Goal: Answer question/provide support

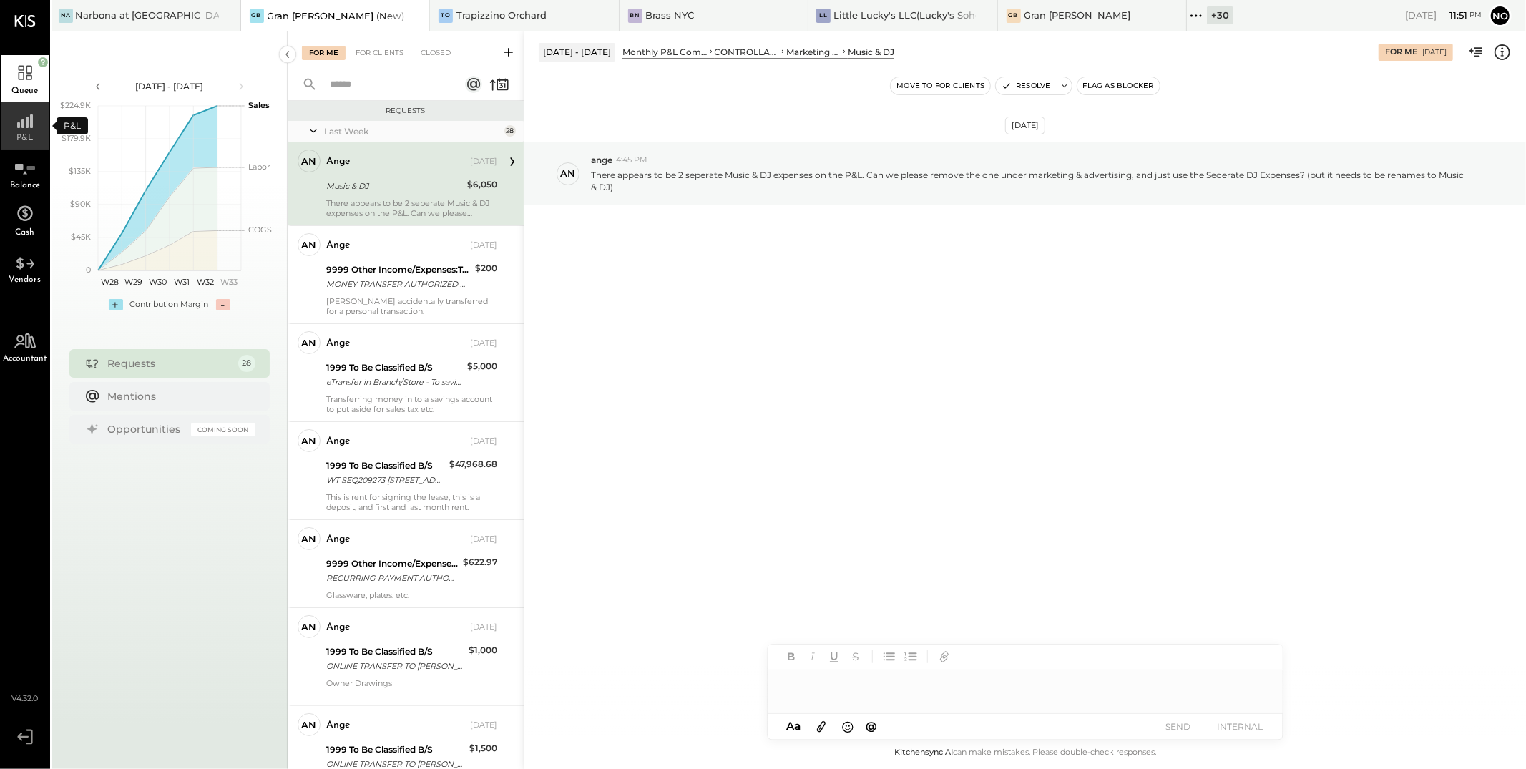
click at [17, 122] on rect at bounding box center [18, 125] width 3 height 6
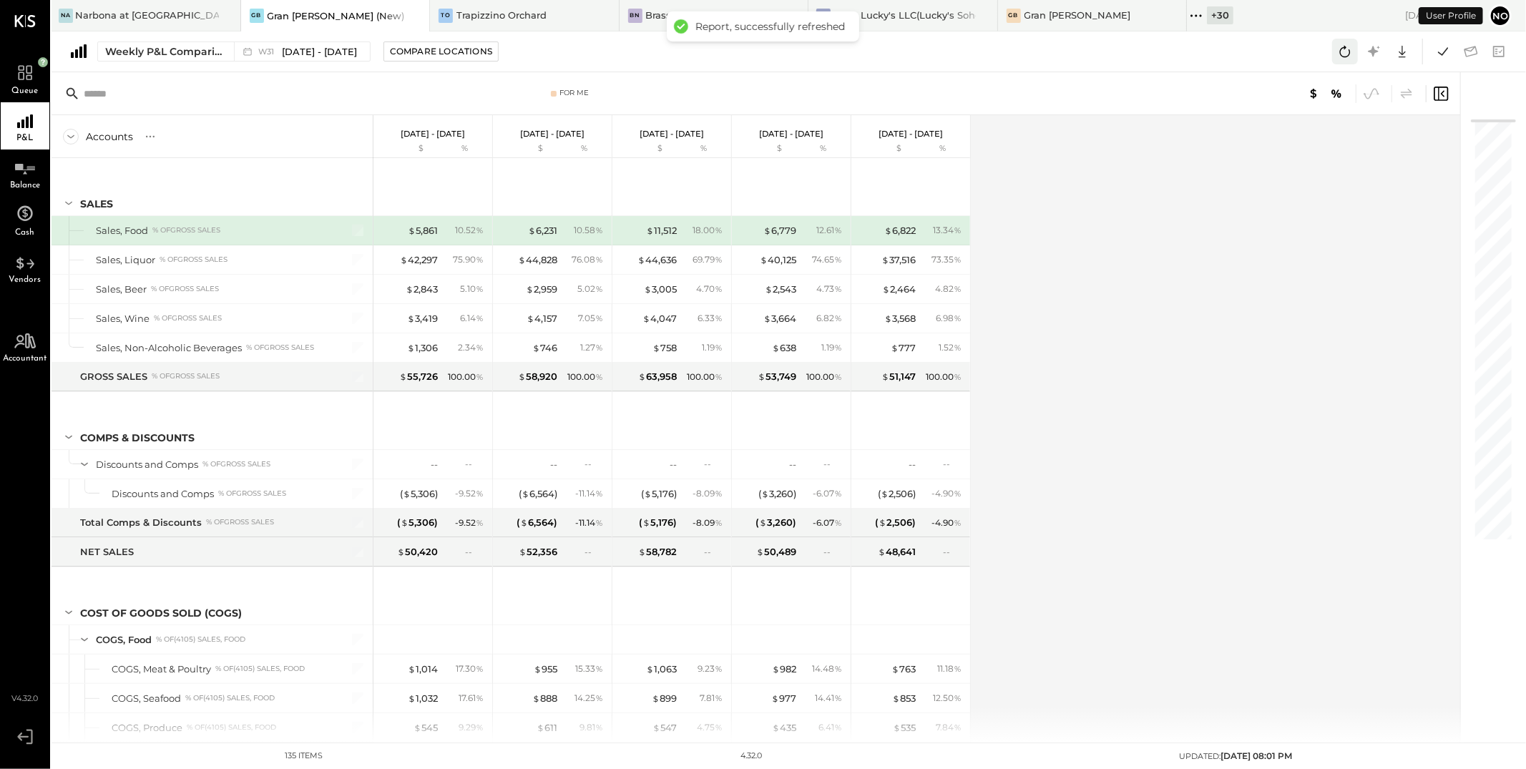
click at [1347, 55] on icon at bounding box center [1345, 51] width 19 height 19
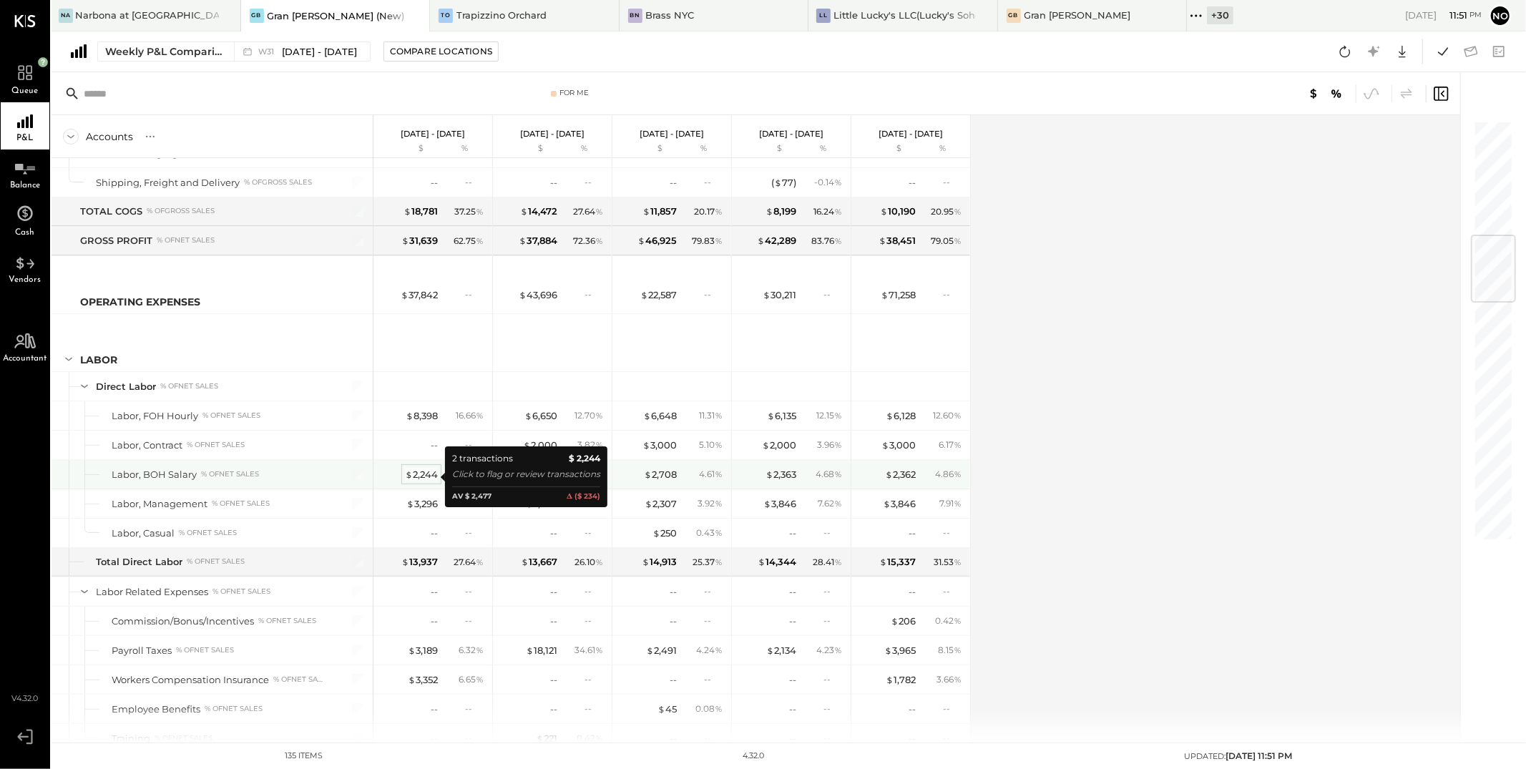
scroll to position [1150, 0]
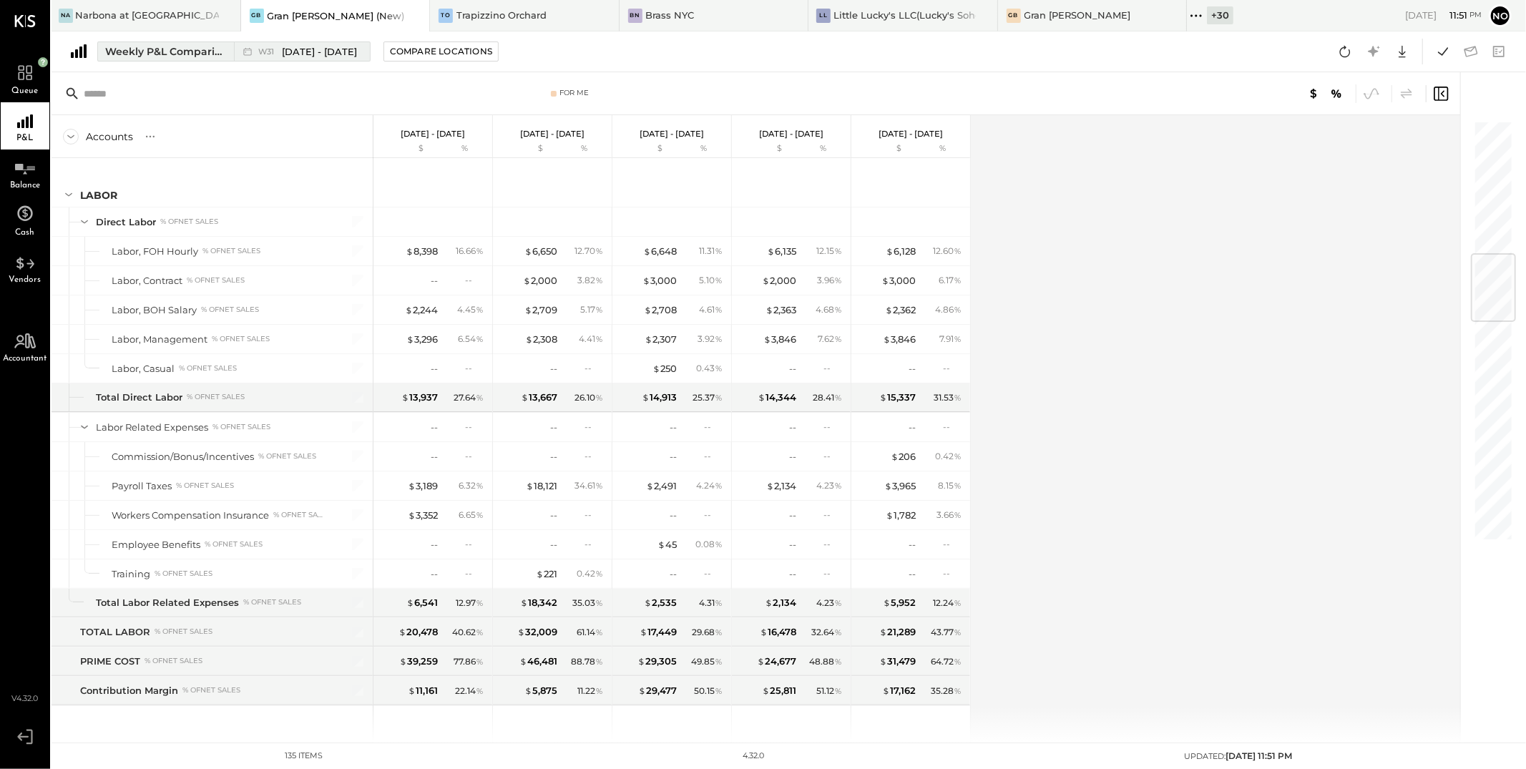
click at [336, 51] on span "Jul 28 - Aug 3, 2025" at bounding box center [319, 52] width 75 height 14
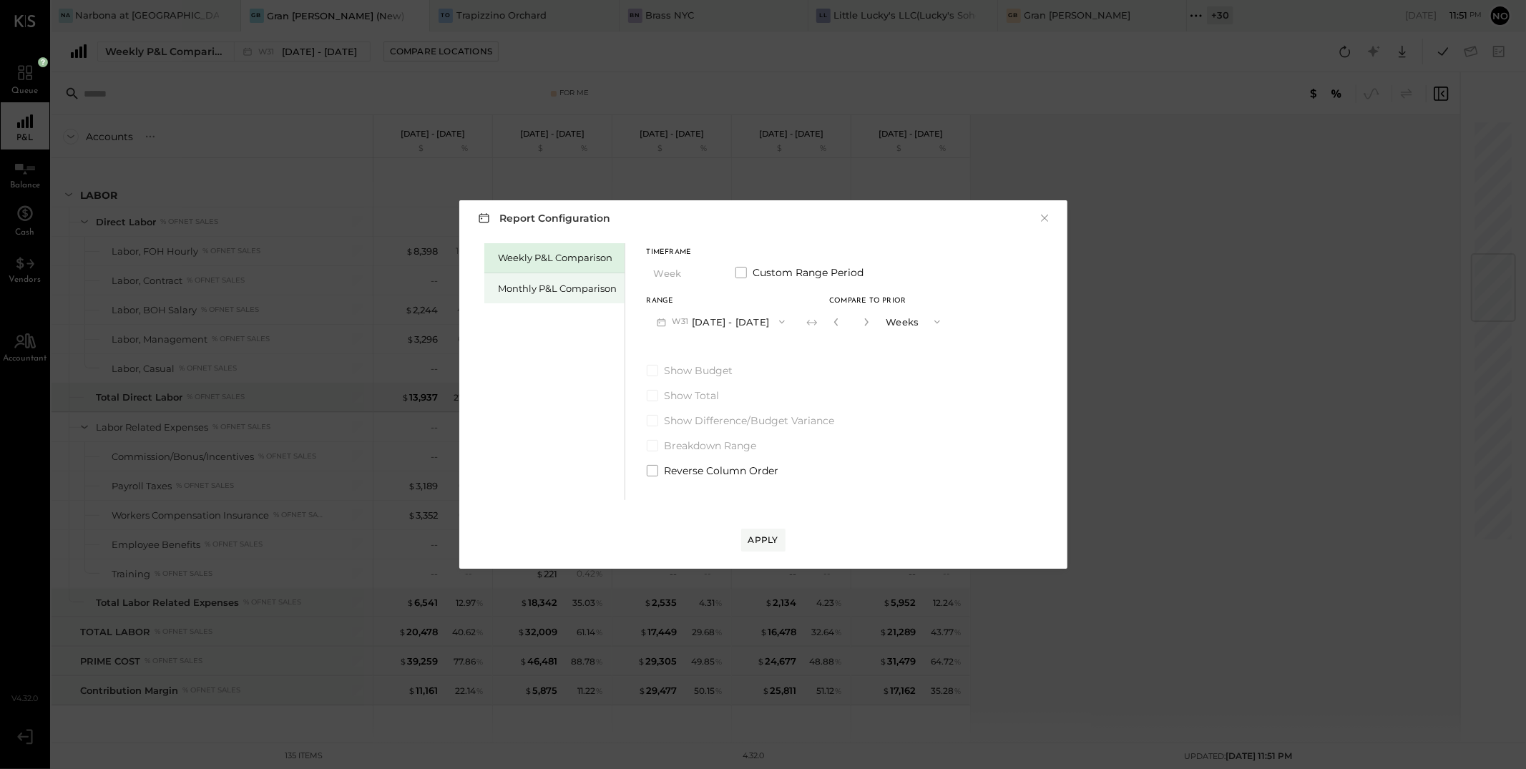
click at [568, 296] on div "Monthly P&L Comparison" at bounding box center [554, 288] width 140 height 30
click at [752, 319] on button "M08 Aug 1 - 31, 2025" at bounding box center [722, 321] width 151 height 26
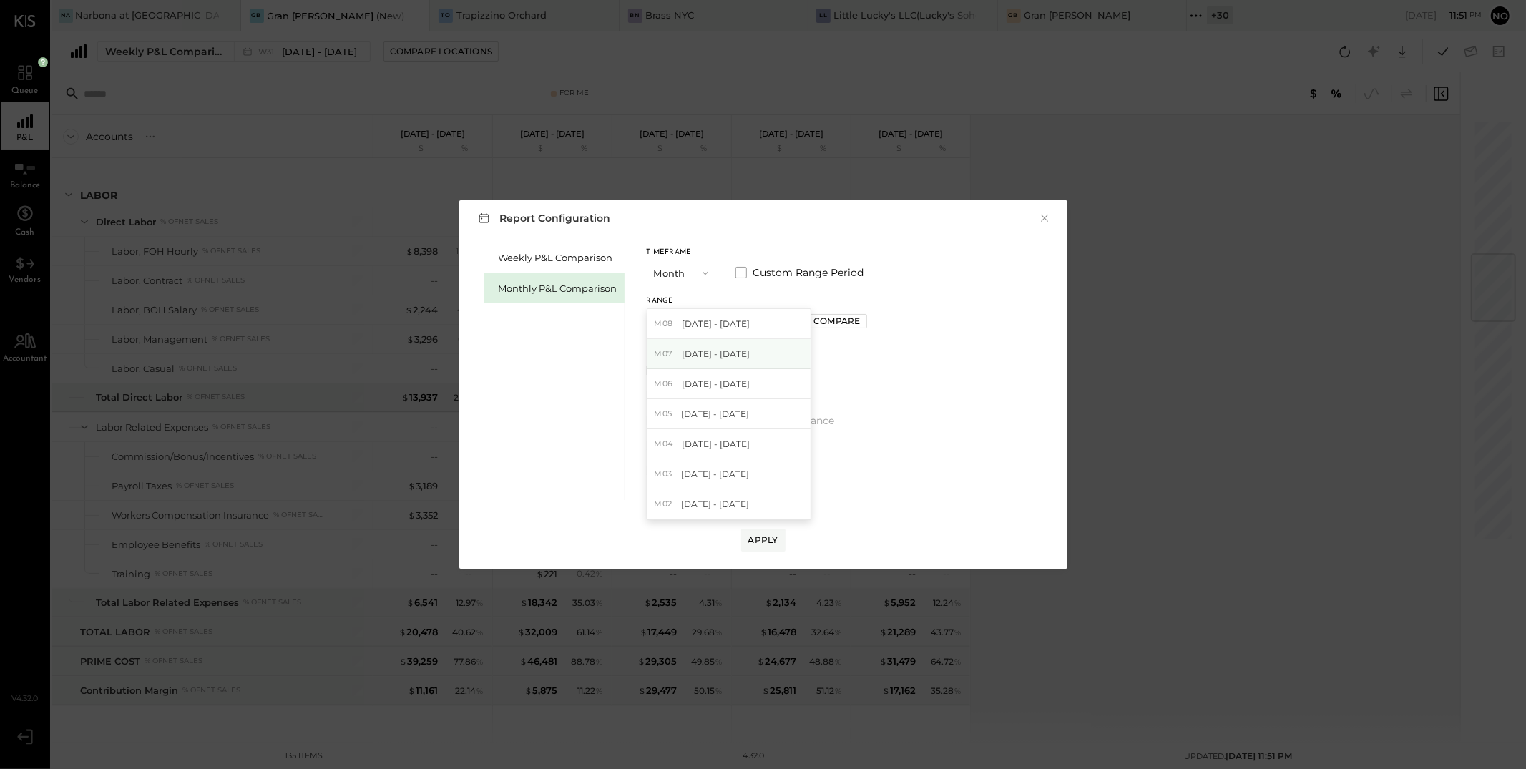
click at [726, 354] on span "Jul 1 - 31, 2025" at bounding box center [716, 354] width 68 height 12
click at [833, 320] on div "Compare" at bounding box center [837, 321] width 47 height 12
click at [864, 321] on icon "button" at bounding box center [868, 322] width 9 height 9
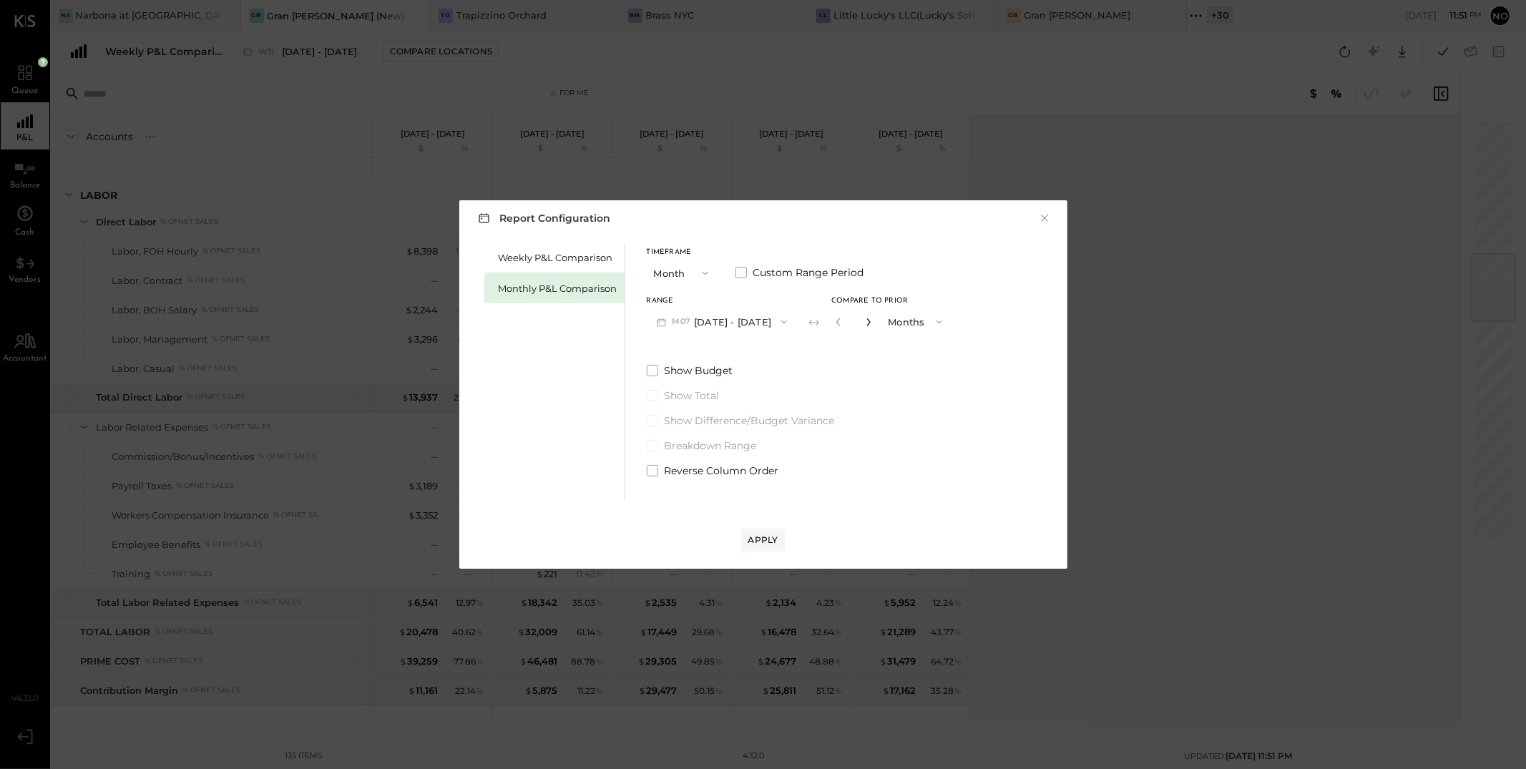
type input "*"
click at [769, 535] on div "Apply" at bounding box center [764, 540] width 30 height 12
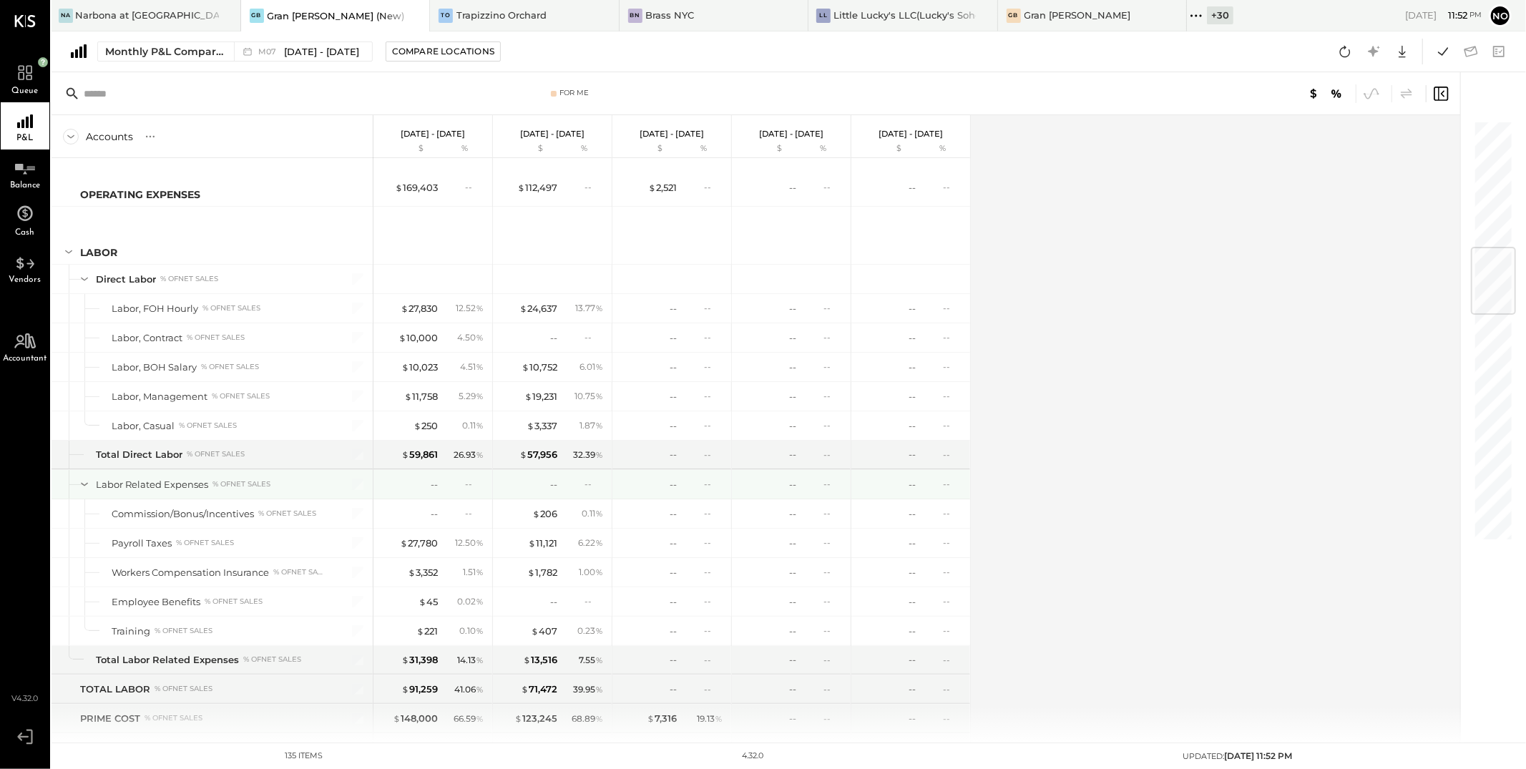
scroll to position [1011, 0]
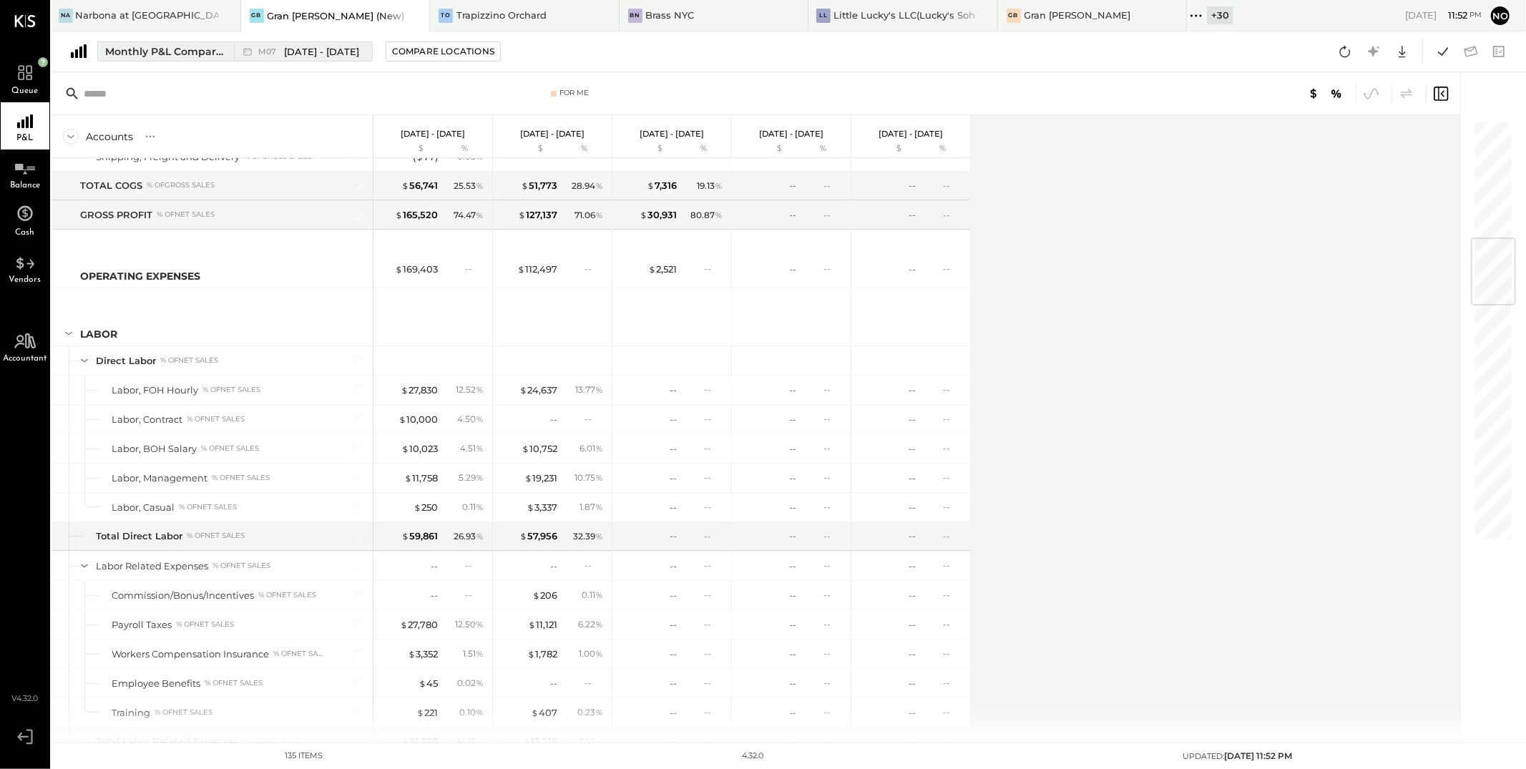
click at [312, 49] on span "Jul 1 - 31, 2025" at bounding box center [321, 52] width 75 height 14
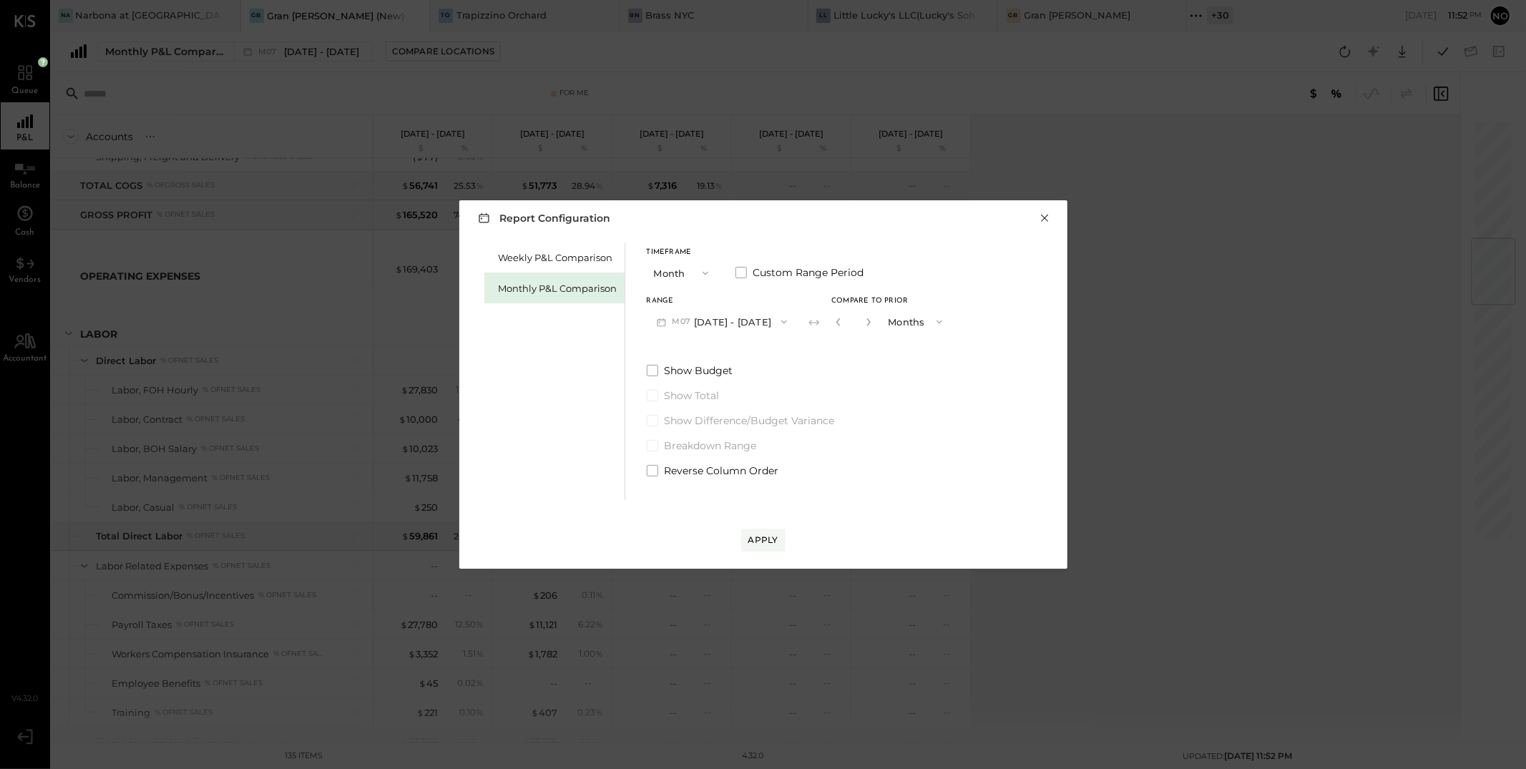
click at [1047, 218] on button "×" at bounding box center [1045, 218] width 13 height 14
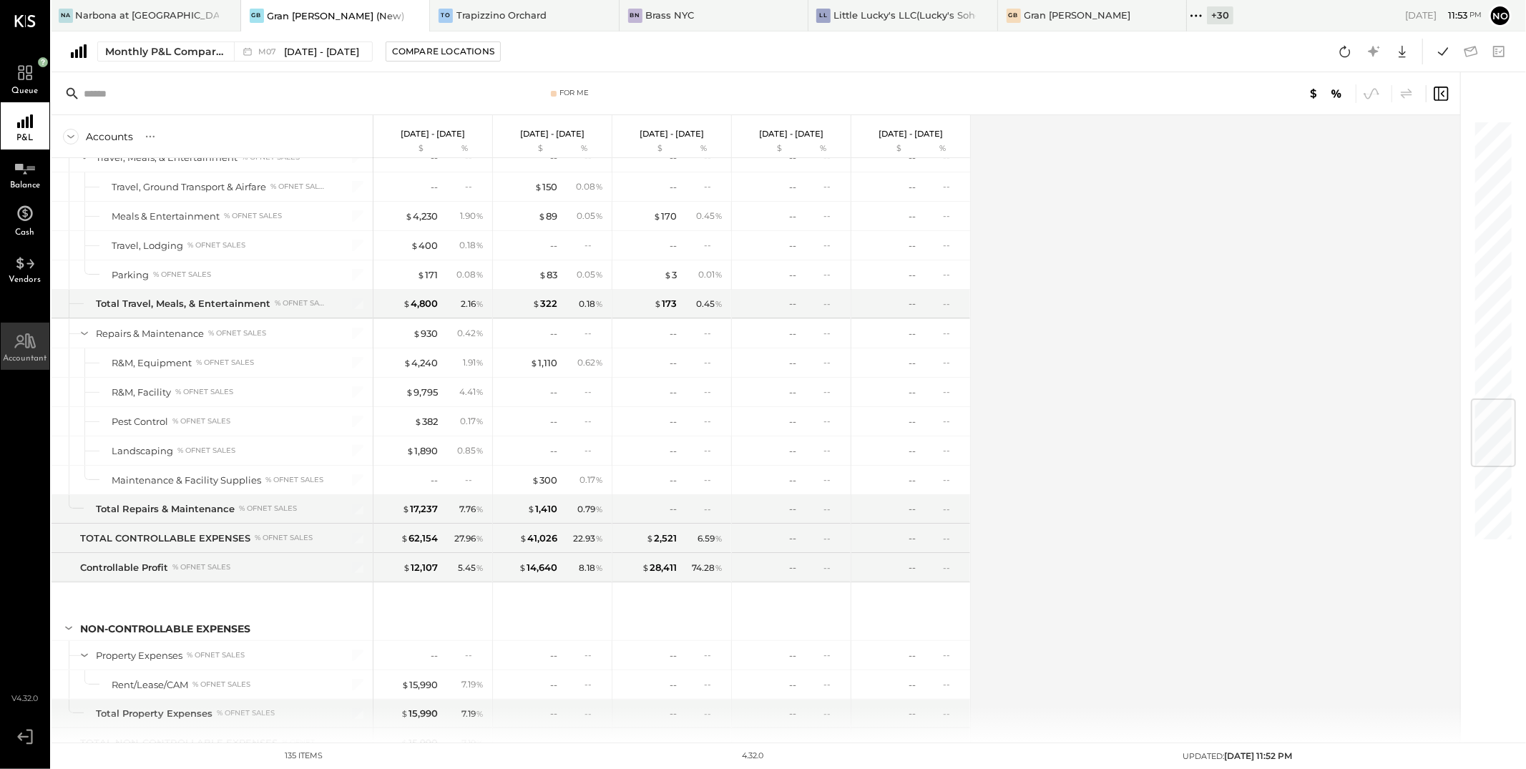
scroll to position [2315, 0]
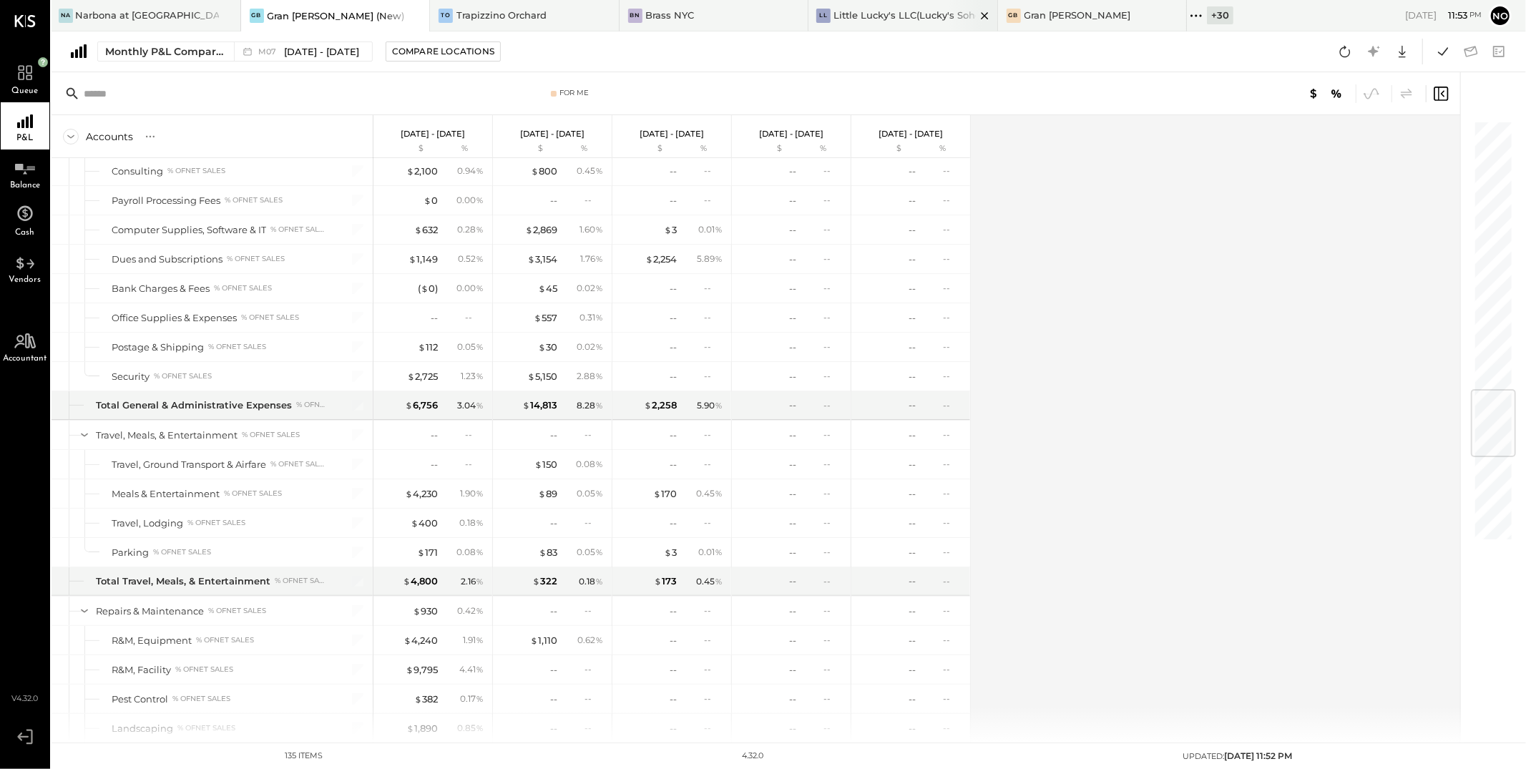
click at [870, 19] on div "Little Lucky's LLC(Lucky's Soho)" at bounding box center [905, 16] width 142 height 14
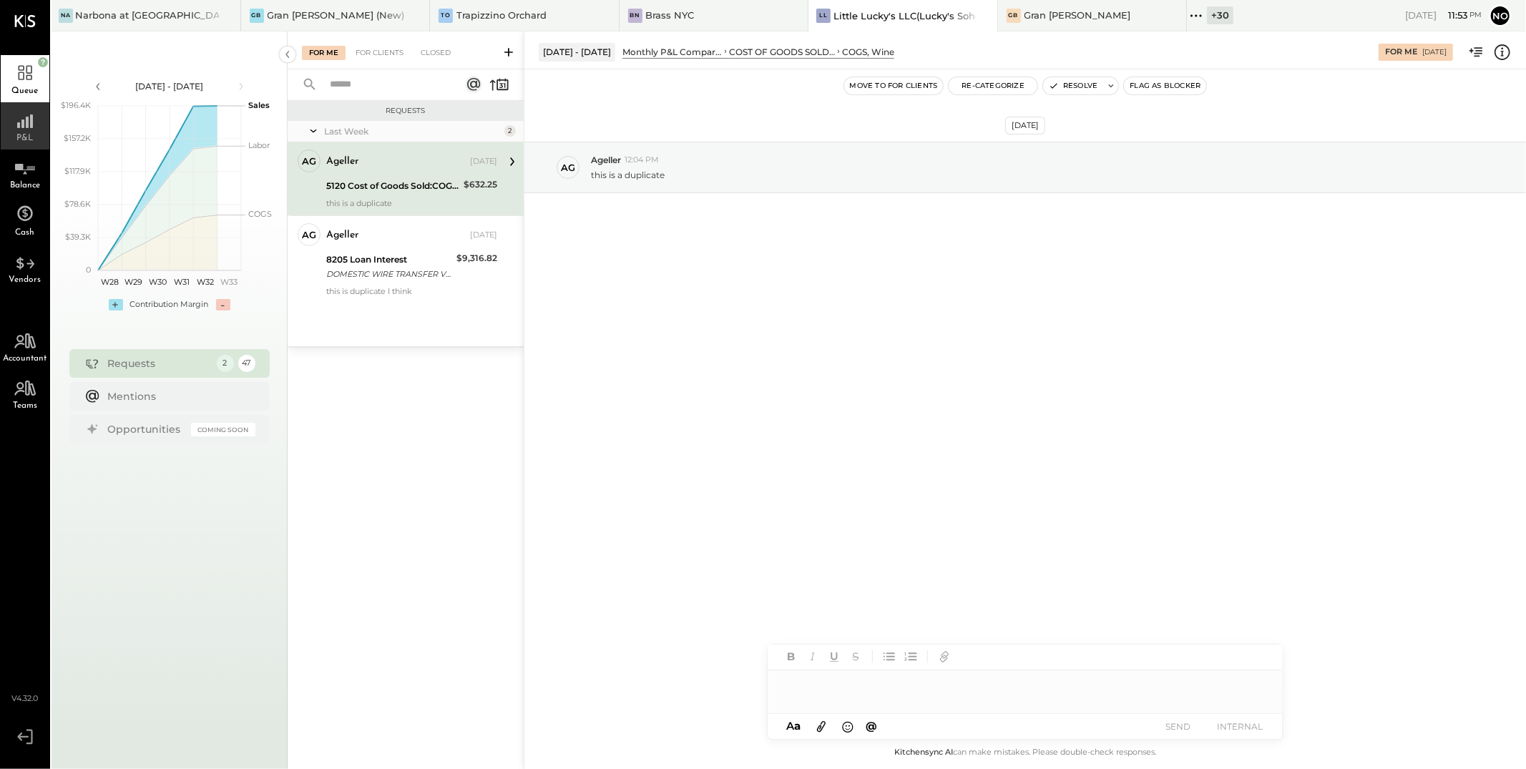
click at [14, 122] on icon at bounding box center [25, 117] width 26 height 21
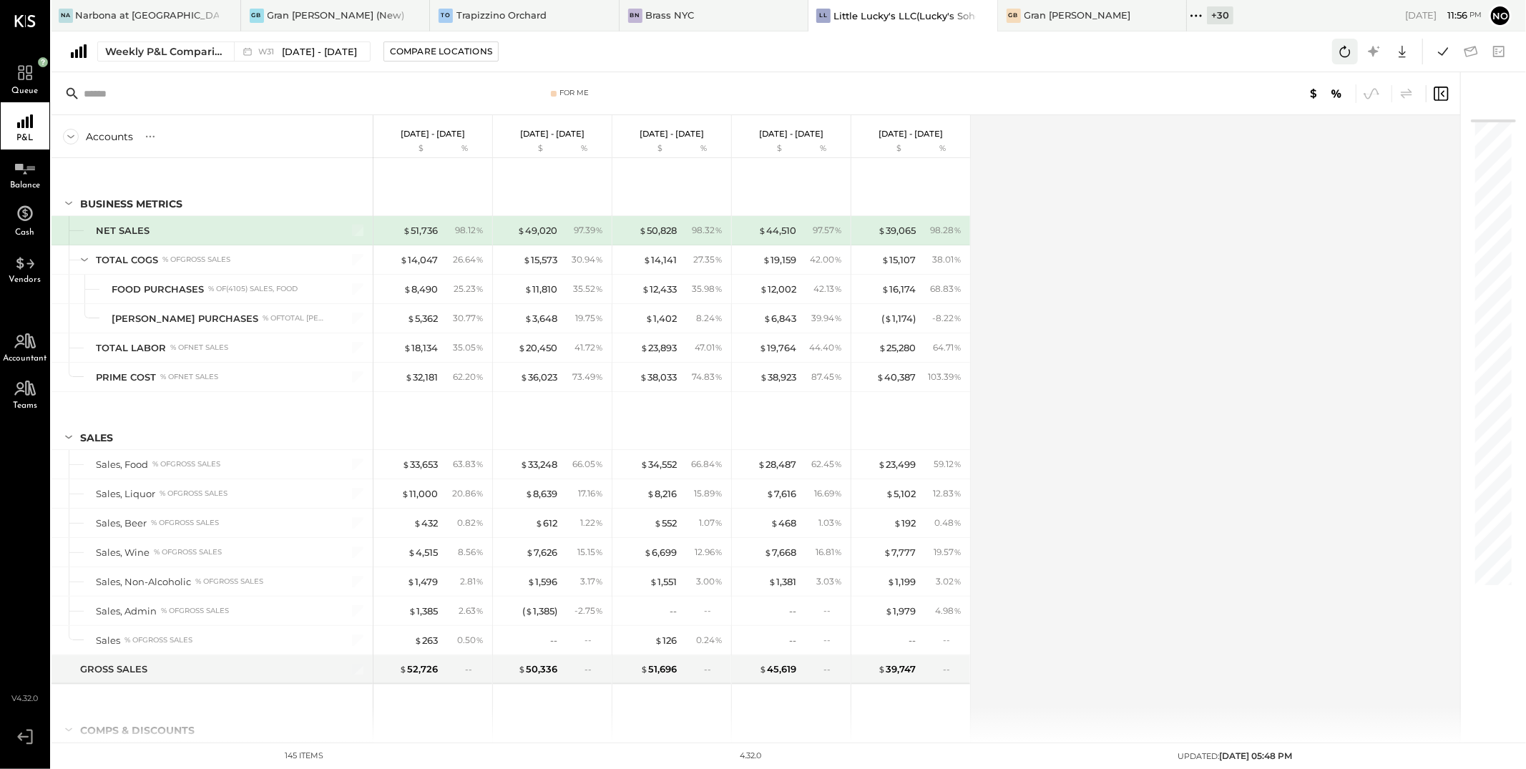
click at [1347, 54] on icon at bounding box center [1345, 51] width 19 height 19
click at [1448, 52] on icon at bounding box center [1443, 51] width 19 height 19
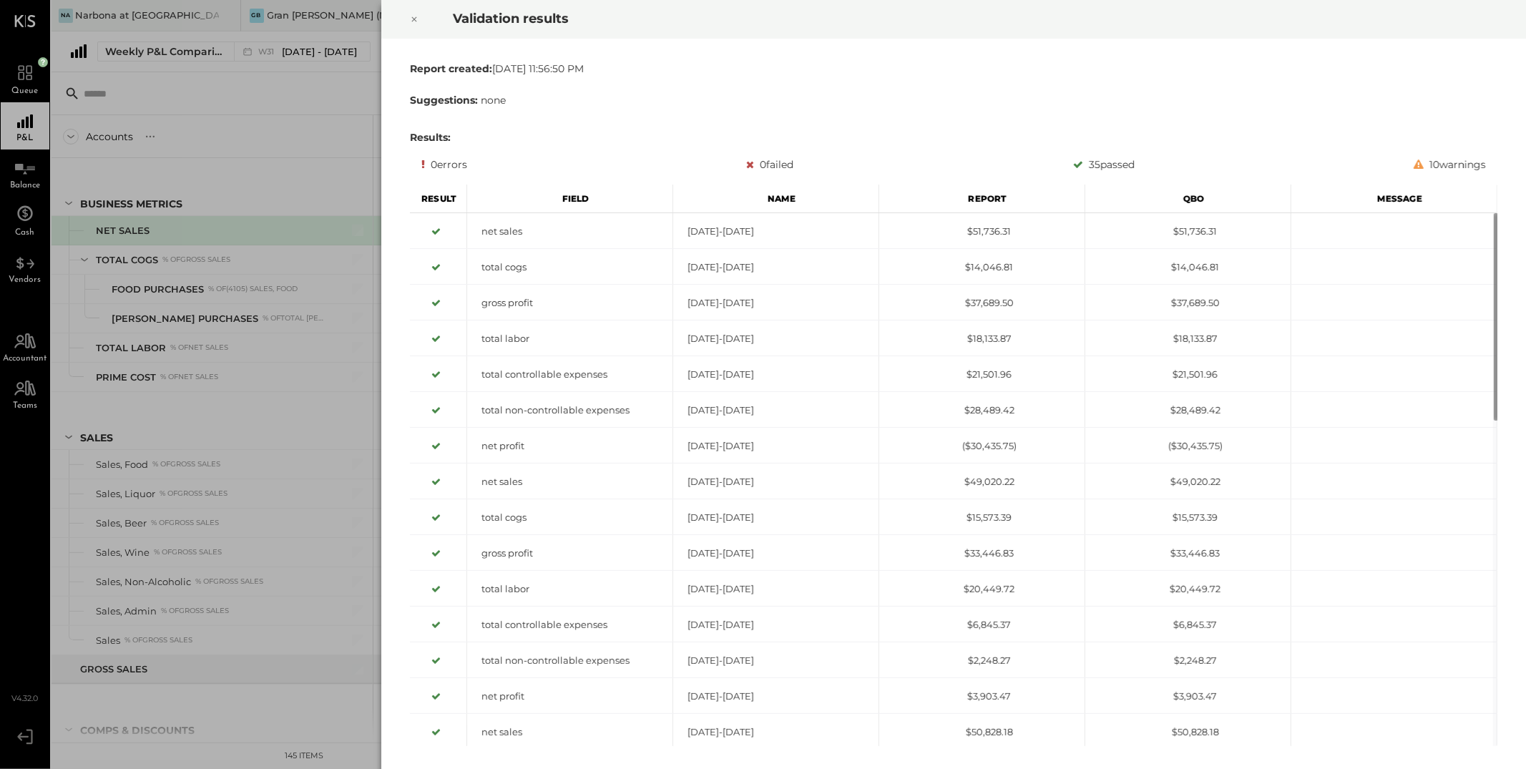
click at [415, 19] on icon at bounding box center [414, 19] width 5 height 5
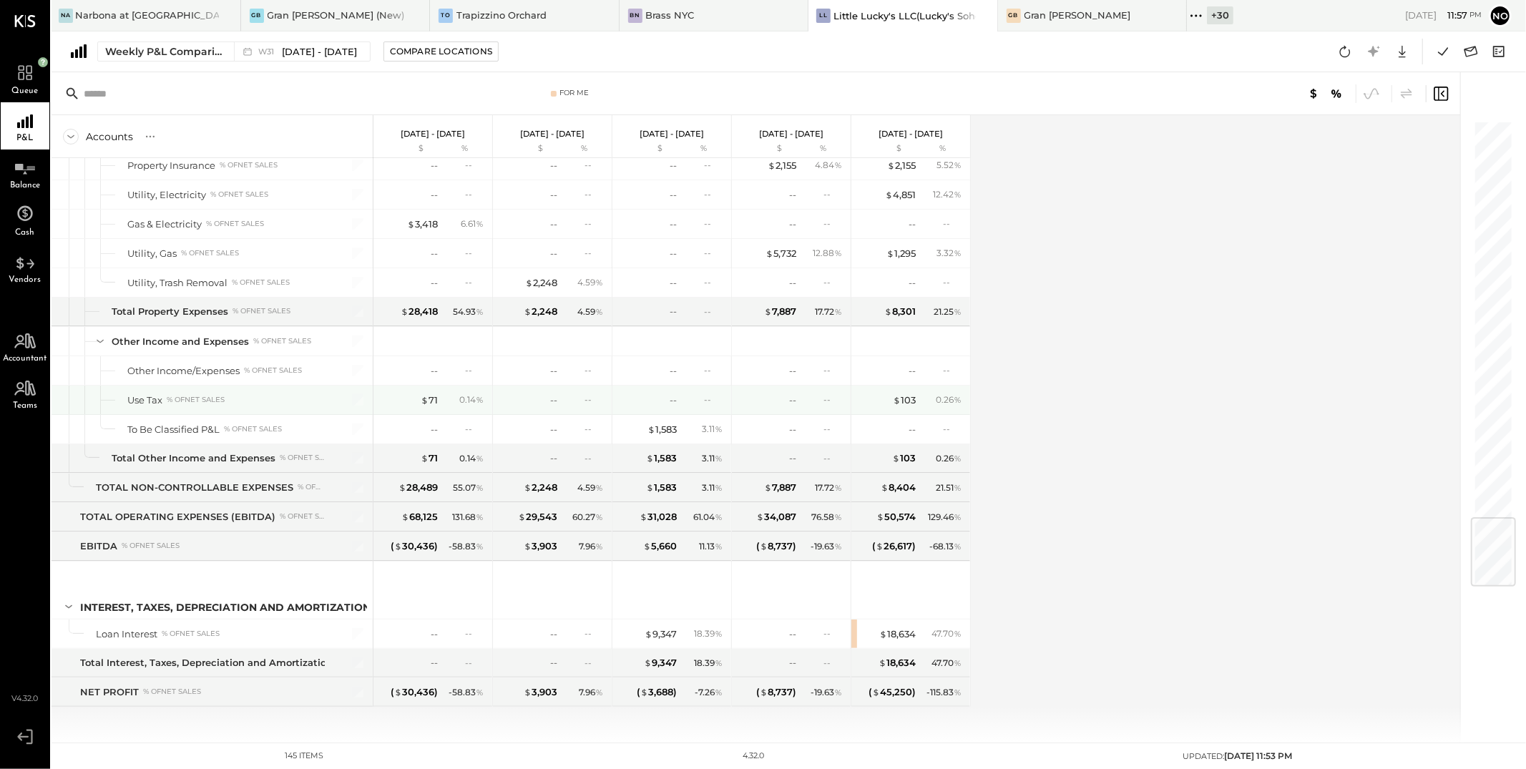
scroll to position [3358, 0]
click at [299, 51] on span "Jul 28 - Aug 3, 2025" at bounding box center [319, 52] width 75 height 14
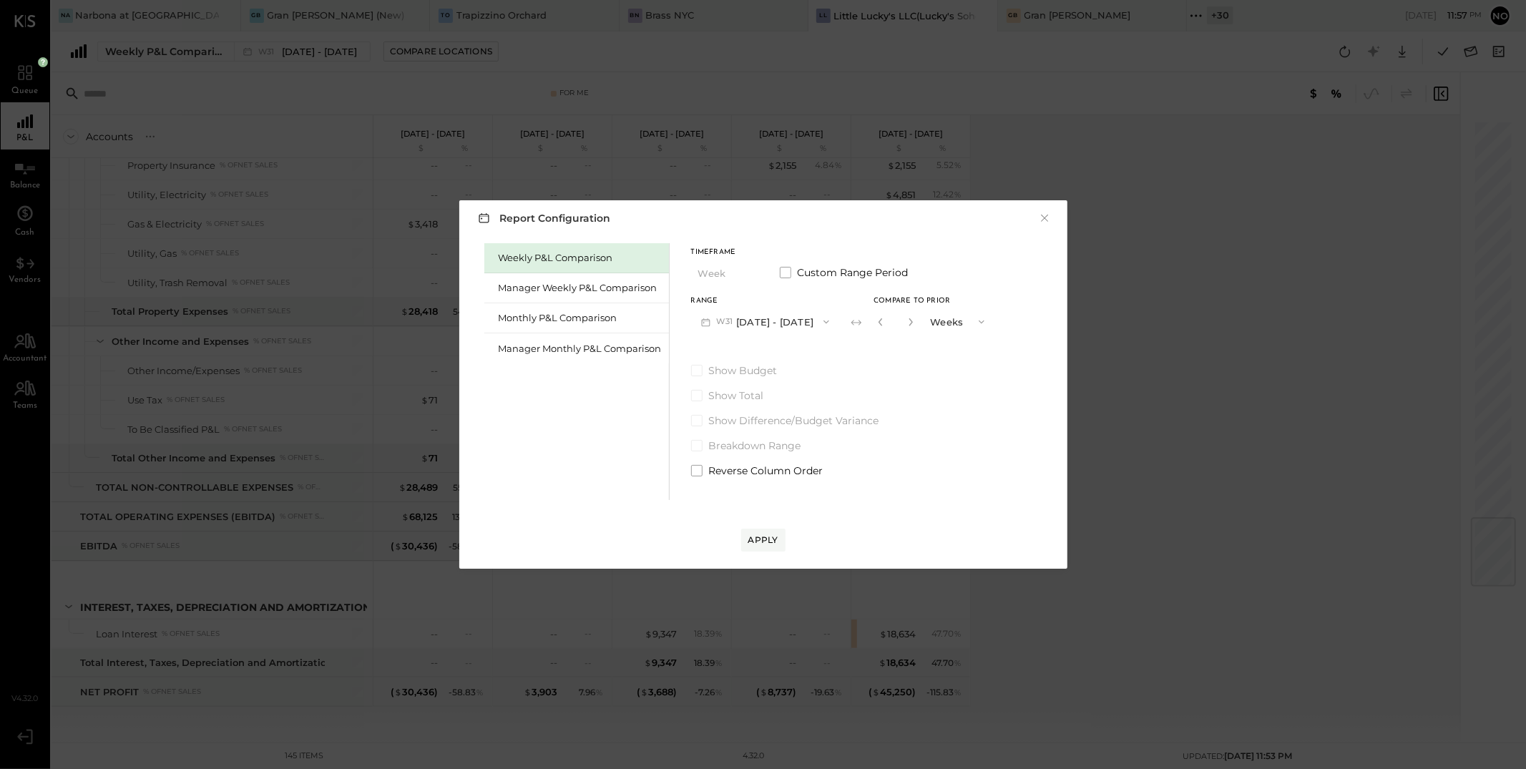
click at [560, 258] on div "Weekly P&L Comparison" at bounding box center [580, 258] width 163 height 14
click at [562, 324] on div "Monthly P&L Comparison" at bounding box center [580, 318] width 163 height 14
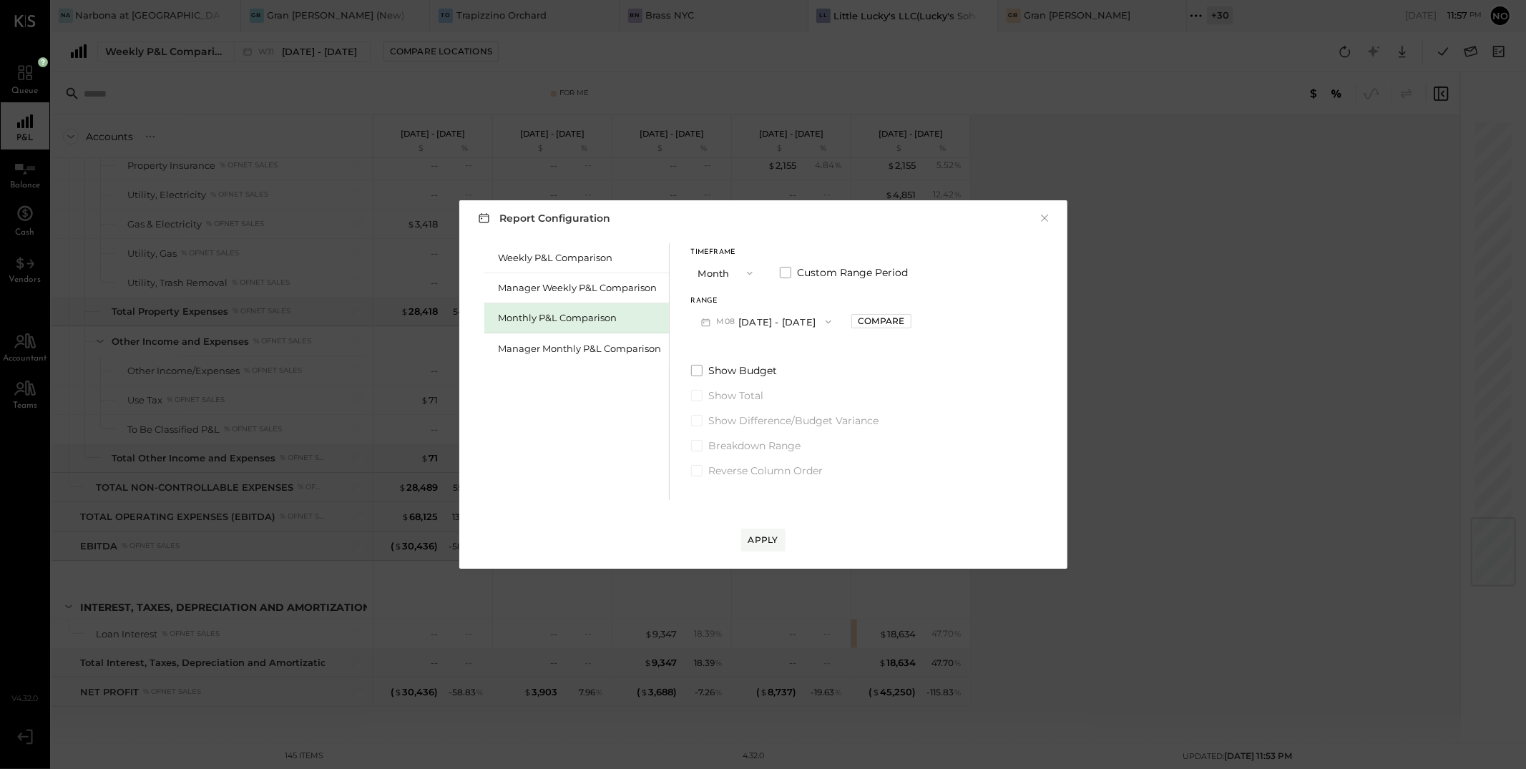
click at [776, 320] on button "M08 Aug 1 - 31, 2025" at bounding box center [766, 321] width 151 height 26
click at [776, 359] on span "Jul 1 - 31, 2025" at bounding box center [760, 354] width 68 height 12
click at [869, 315] on div "Compare" at bounding box center [881, 321] width 47 height 12
click at [909, 322] on icon "button" at bounding box center [913, 322] width 9 height 9
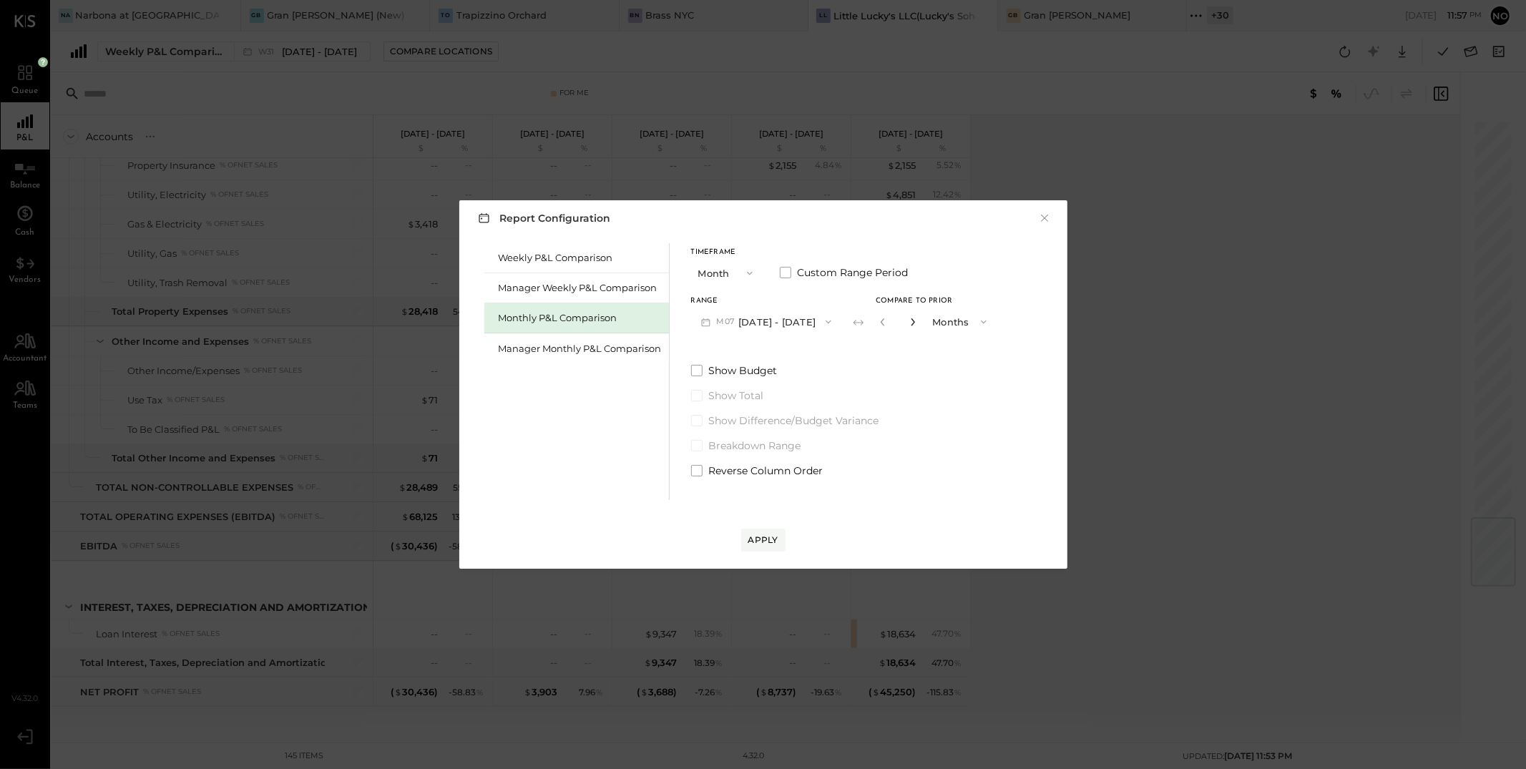
click at [909, 322] on icon "button" at bounding box center [913, 322] width 9 height 9
type input "*"
click at [769, 544] on div "Apply" at bounding box center [764, 540] width 30 height 12
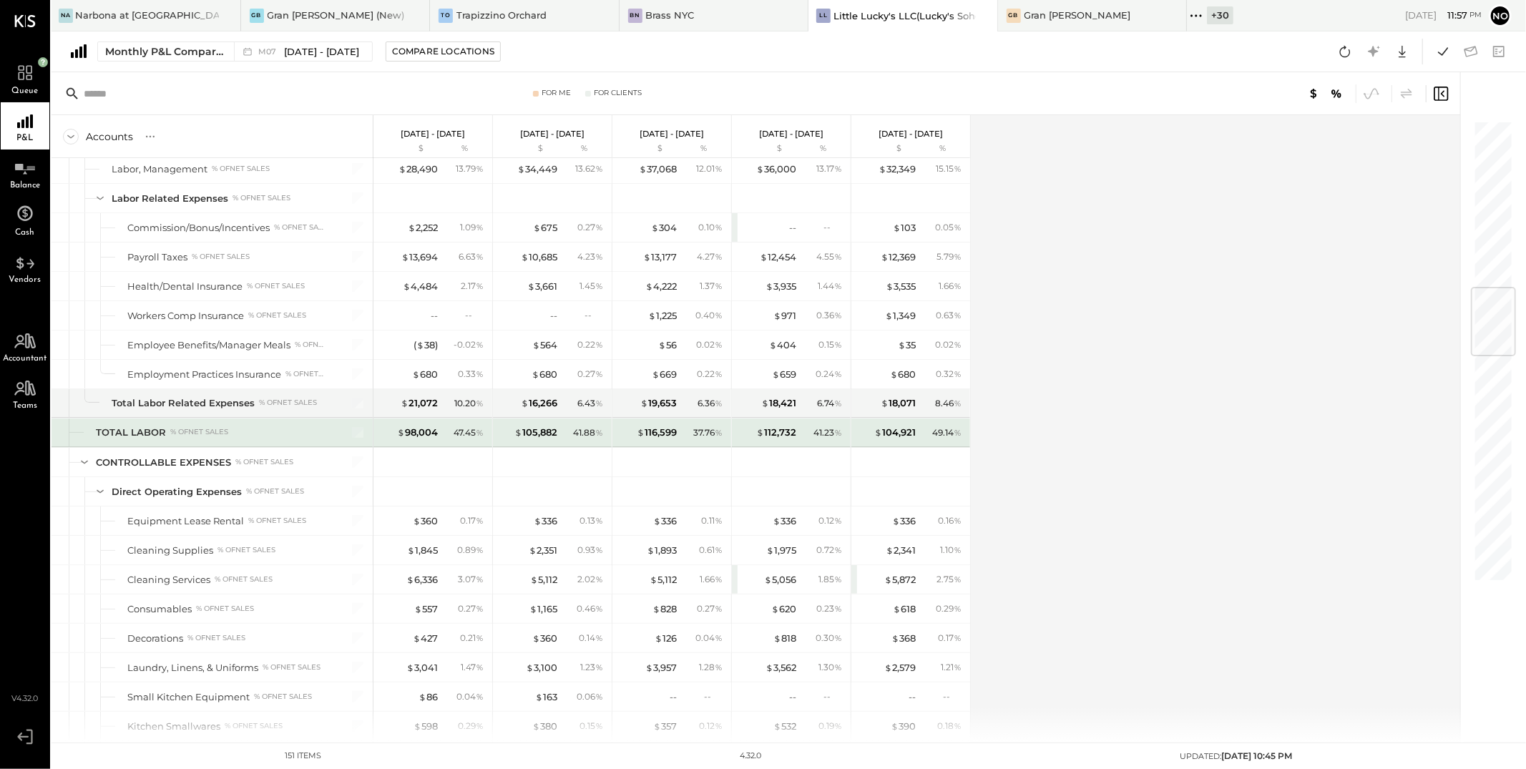
scroll to position [1322, 0]
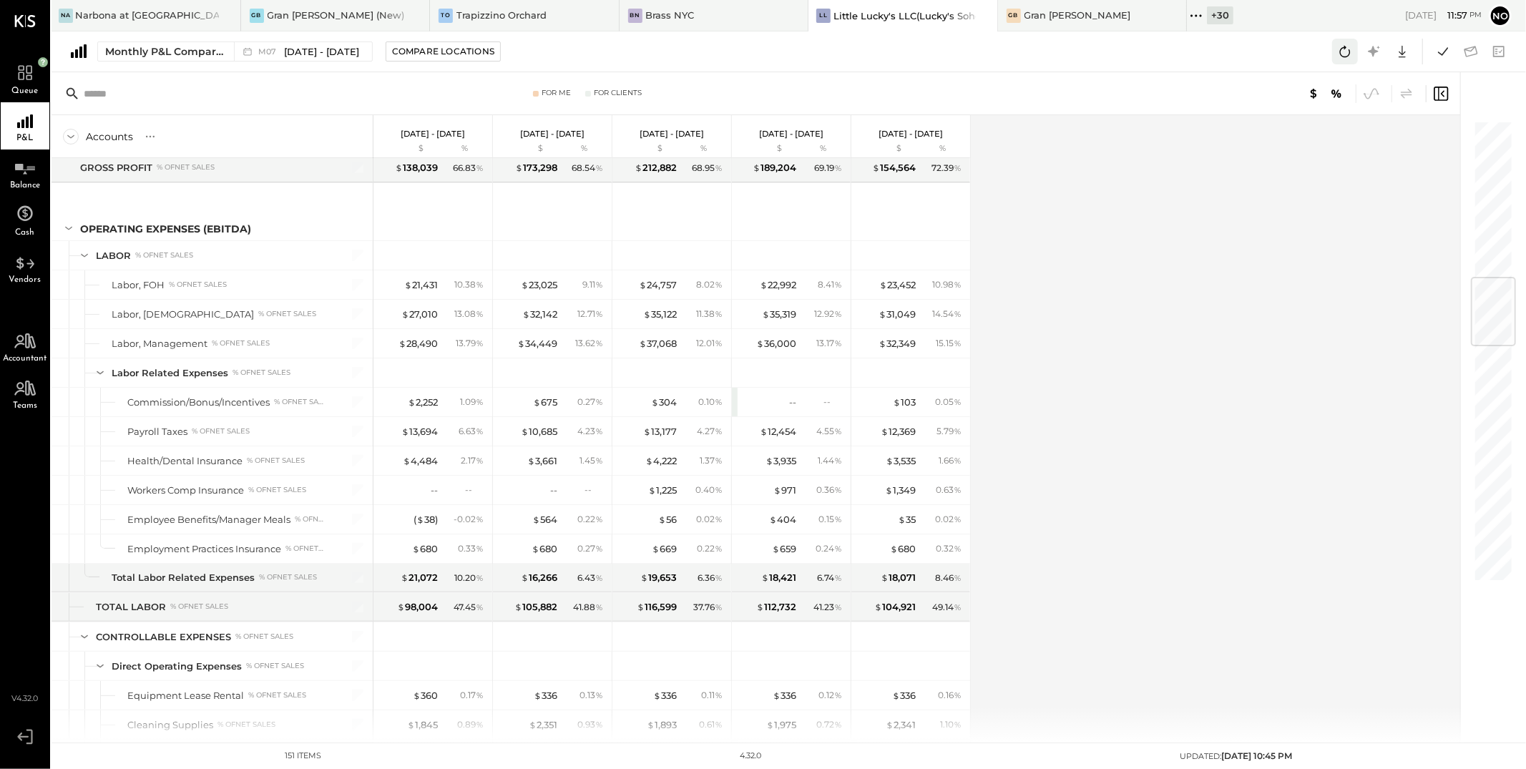
click at [1349, 57] on icon at bounding box center [1345, 51] width 19 height 19
click at [1344, 53] on icon at bounding box center [1345, 51] width 19 height 19
click at [1455, 53] on button at bounding box center [1443, 52] width 26 height 26
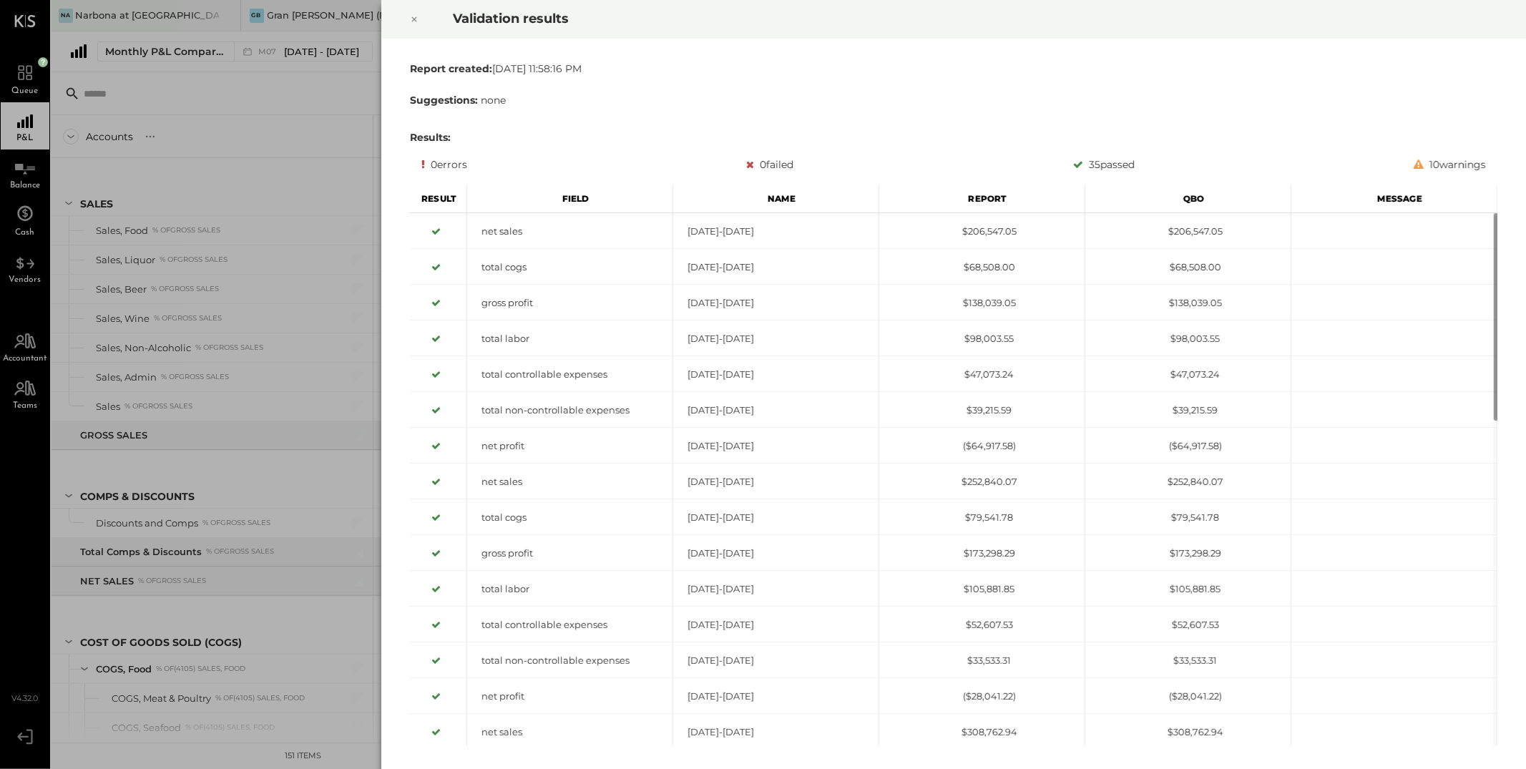
click at [414, 19] on icon at bounding box center [414, 19] width 9 height 17
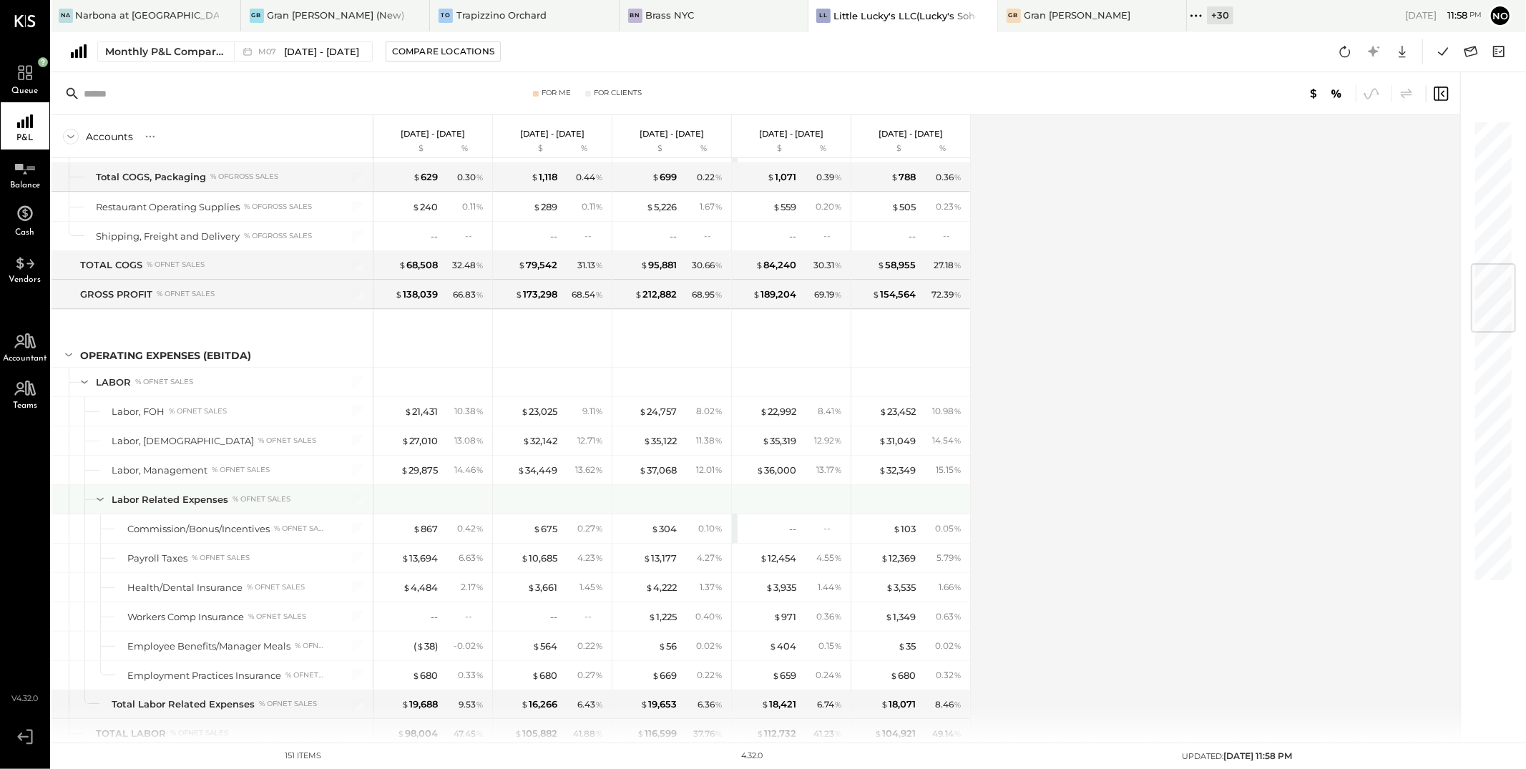
scroll to position [1217, 0]
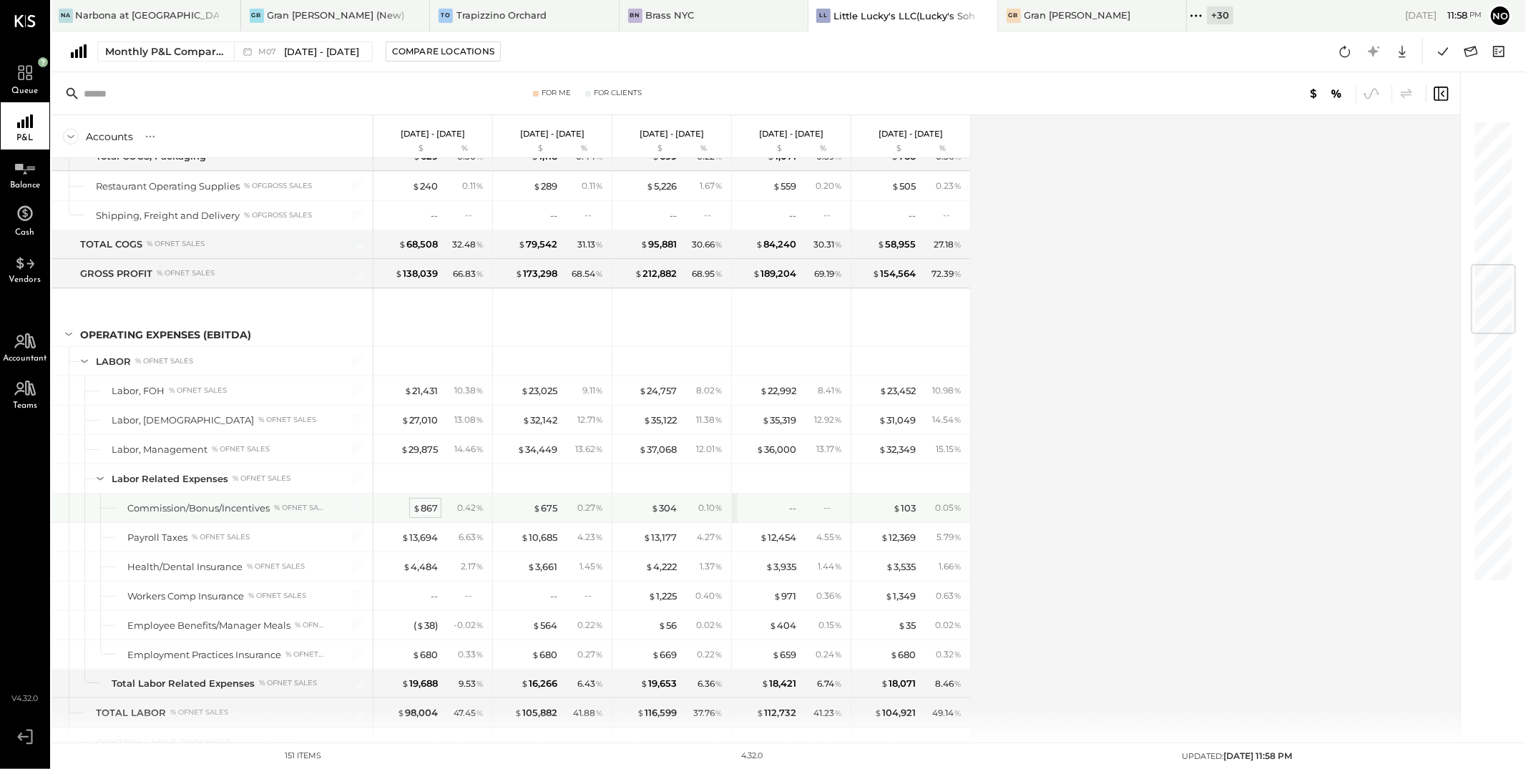
click at [429, 512] on div "$ 867" at bounding box center [425, 509] width 25 height 14
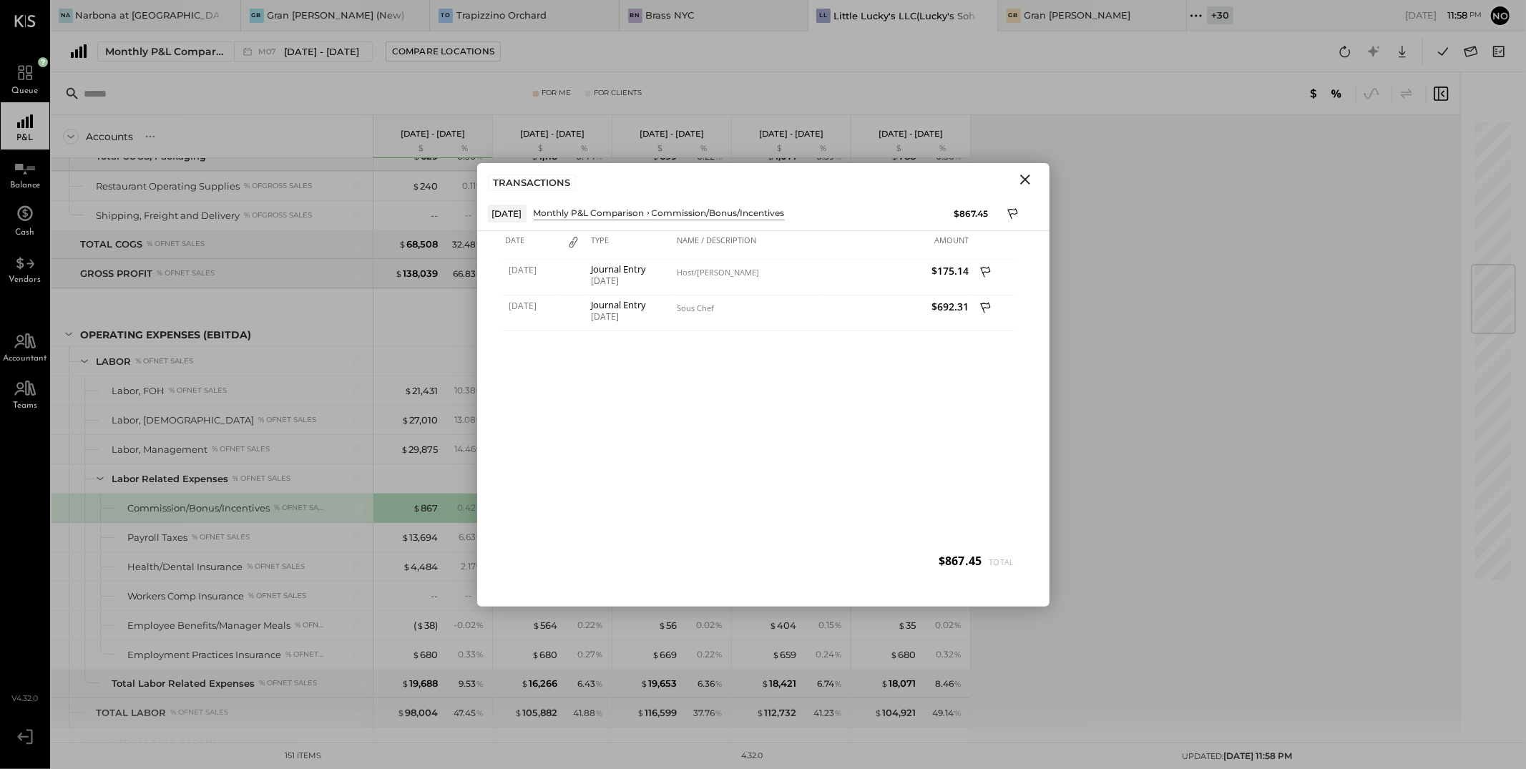
click at [1027, 182] on icon "Close" at bounding box center [1025, 180] width 10 height 10
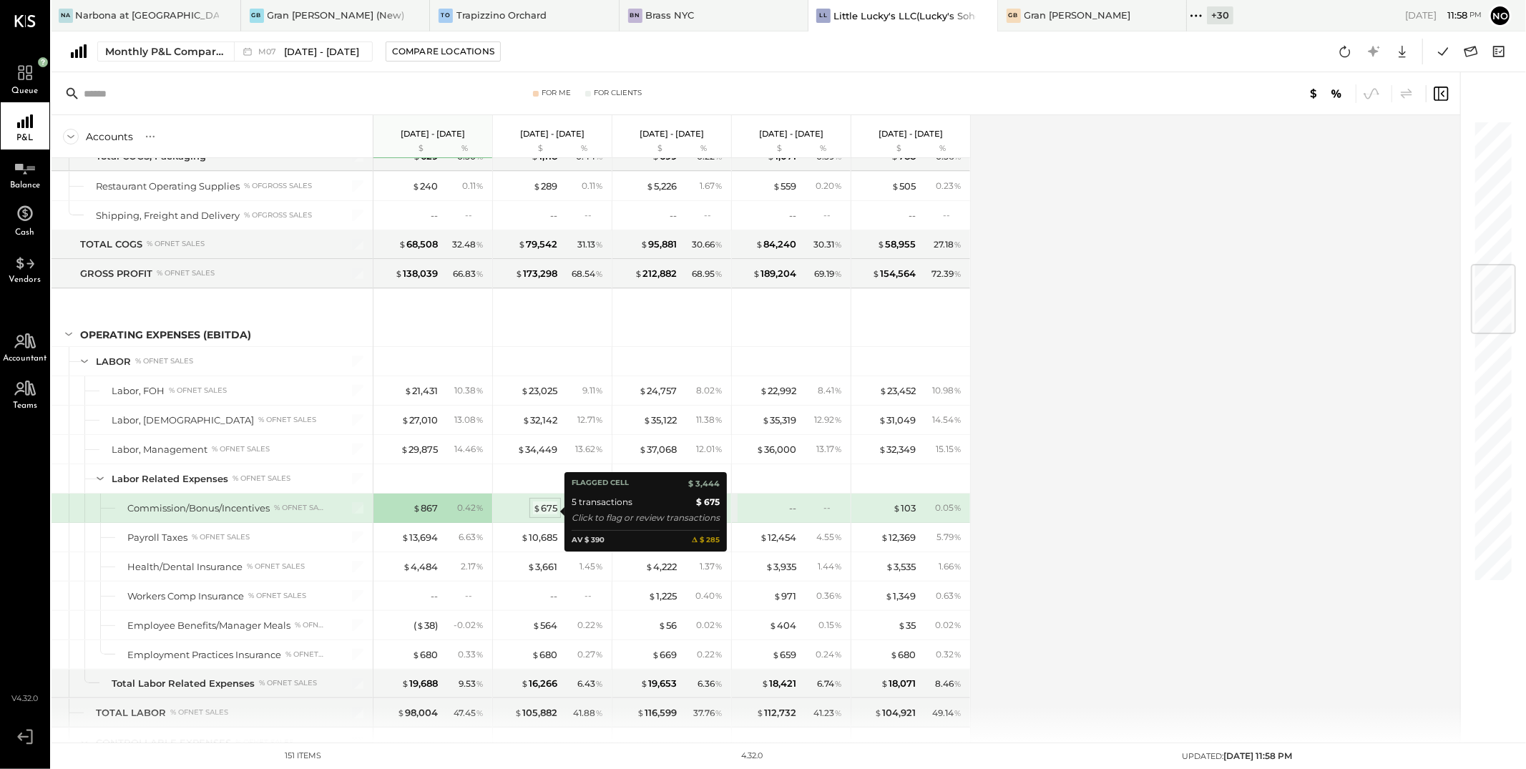
click at [546, 512] on div "$ 675" at bounding box center [545, 509] width 24 height 14
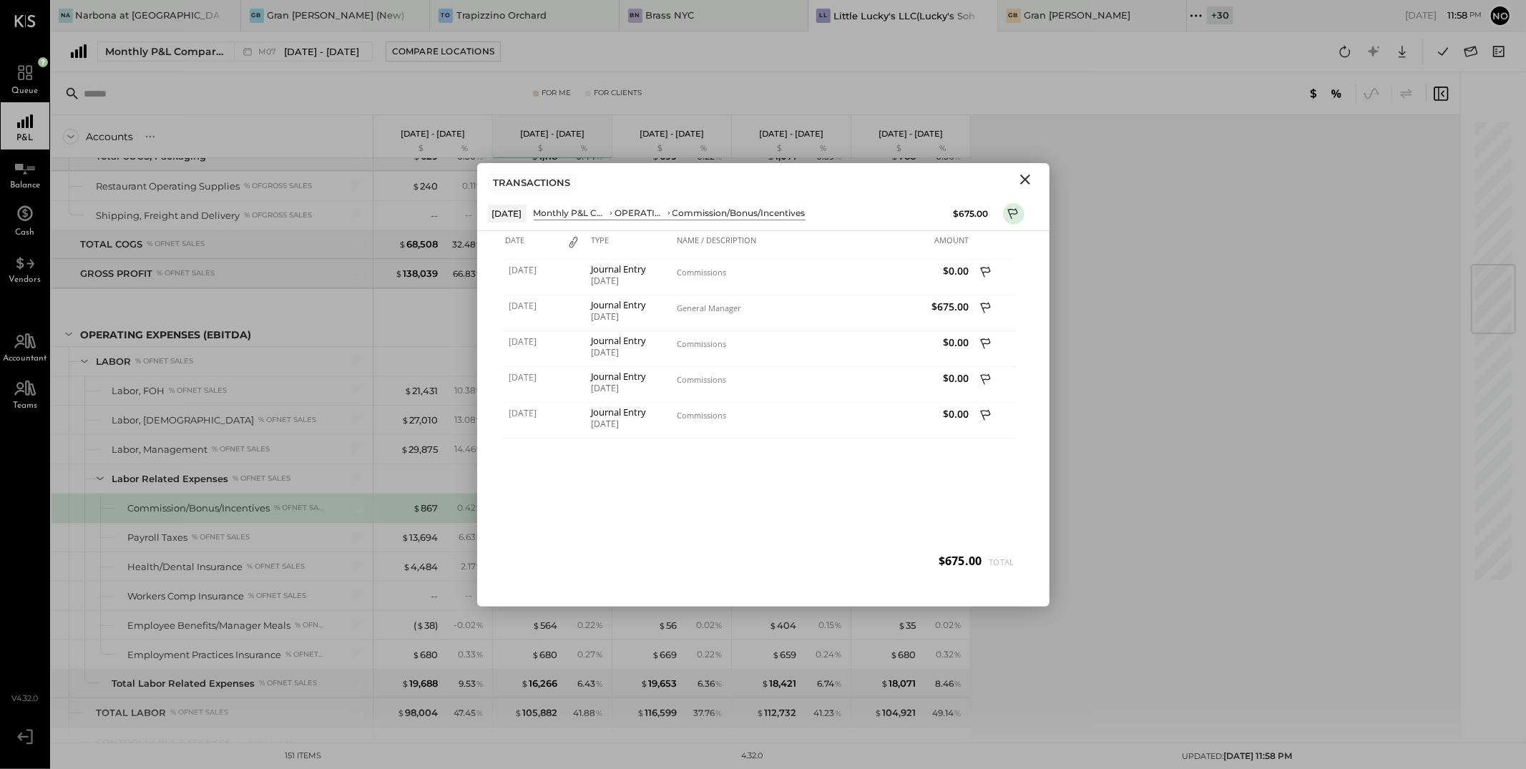
click at [1024, 178] on icon "Close" at bounding box center [1025, 180] width 10 height 10
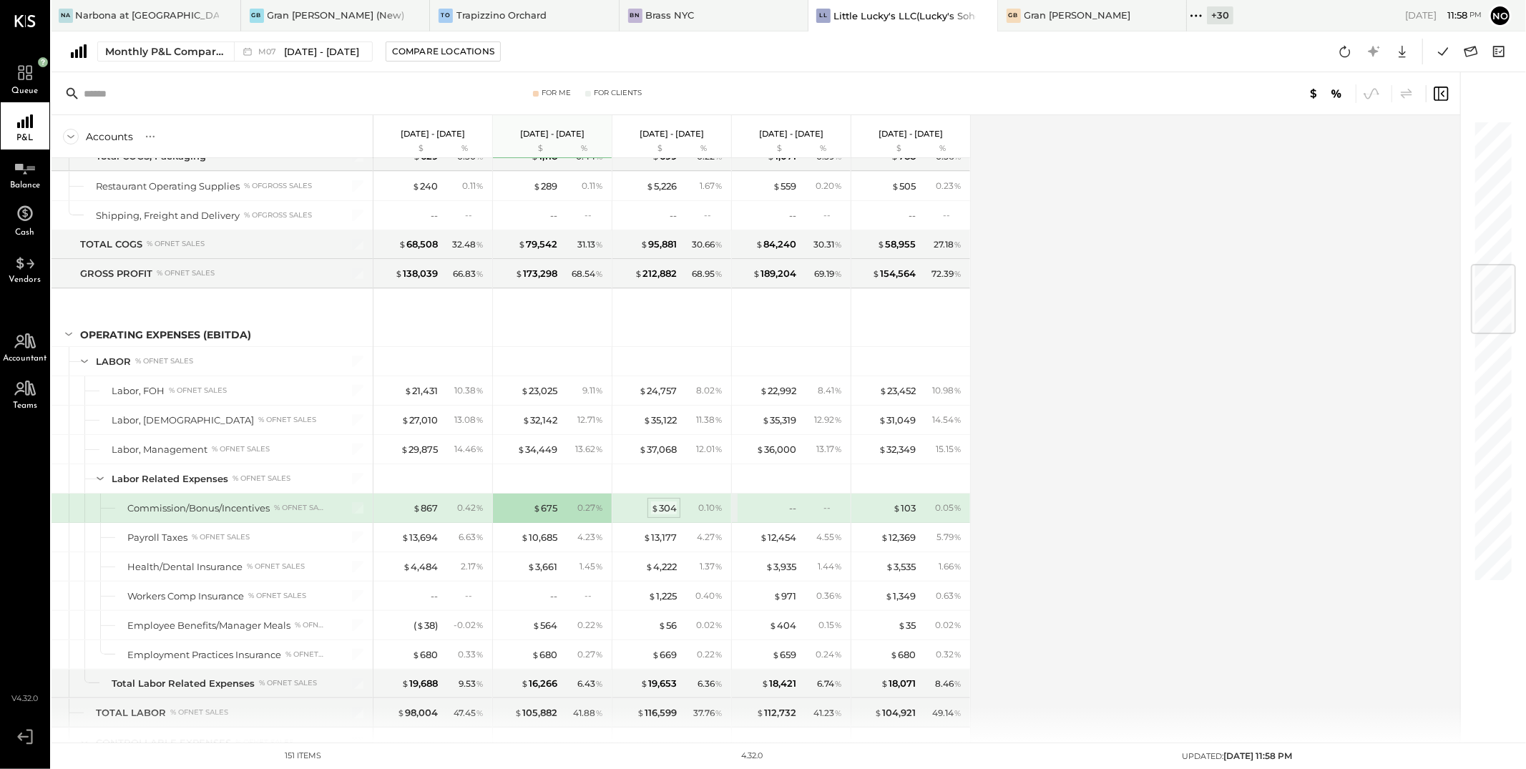
click at [664, 512] on div "$ 304" at bounding box center [664, 509] width 26 height 14
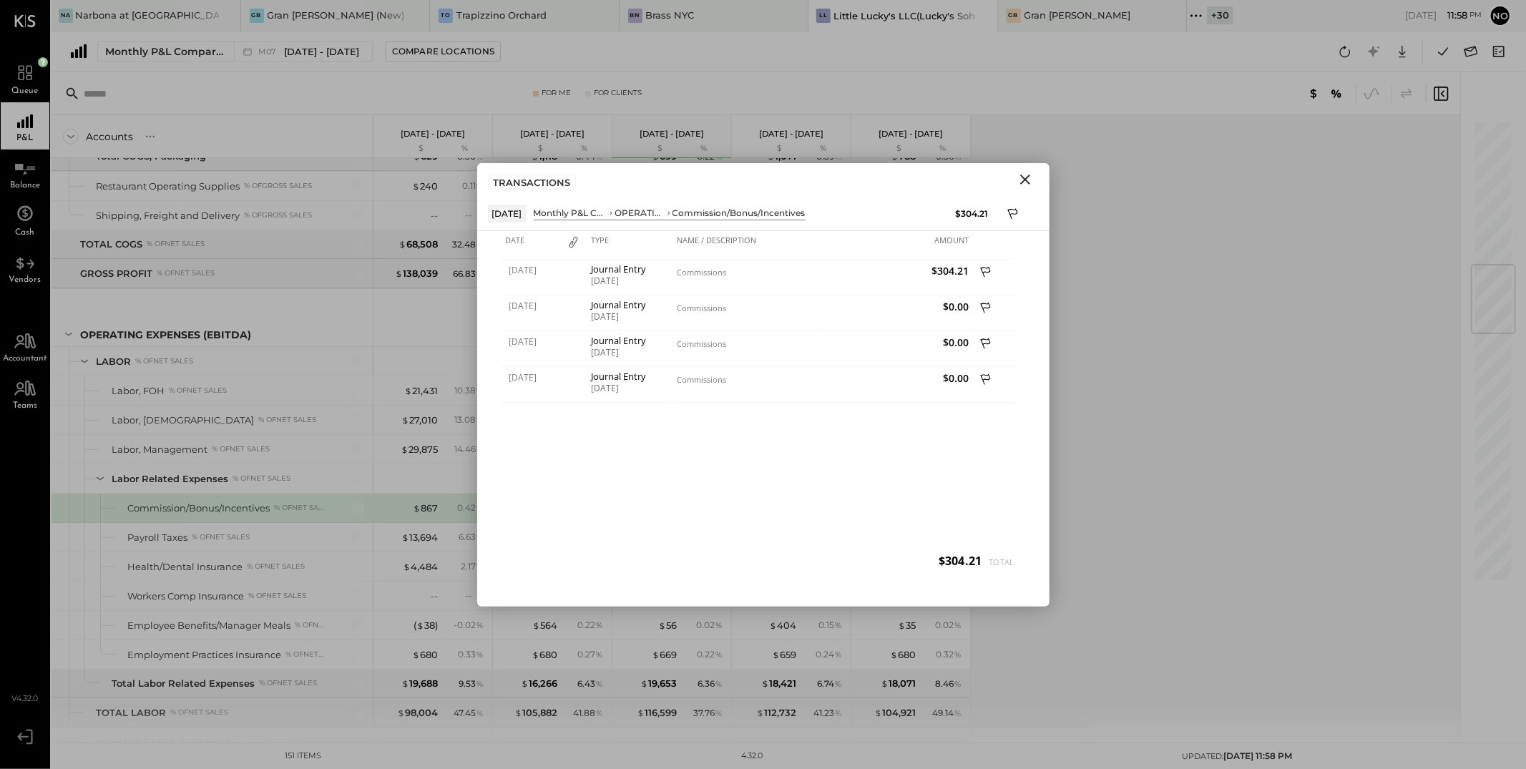
click at [1024, 177] on icon "Close" at bounding box center [1025, 179] width 17 height 17
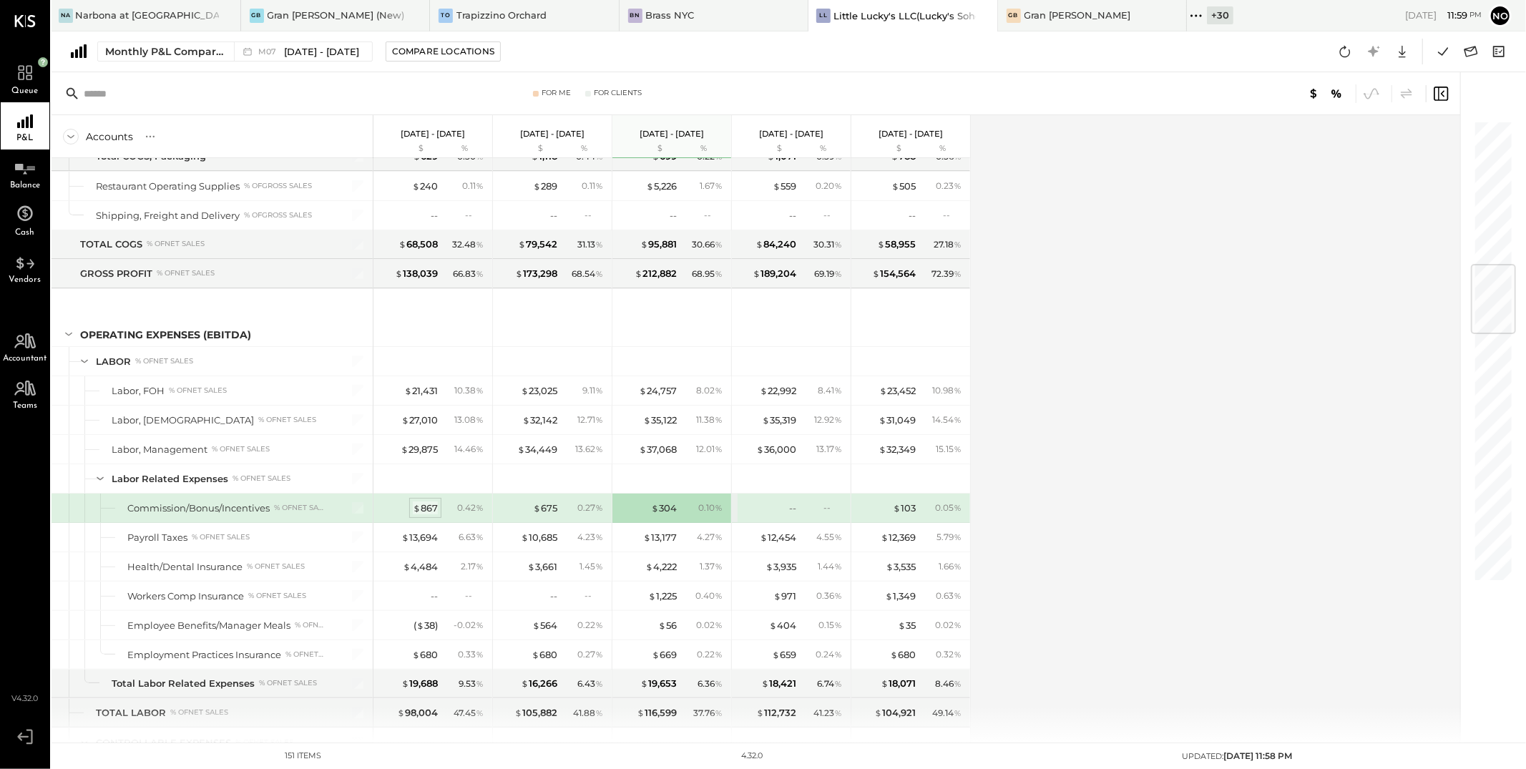
click at [429, 512] on div "$ 867" at bounding box center [425, 509] width 25 height 14
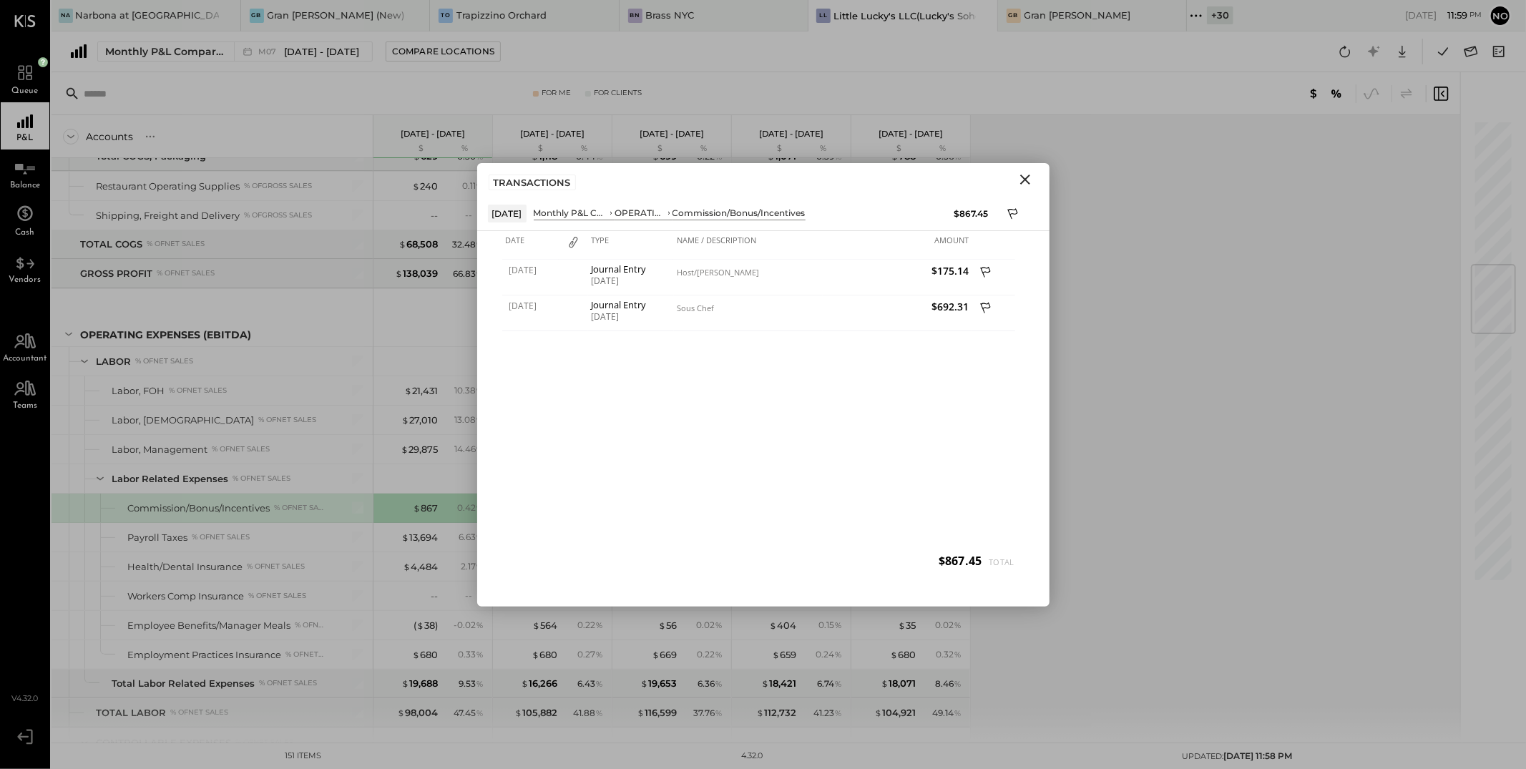
click at [1026, 182] on icon "Close" at bounding box center [1025, 179] width 17 height 17
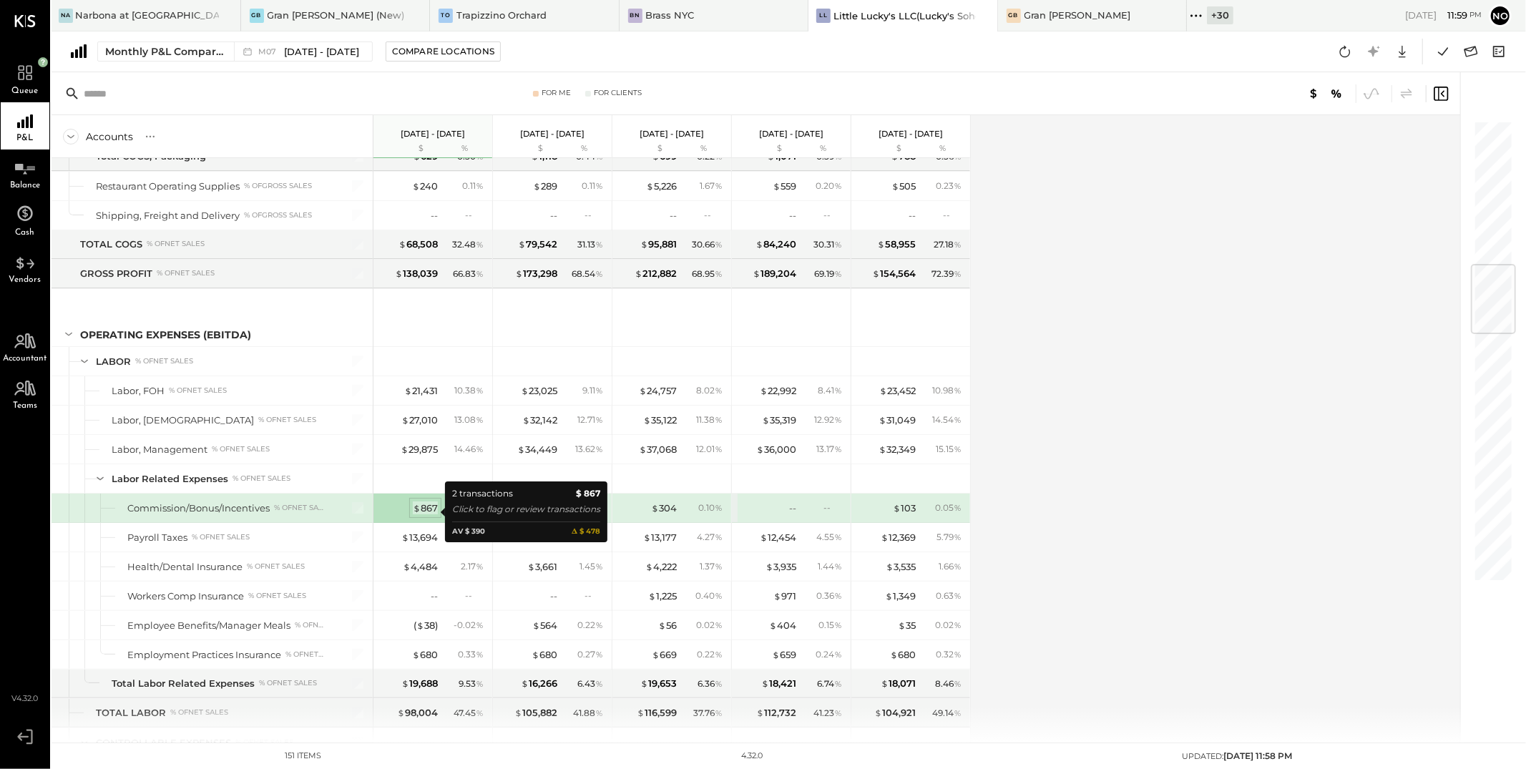
click at [426, 511] on div "$ 867" at bounding box center [425, 509] width 25 height 14
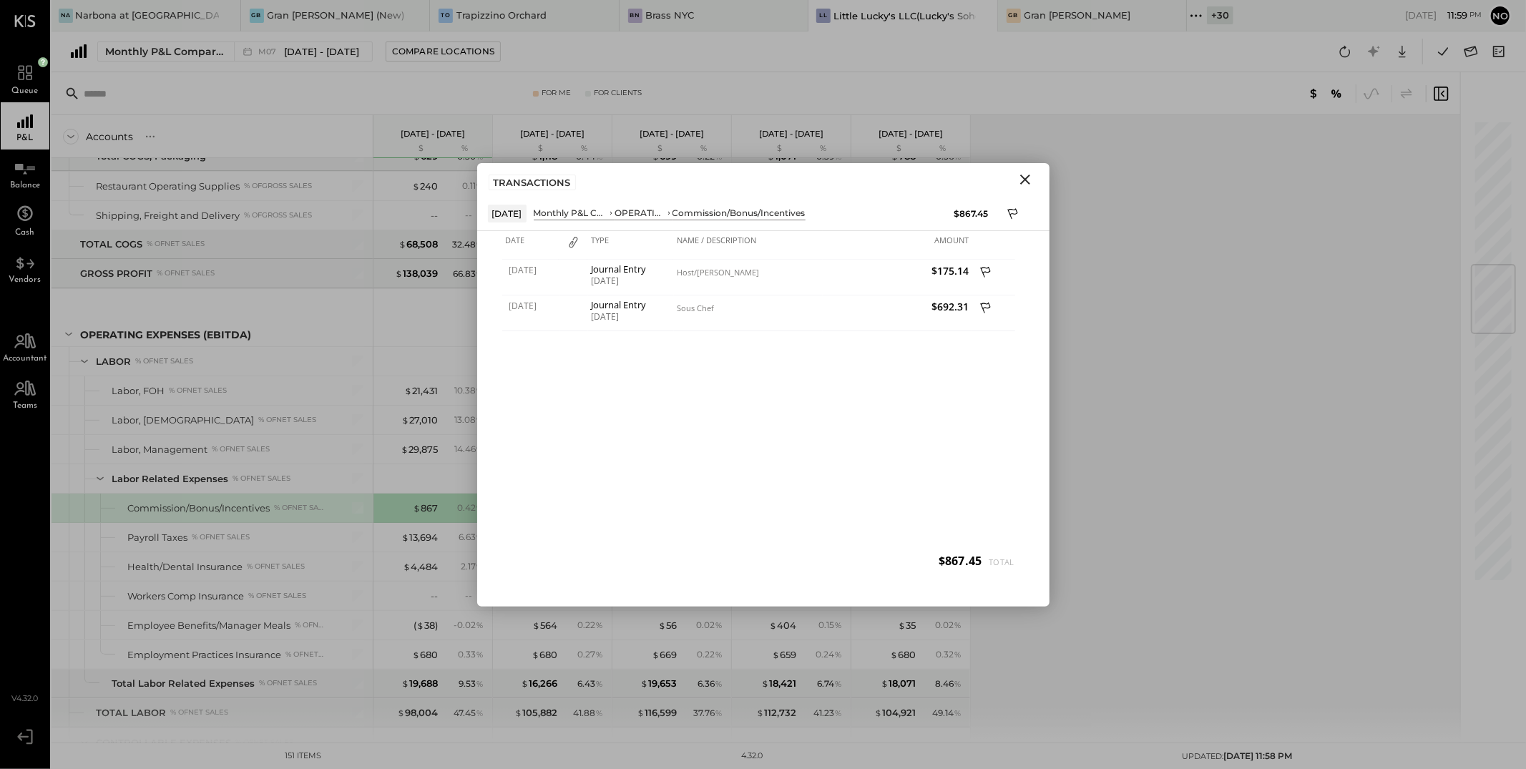
click at [1029, 170] on button "Close" at bounding box center [1026, 179] width 26 height 19
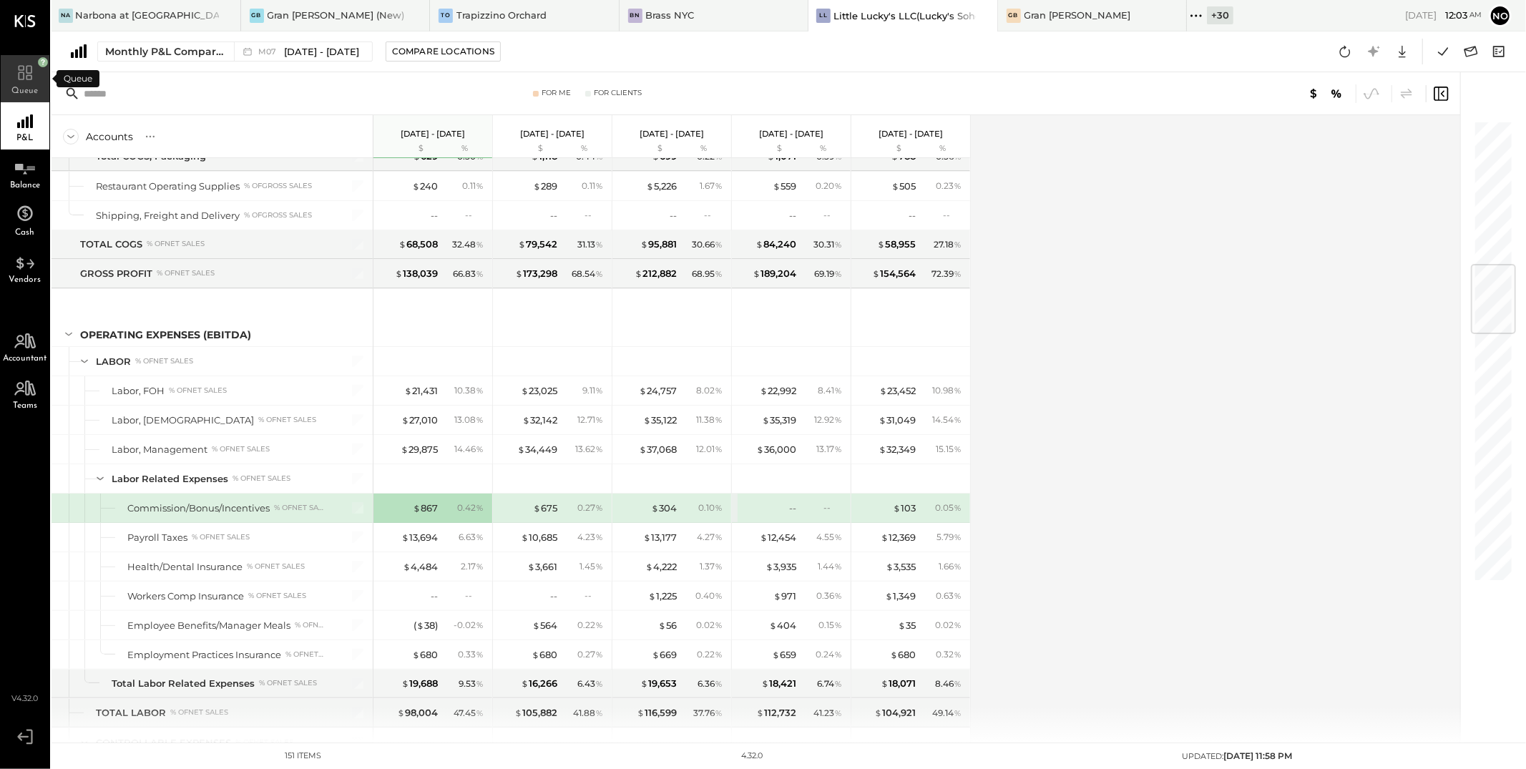
click at [36, 72] on icon at bounding box center [25, 69] width 26 height 21
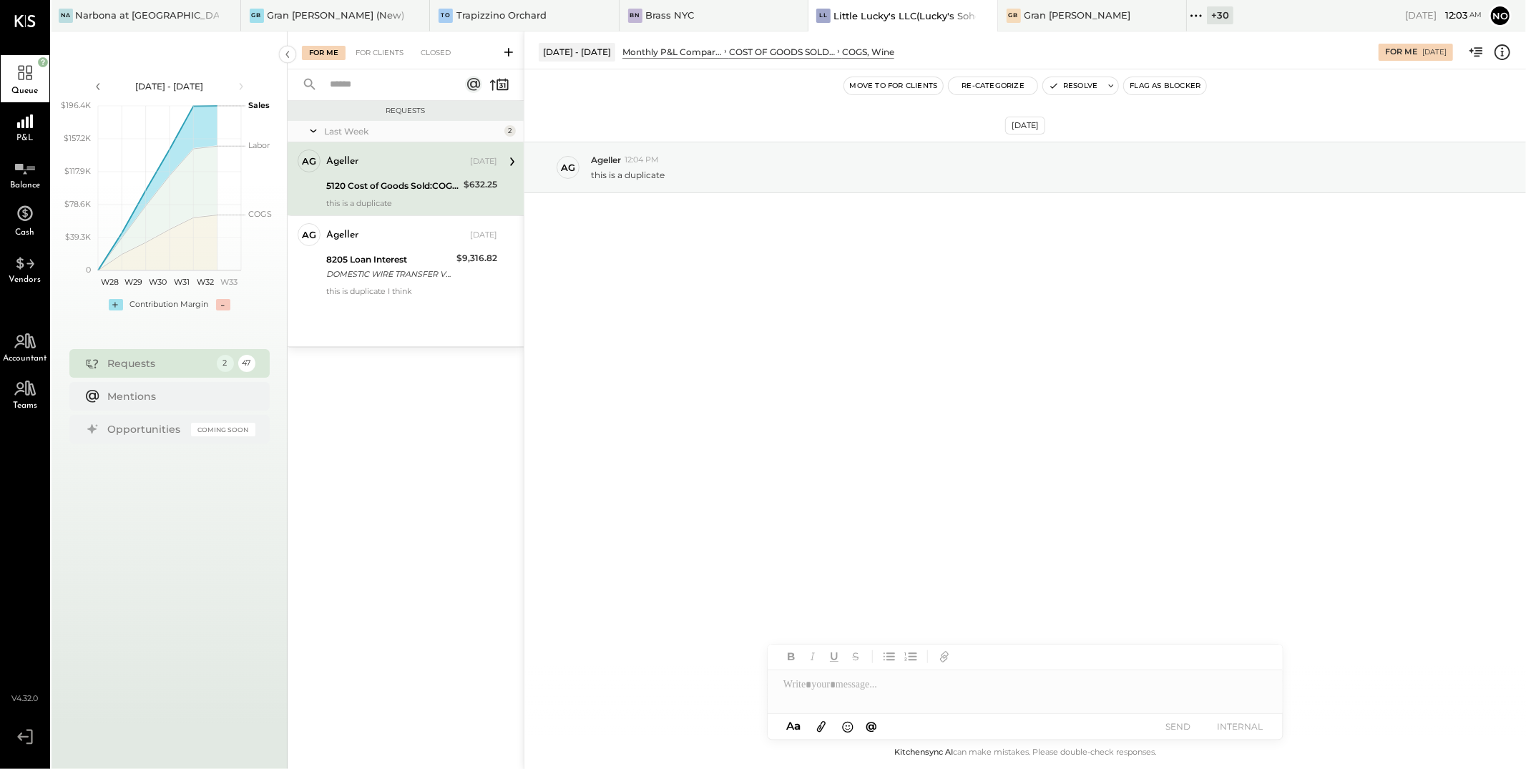
click at [432, 202] on div "this is a duplicate" at bounding box center [411, 203] width 171 height 10
click at [399, 259] on div "8205 Loan Interest" at bounding box center [389, 260] width 126 height 14
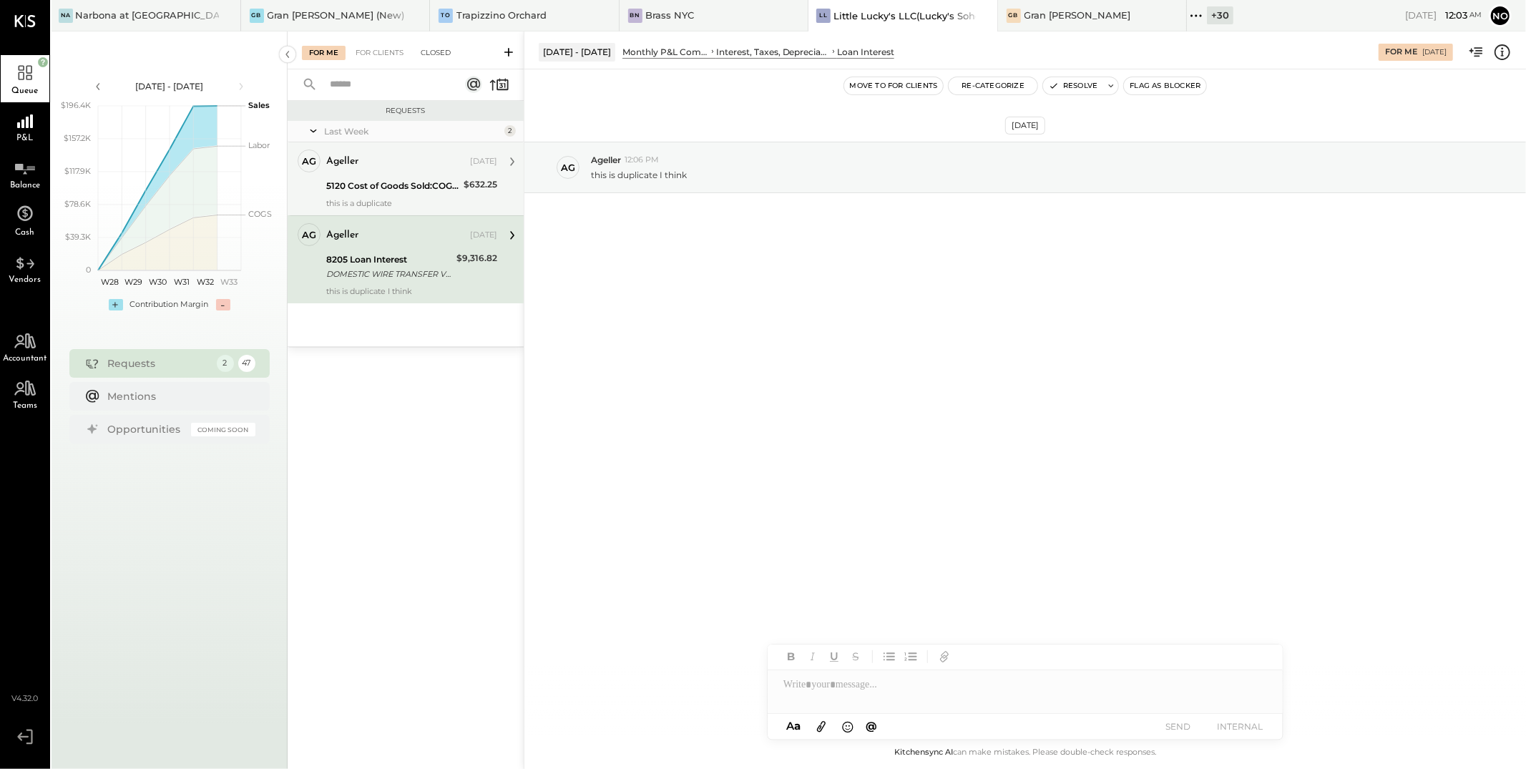
click at [439, 52] on div "Closed" at bounding box center [436, 53] width 44 height 14
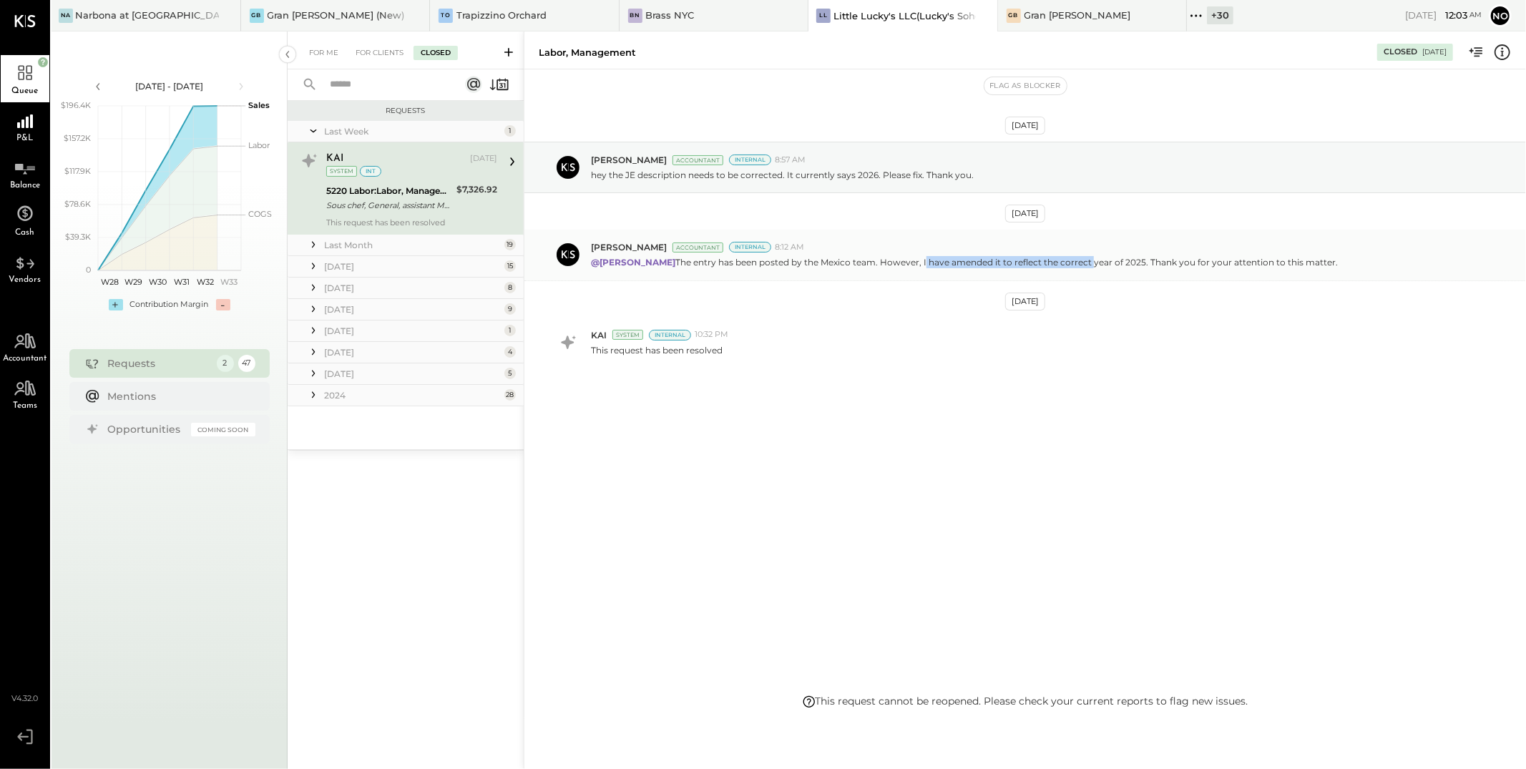
drag, startPoint x: 904, startPoint y: 263, endPoint x: 1071, endPoint y: 263, distance: 167.4
click at [1071, 263] on p "@Joseph Shin The entry has been posted by the Mexico team. However, I have amen…" at bounding box center [964, 262] width 747 height 12
copy p "I have amended it to reflect the correct"
click at [371, 59] on div "For Clients" at bounding box center [379, 53] width 62 height 14
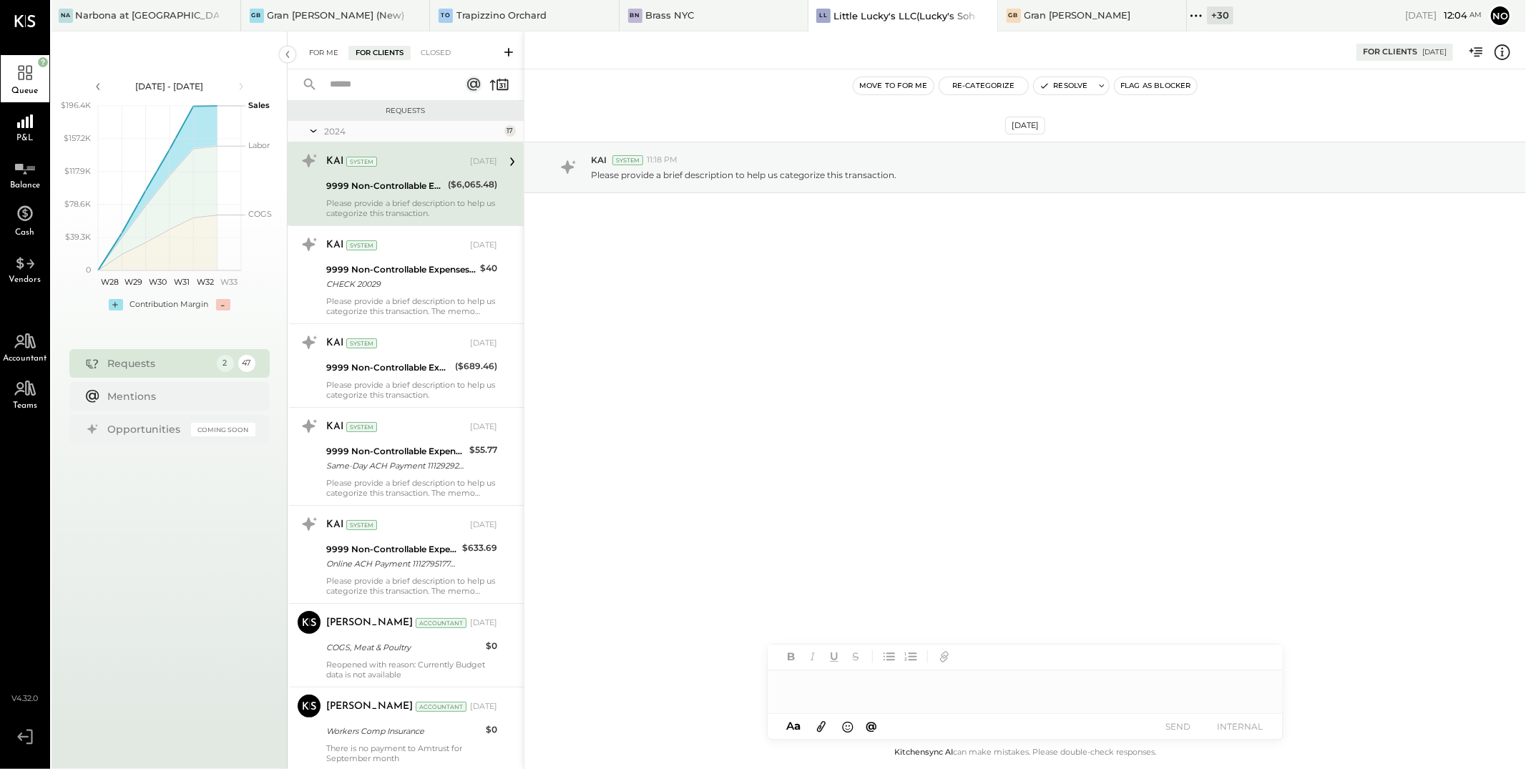
click at [325, 55] on div "For Me" at bounding box center [324, 53] width 44 height 14
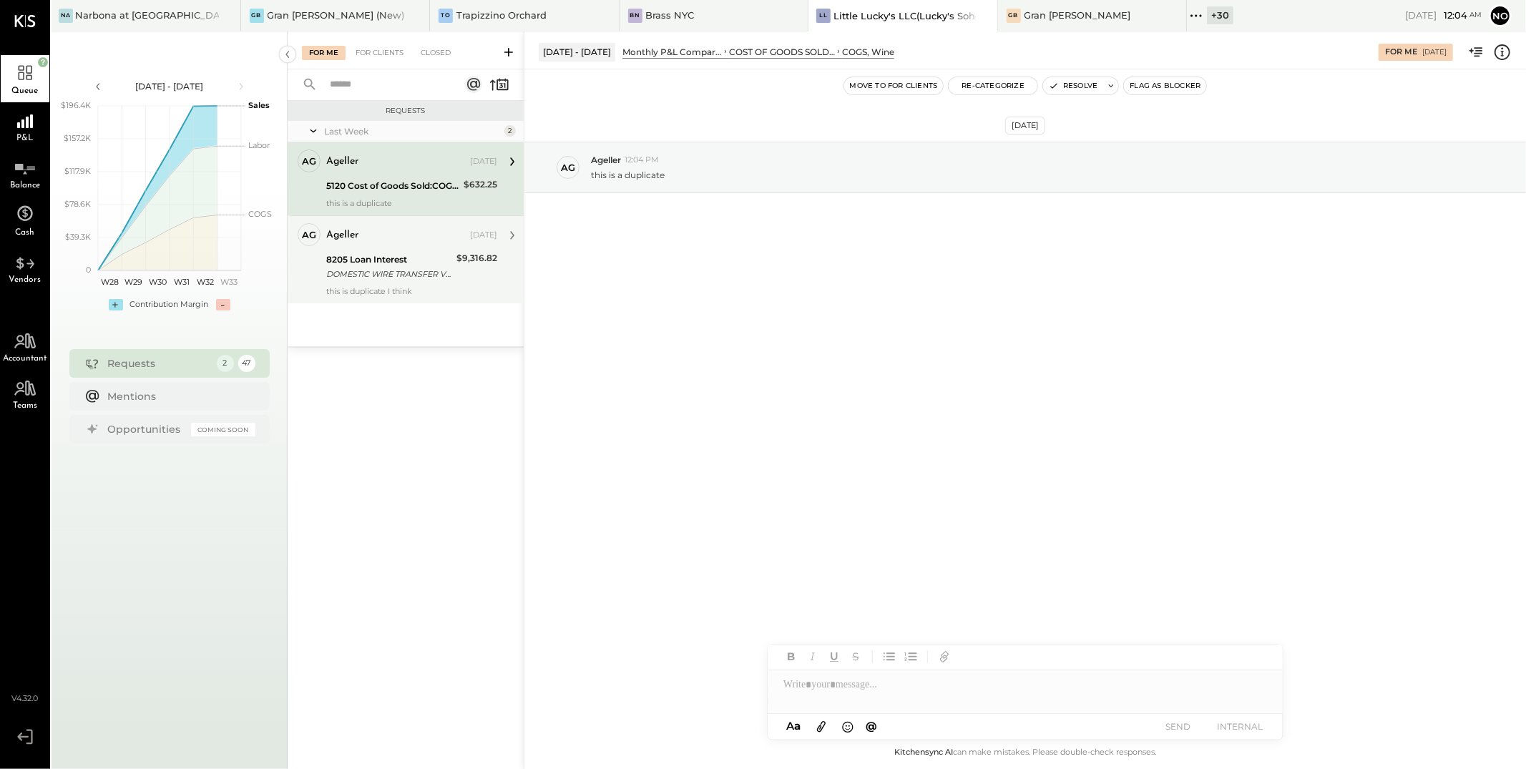
click at [414, 267] on div "DOMESTIC WIRE TRANSFER VIA: BK AMER NYC/XXXXX9593 A/C: WIRE CLEARING ACCOUNT - …" at bounding box center [389, 274] width 126 height 14
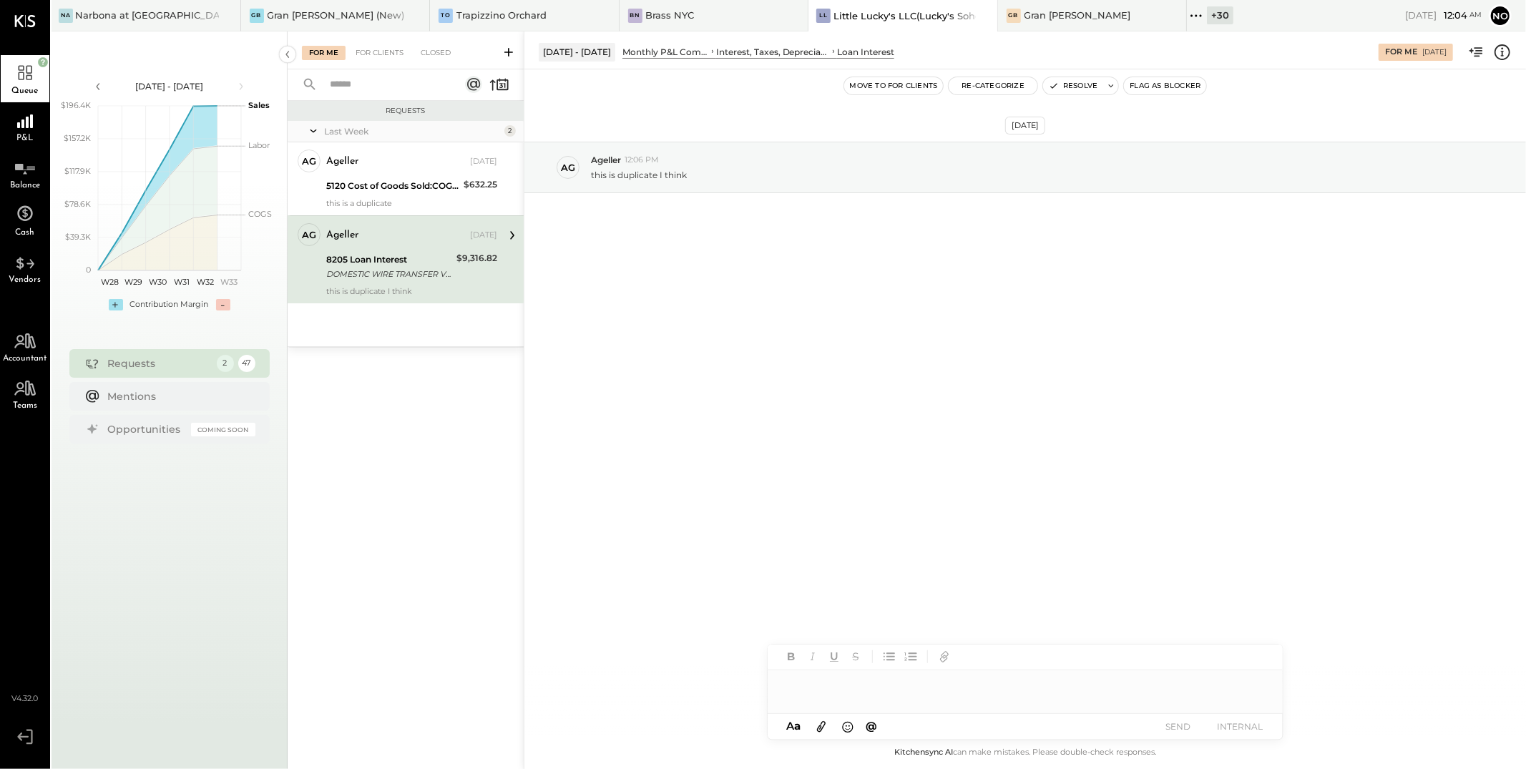
click at [837, 688] on div at bounding box center [1025, 685] width 515 height 29
paste div
drag, startPoint x: 787, startPoint y: 685, endPoint x: 767, endPoint y: 682, distance: 20.2
click at [768, 682] on div "**********" at bounding box center [1025, 685] width 515 height 29
click at [1176, 728] on button "SEND" at bounding box center [1178, 726] width 57 height 19
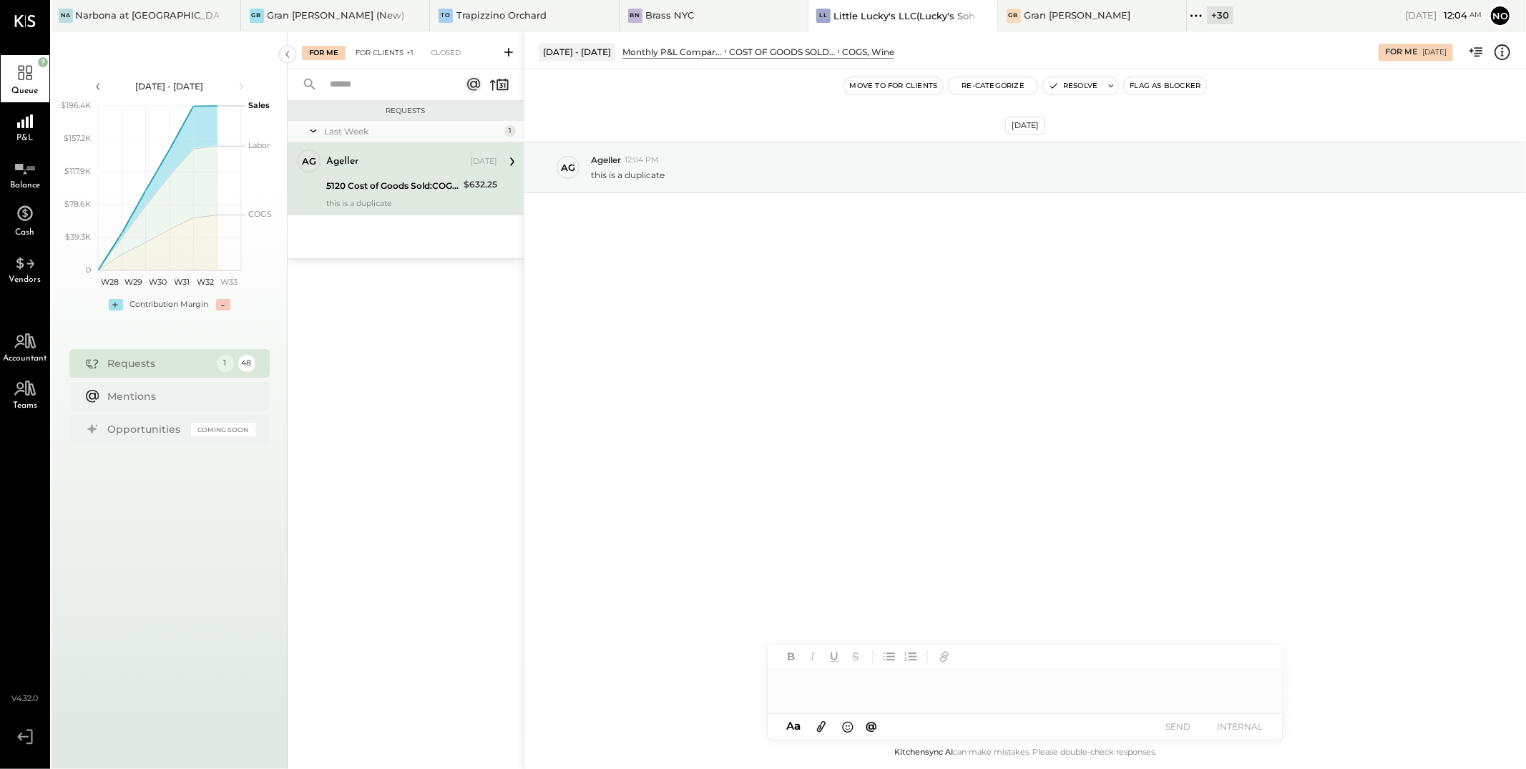
click at [376, 51] on div "For Clients +1" at bounding box center [384, 53] width 72 height 14
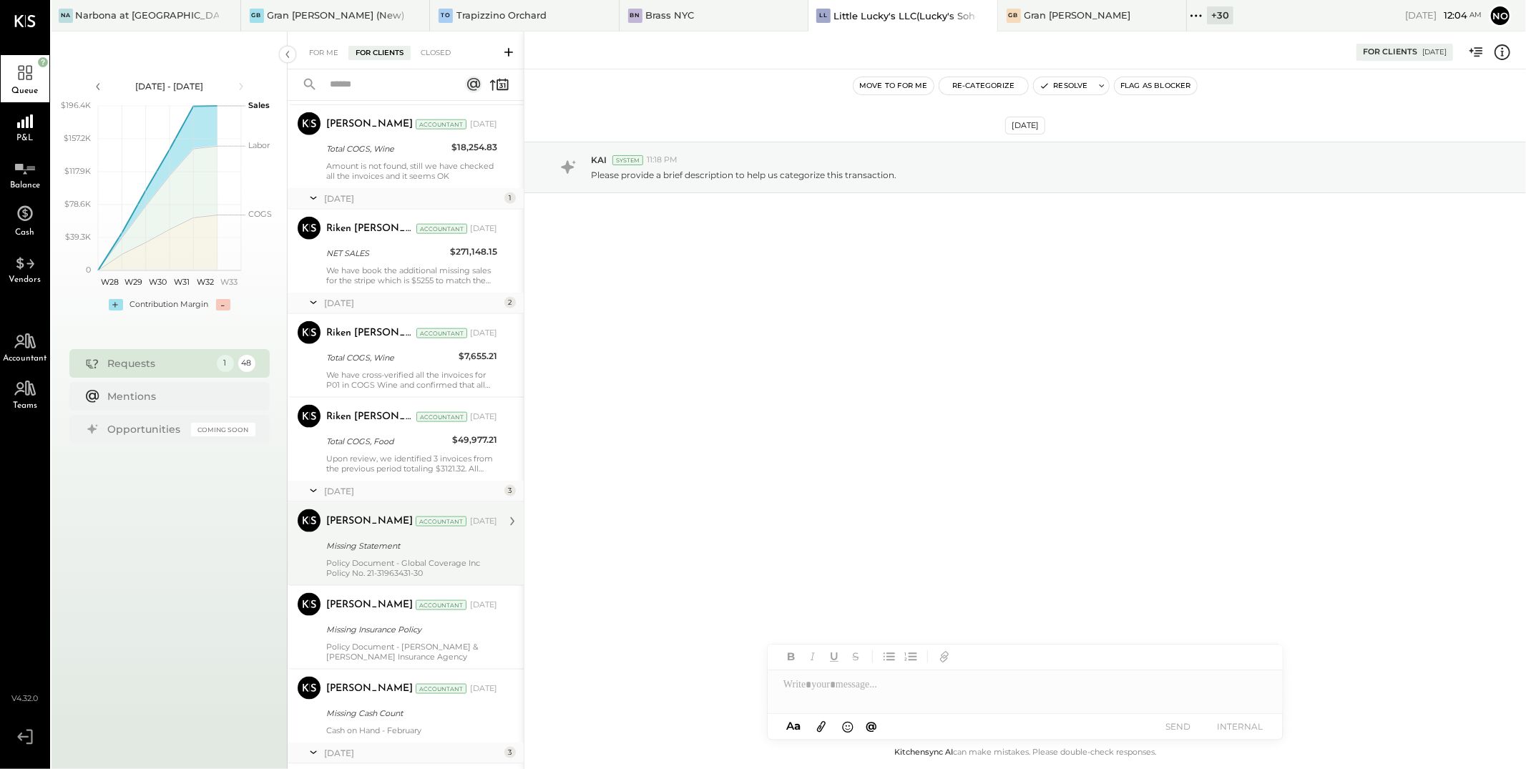
scroll to position [1362, 0]
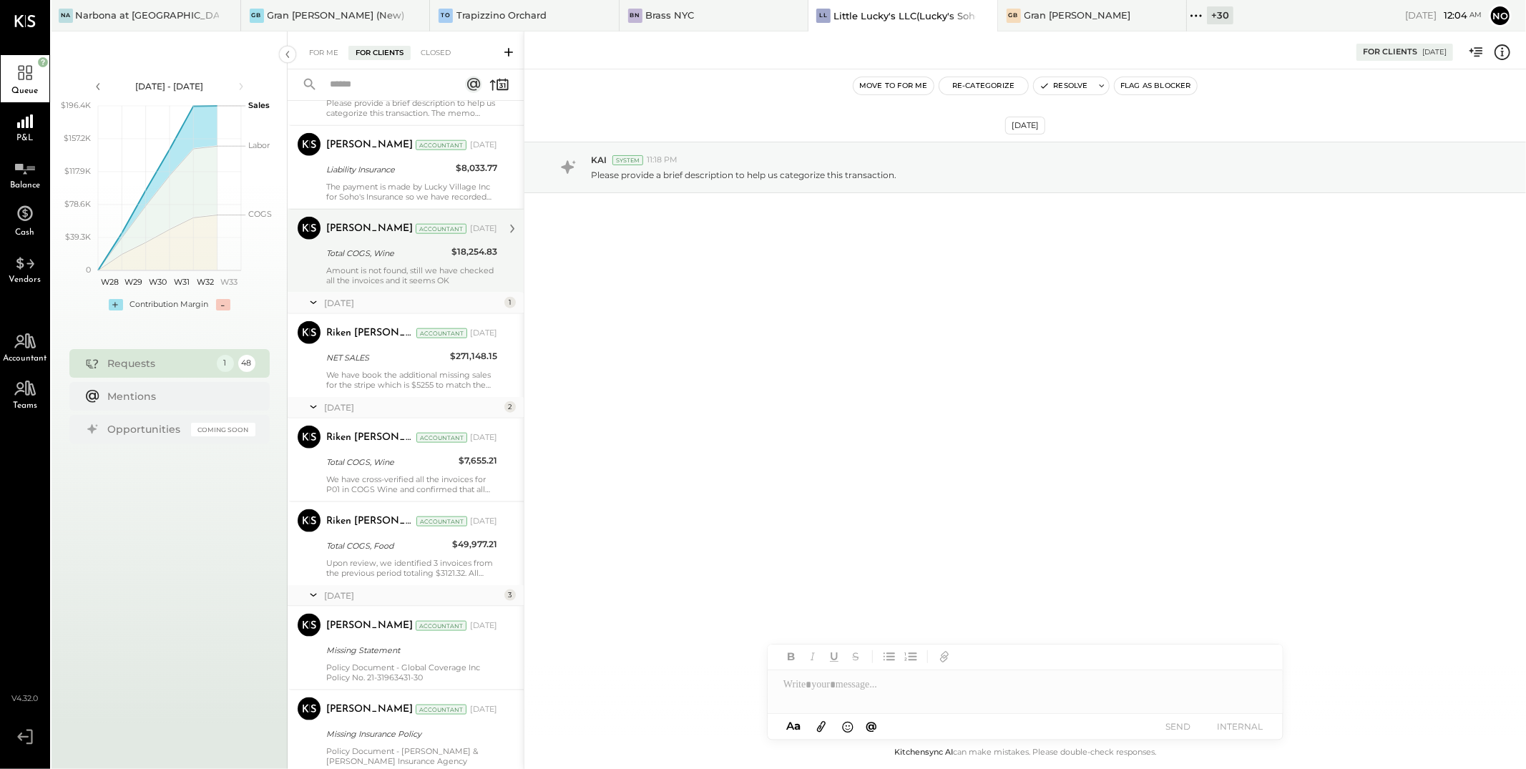
click at [387, 268] on div "Amount is not found, still we have checked all the invoices and it seems OK" at bounding box center [411, 275] width 171 height 20
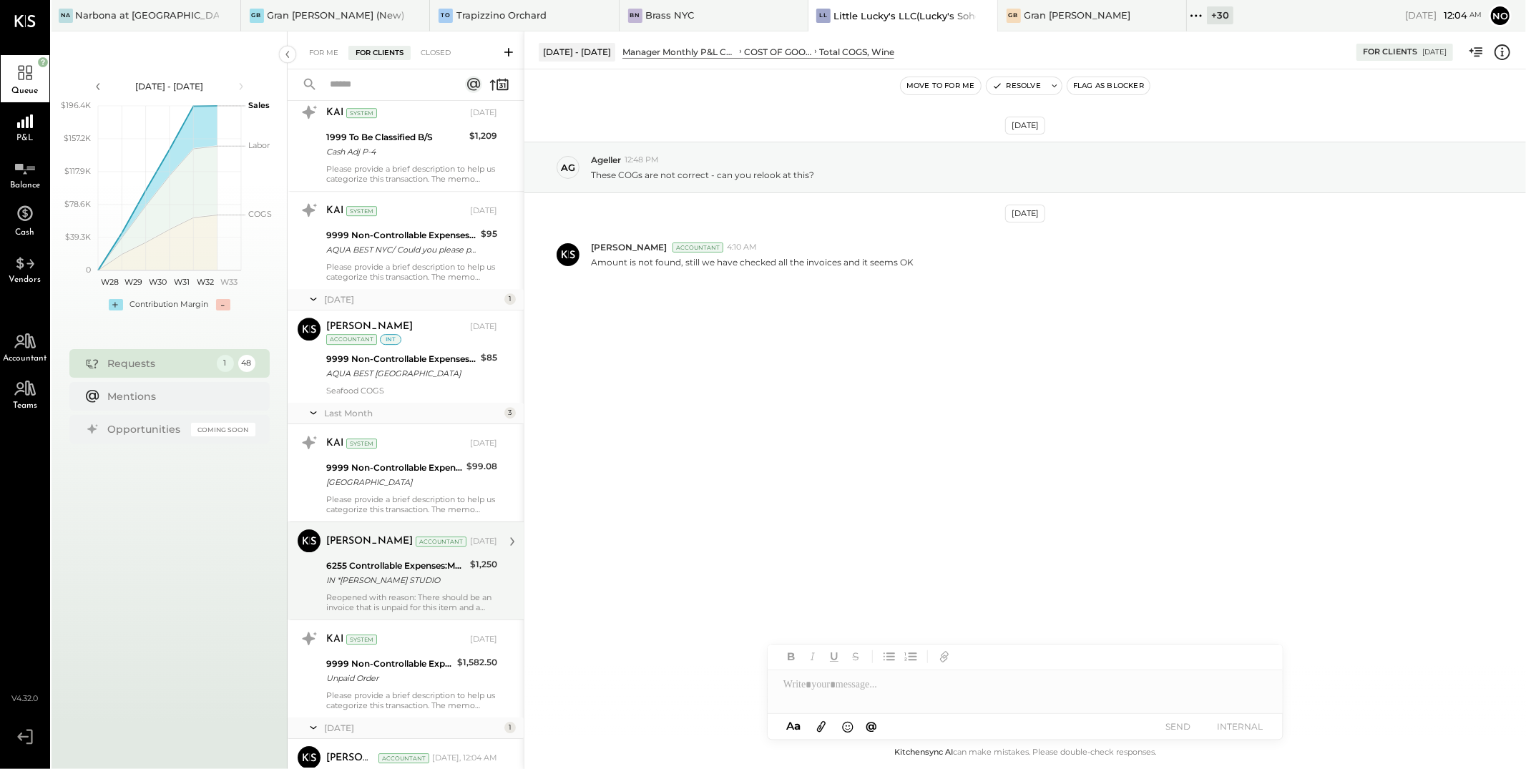
scroll to position [3797, 0]
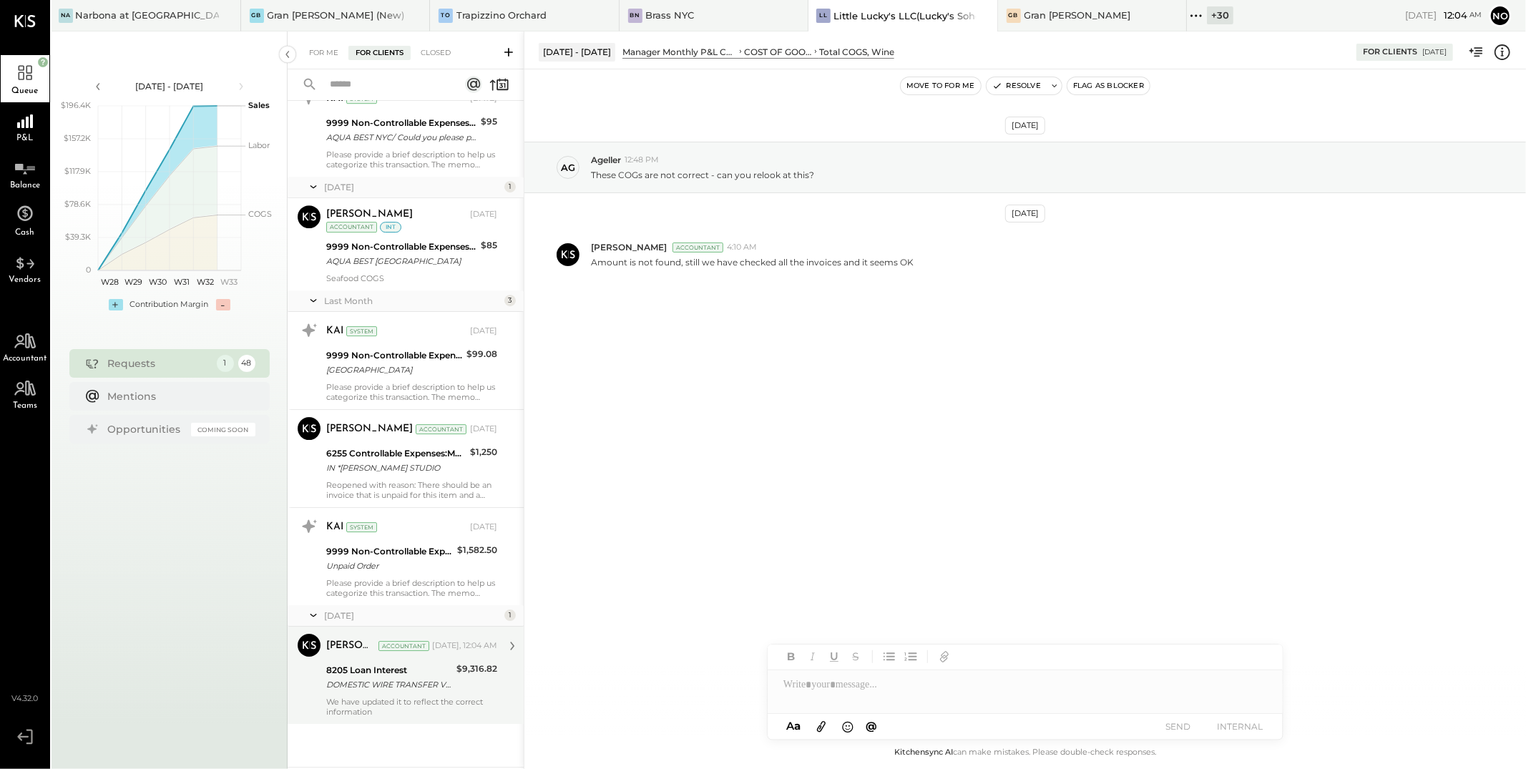
click at [399, 689] on div "DOMESTIC WIRE TRANSFER VIA: BK AMER NYC/XXXXX9593 A/C: WIRE CLEARING ACCOUNT - …" at bounding box center [389, 685] width 126 height 14
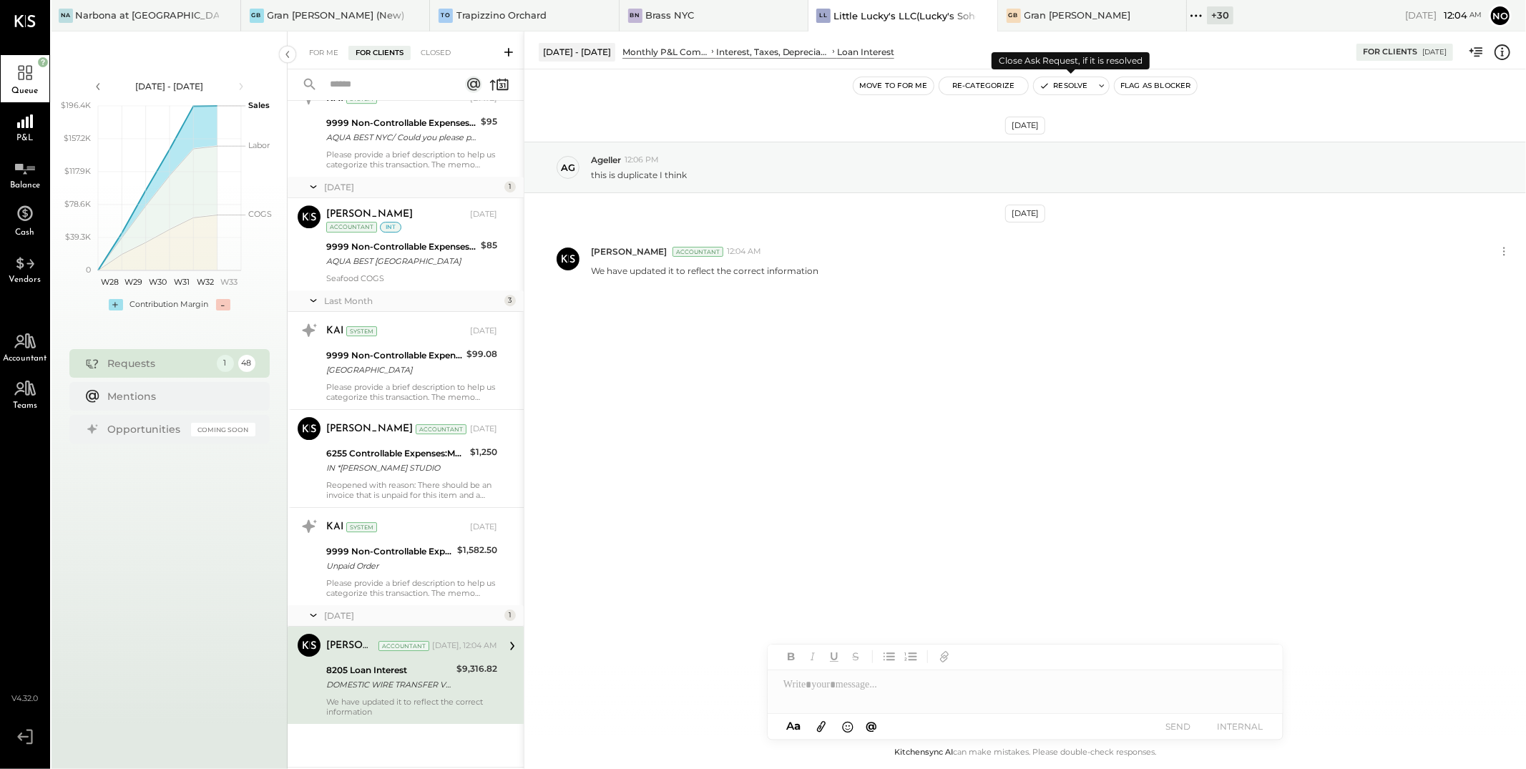
click at [1075, 83] on button "Resolve" at bounding box center [1064, 85] width 60 height 17
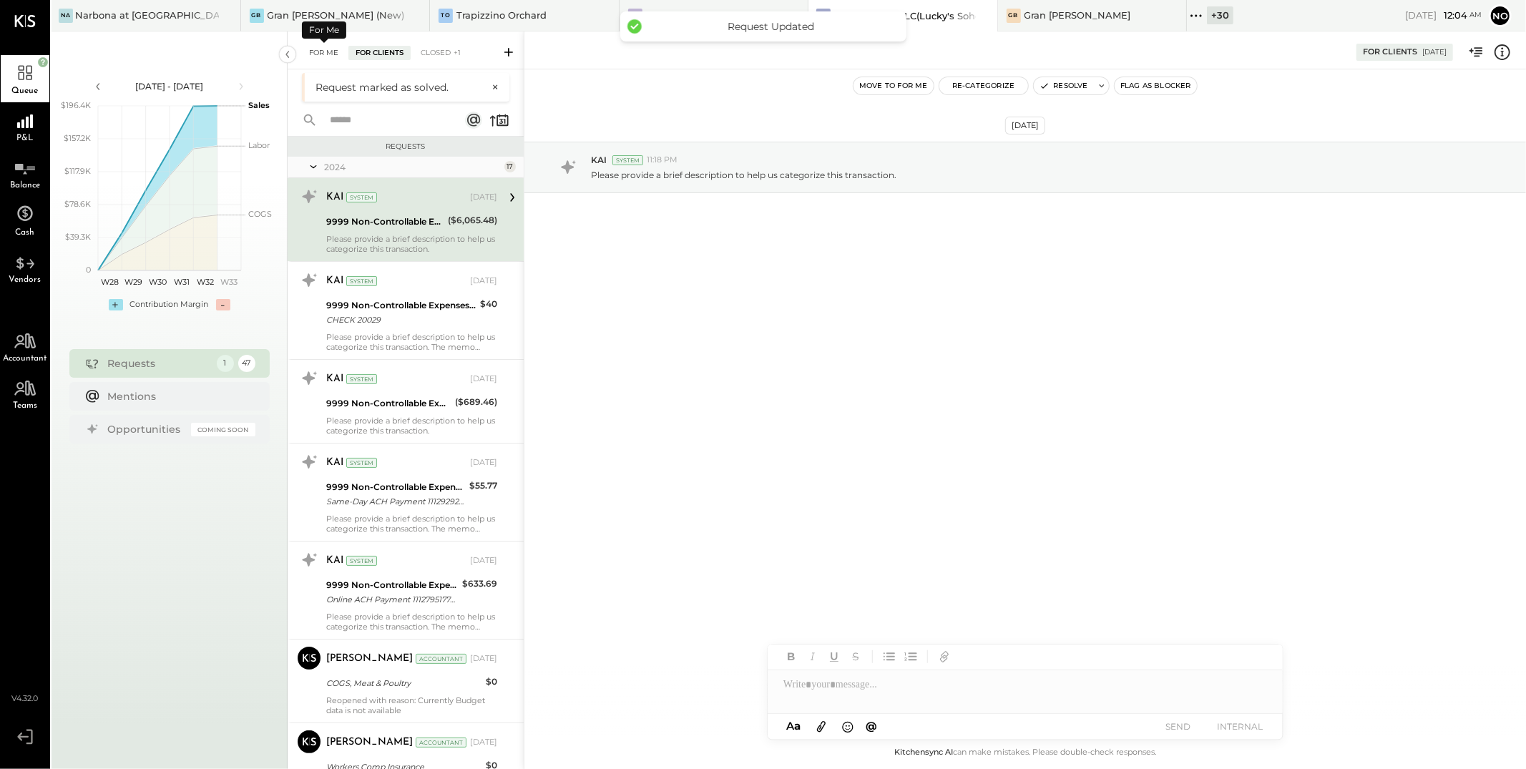
click at [323, 51] on div "For Me" at bounding box center [324, 53] width 44 height 14
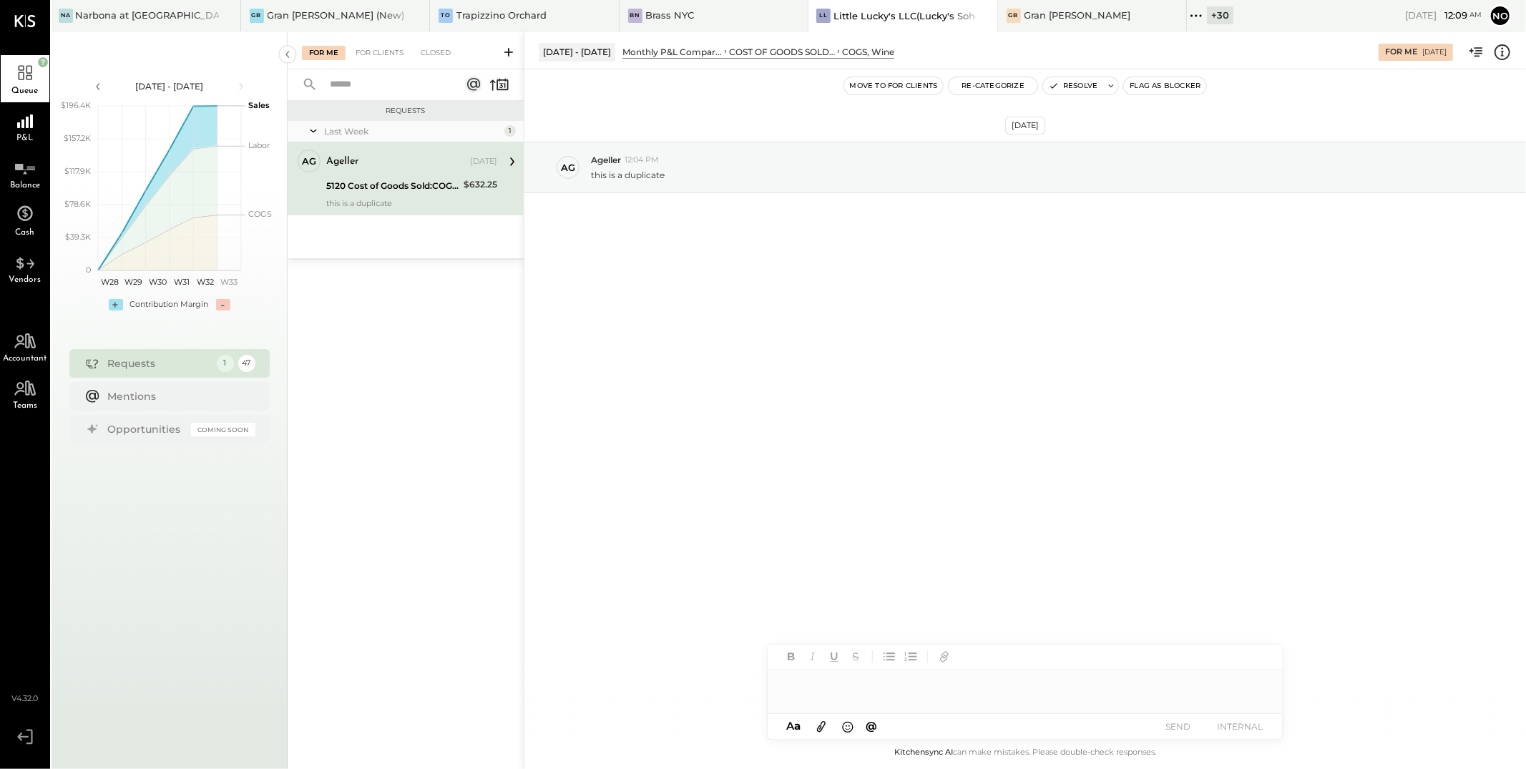
click at [817, 677] on div at bounding box center [1025, 685] width 515 height 29
drag, startPoint x: 787, startPoint y: 685, endPoint x: 747, endPoint y: 675, distance: 41.3
click at [747, 675] on div "**********" at bounding box center [1025, 400] width 1003 height 738
click at [782, 688] on div "**********" at bounding box center [1025, 692] width 515 height 43
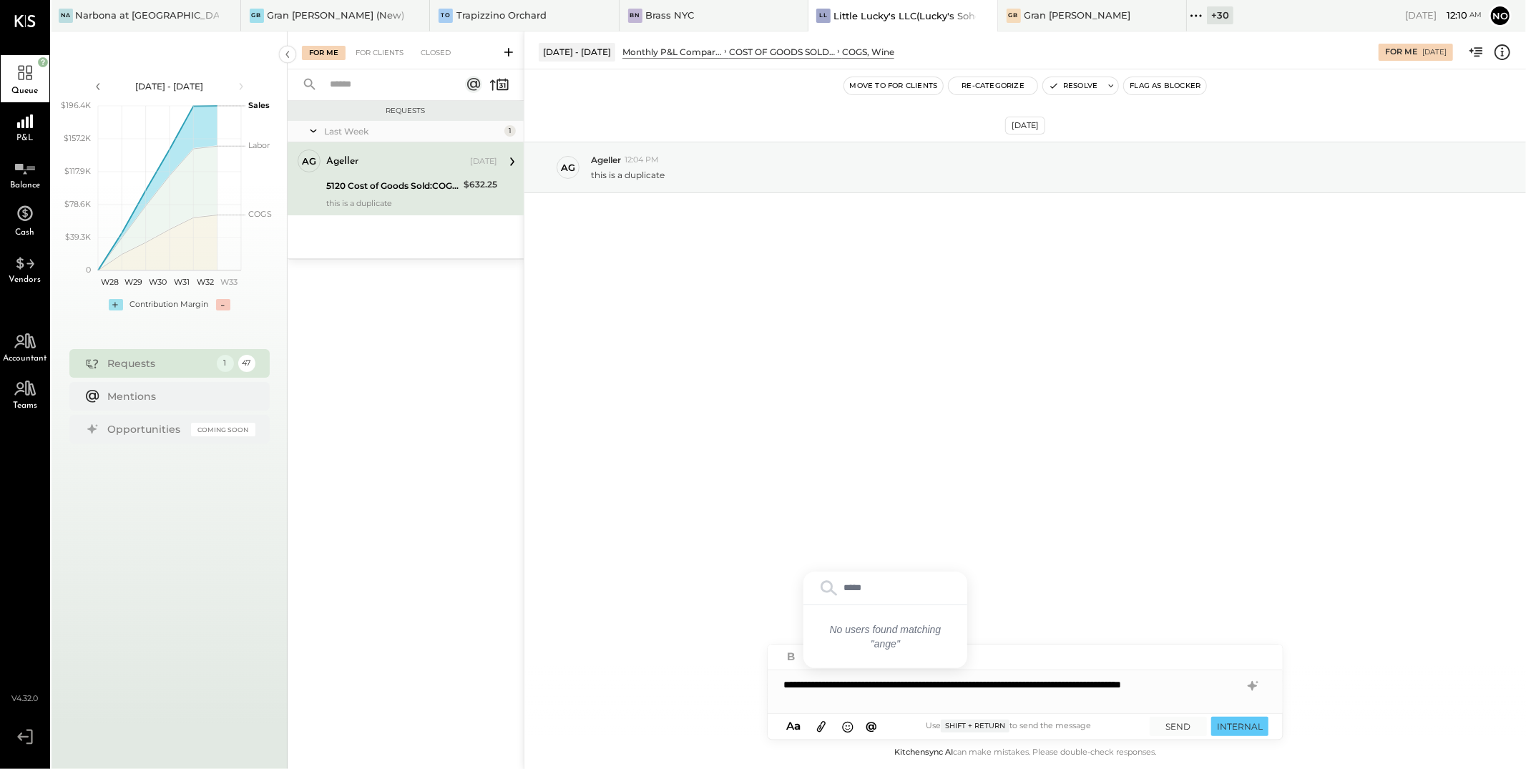
type input "******"
type input "*******"
click at [867, 653] on span "Ageller" at bounding box center [905, 654] width 112 height 14
click at [844, 684] on div "**********" at bounding box center [1025, 692] width 515 height 43
click at [1179, 722] on button "SEND" at bounding box center [1178, 726] width 57 height 19
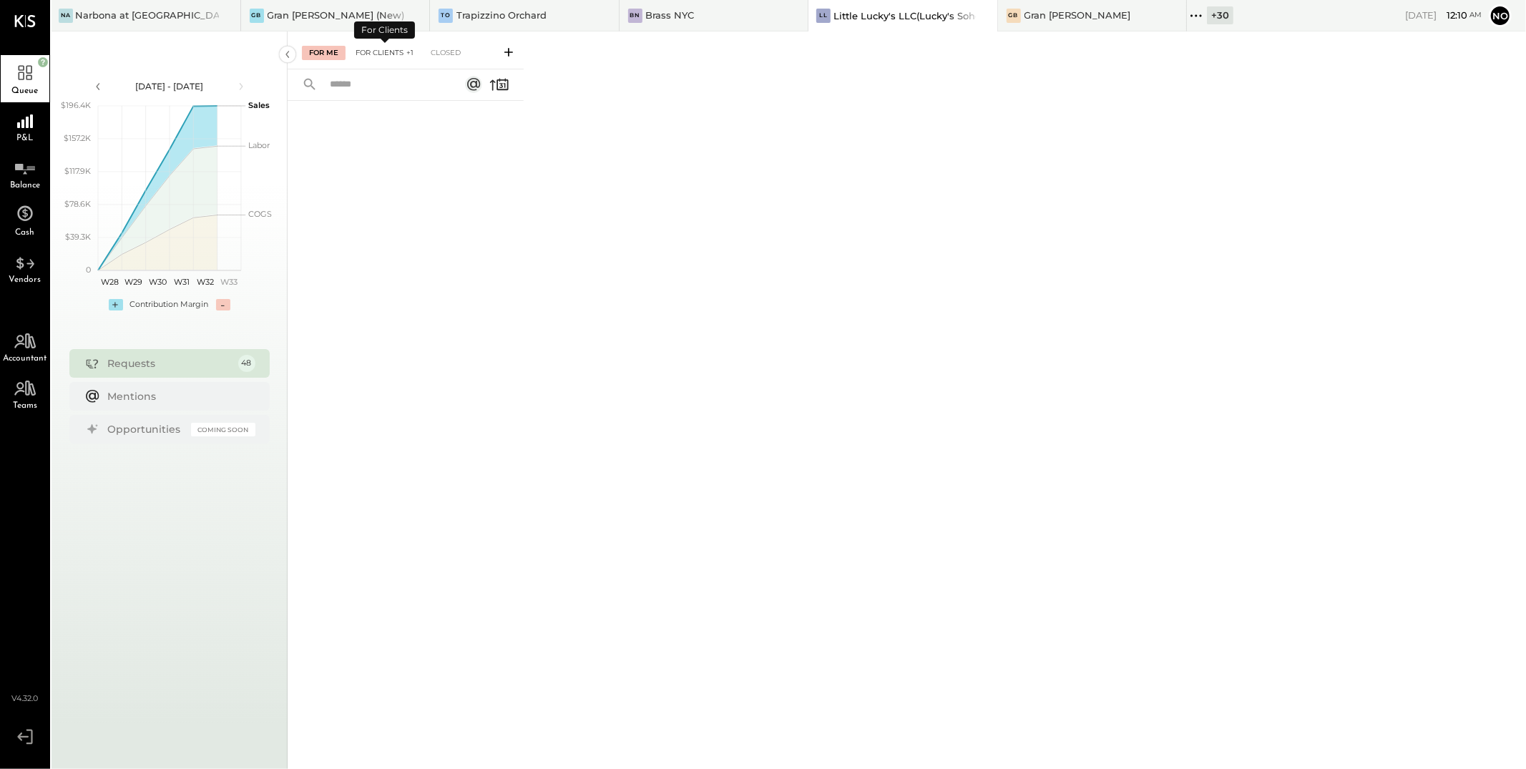
click at [377, 50] on div "For Clients +1" at bounding box center [384, 53] width 72 height 14
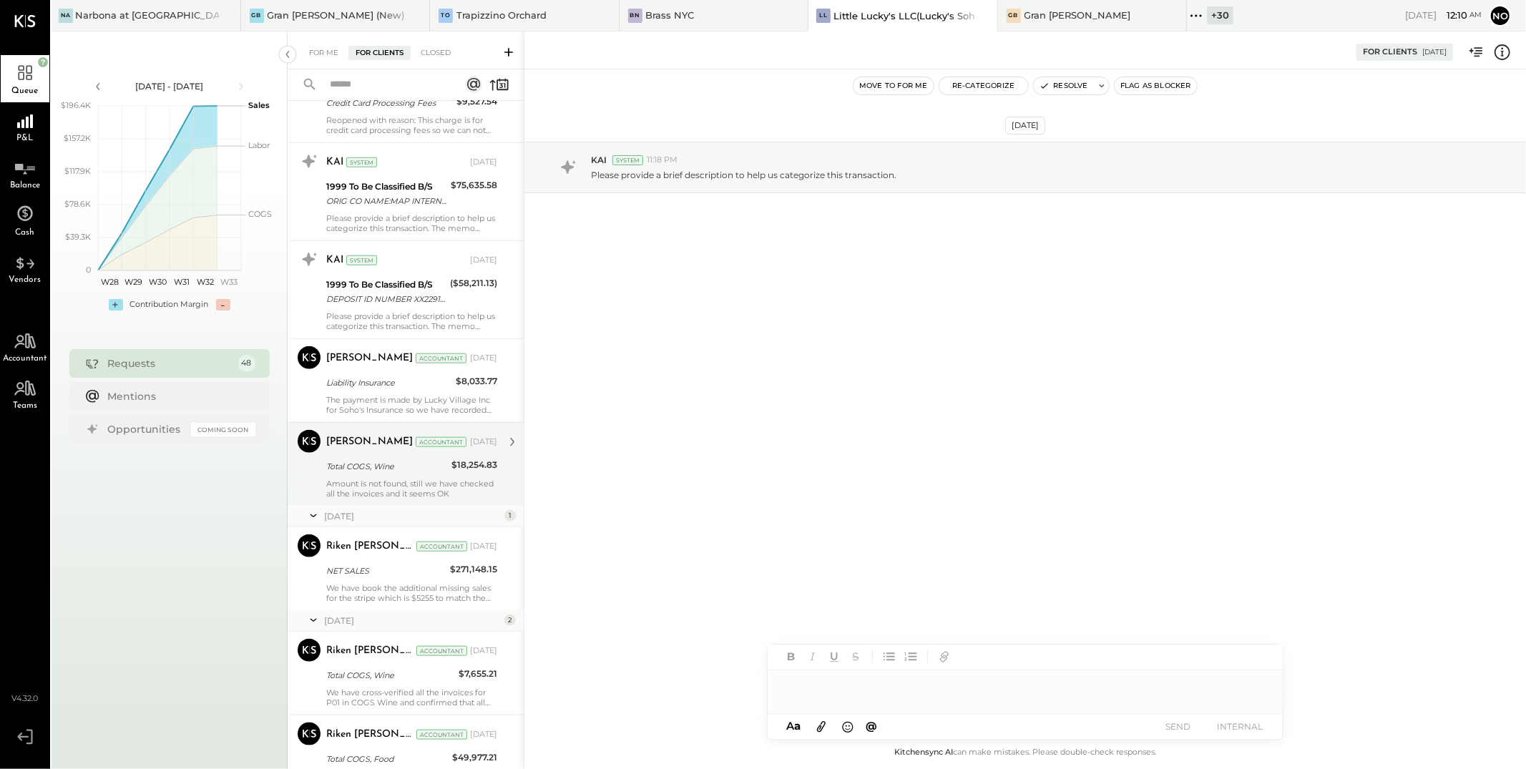
scroll to position [1425, 0]
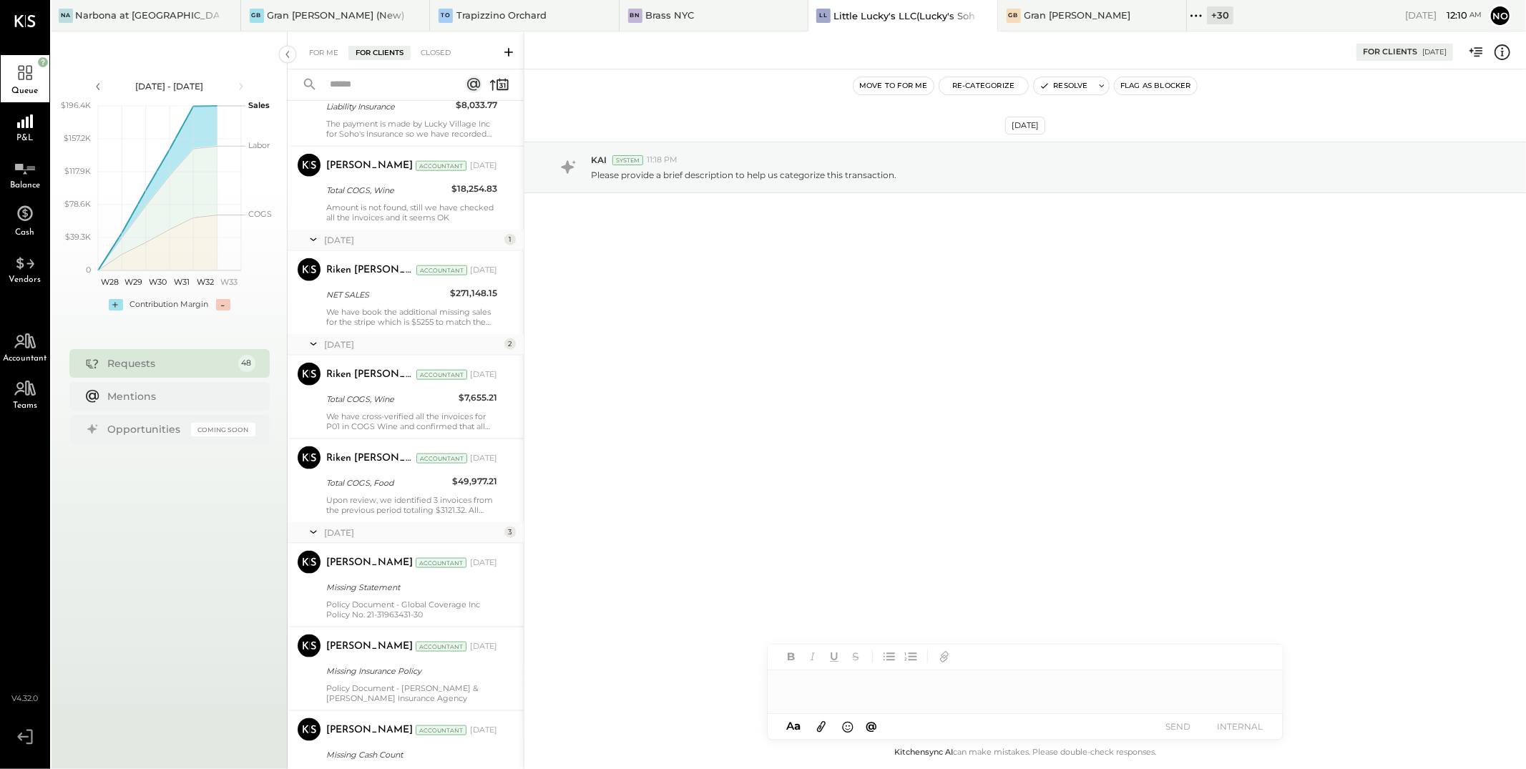
click at [382, 83] on input "text" at bounding box center [386, 85] width 130 height 24
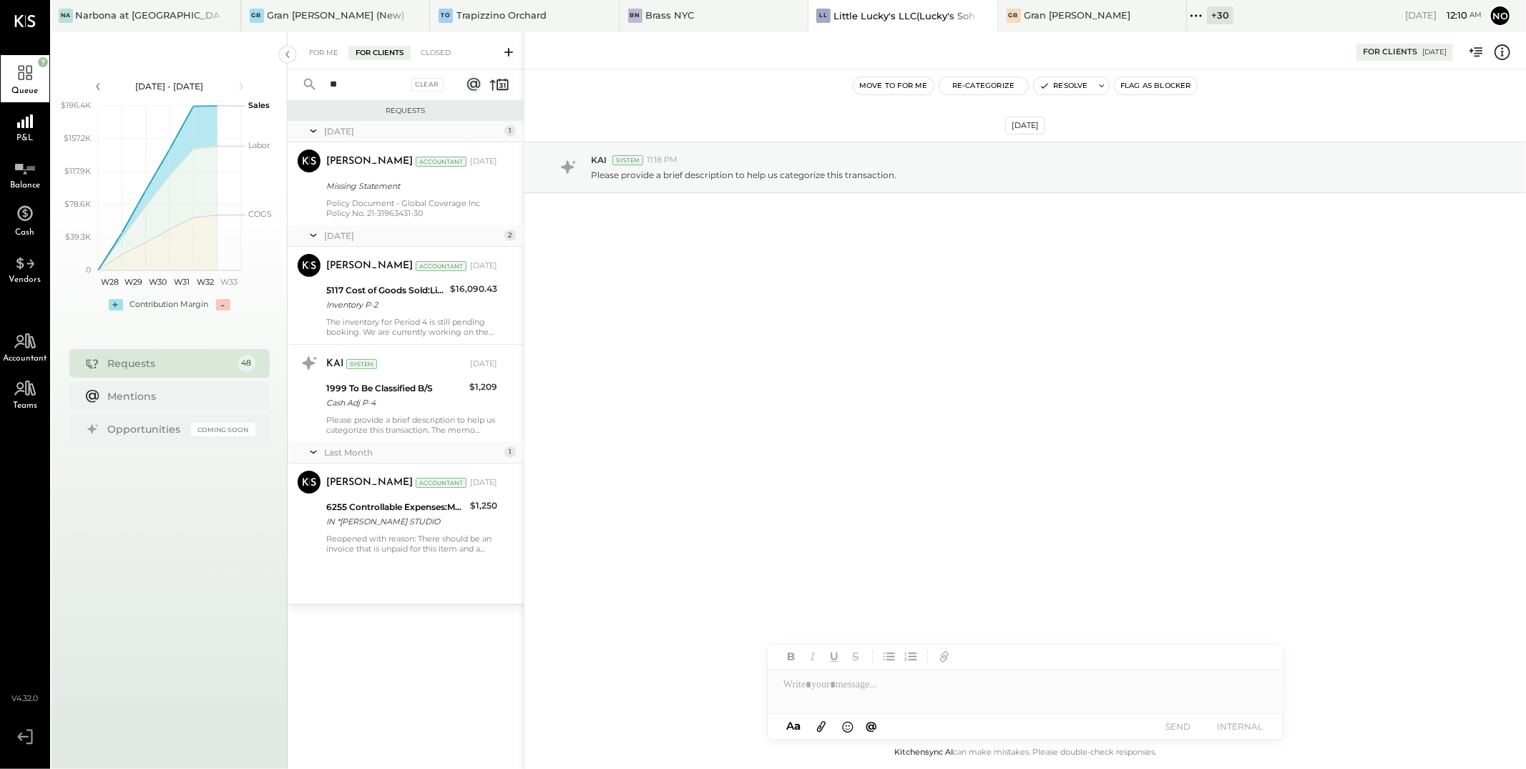
type input "*"
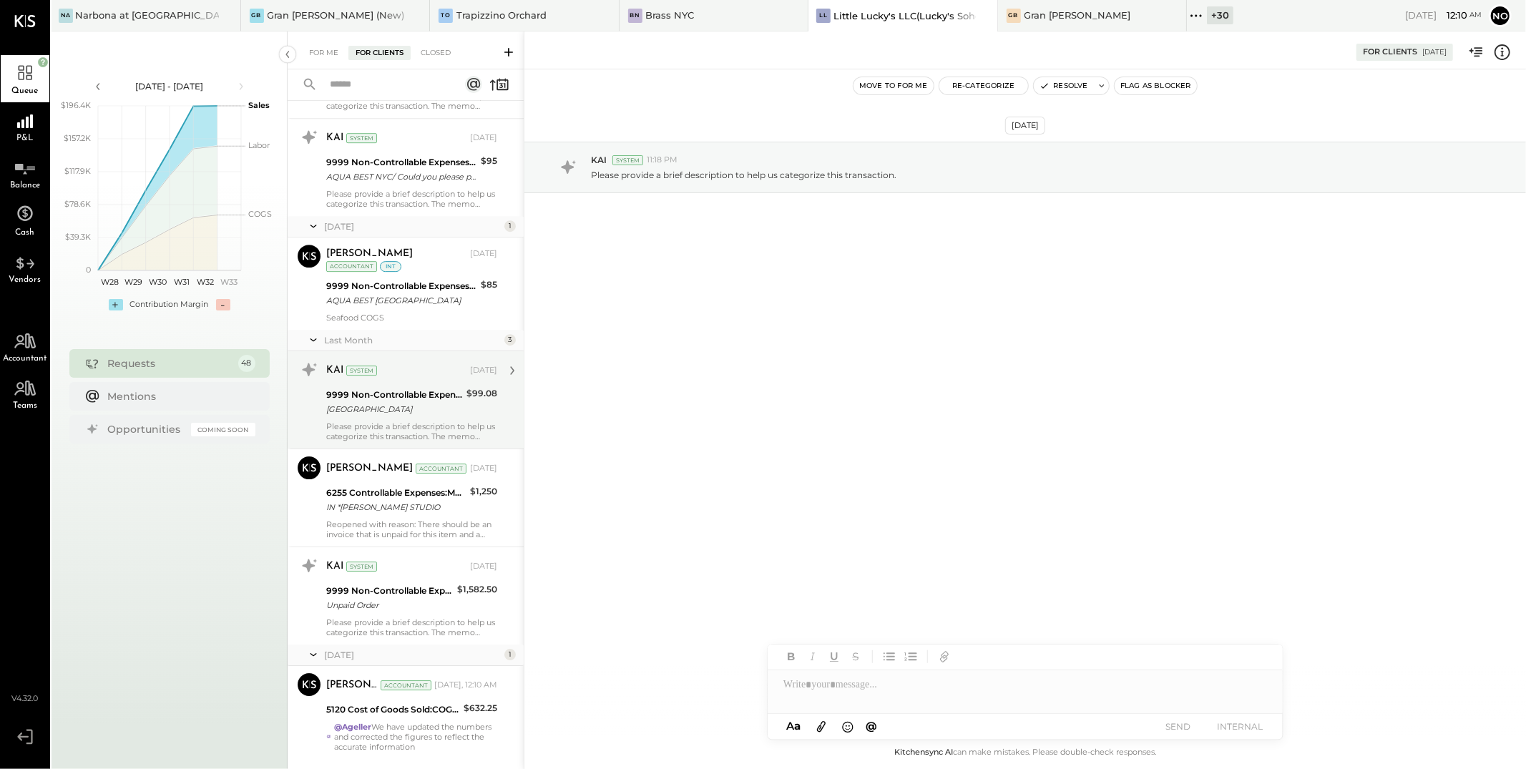
scroll to position [3793, 0]
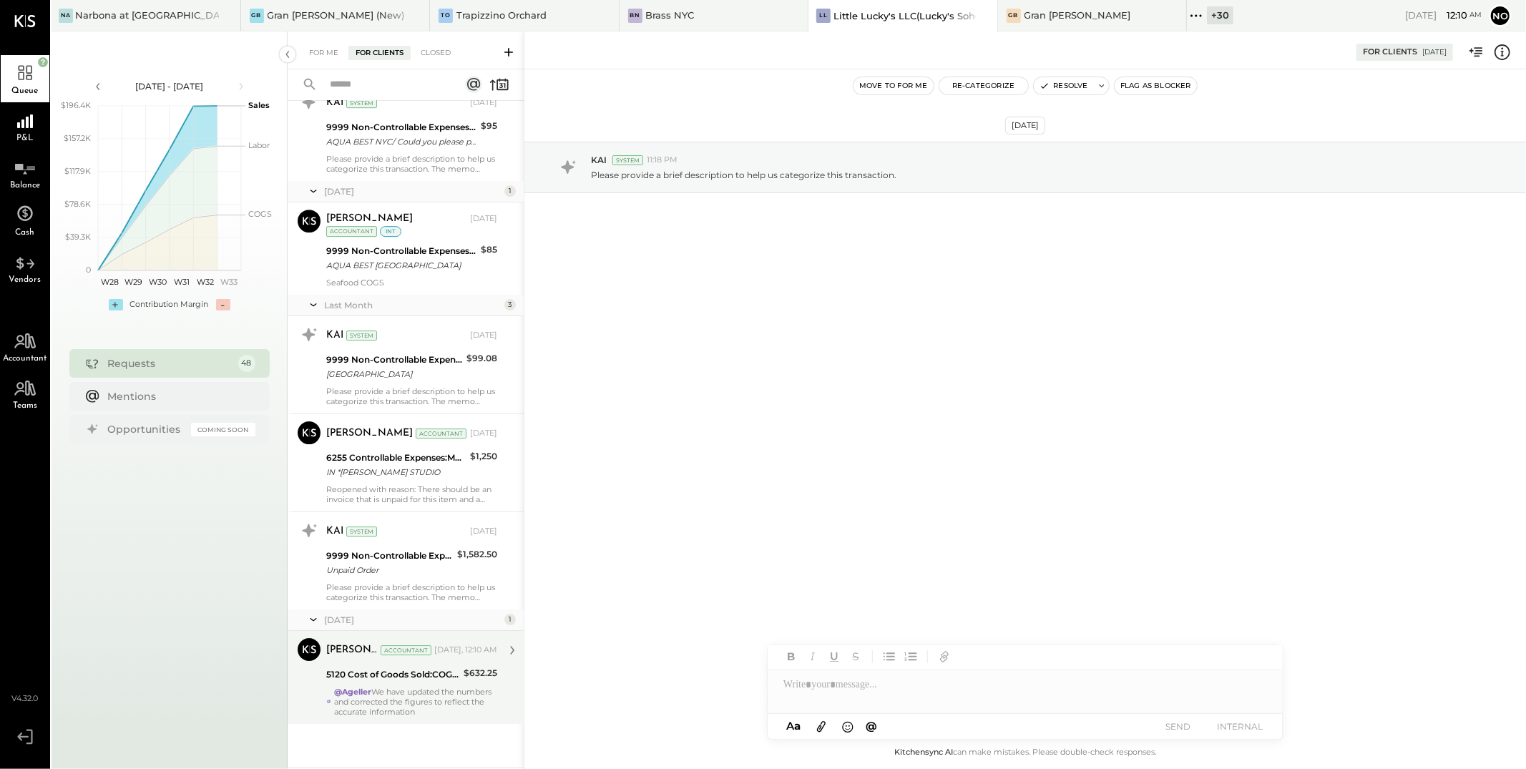
click at [414, 691] on div "@Ageller We have updated the numbers and corrected the figures to reflect the a…" at bounding box center [415, 702] width 163 height 30
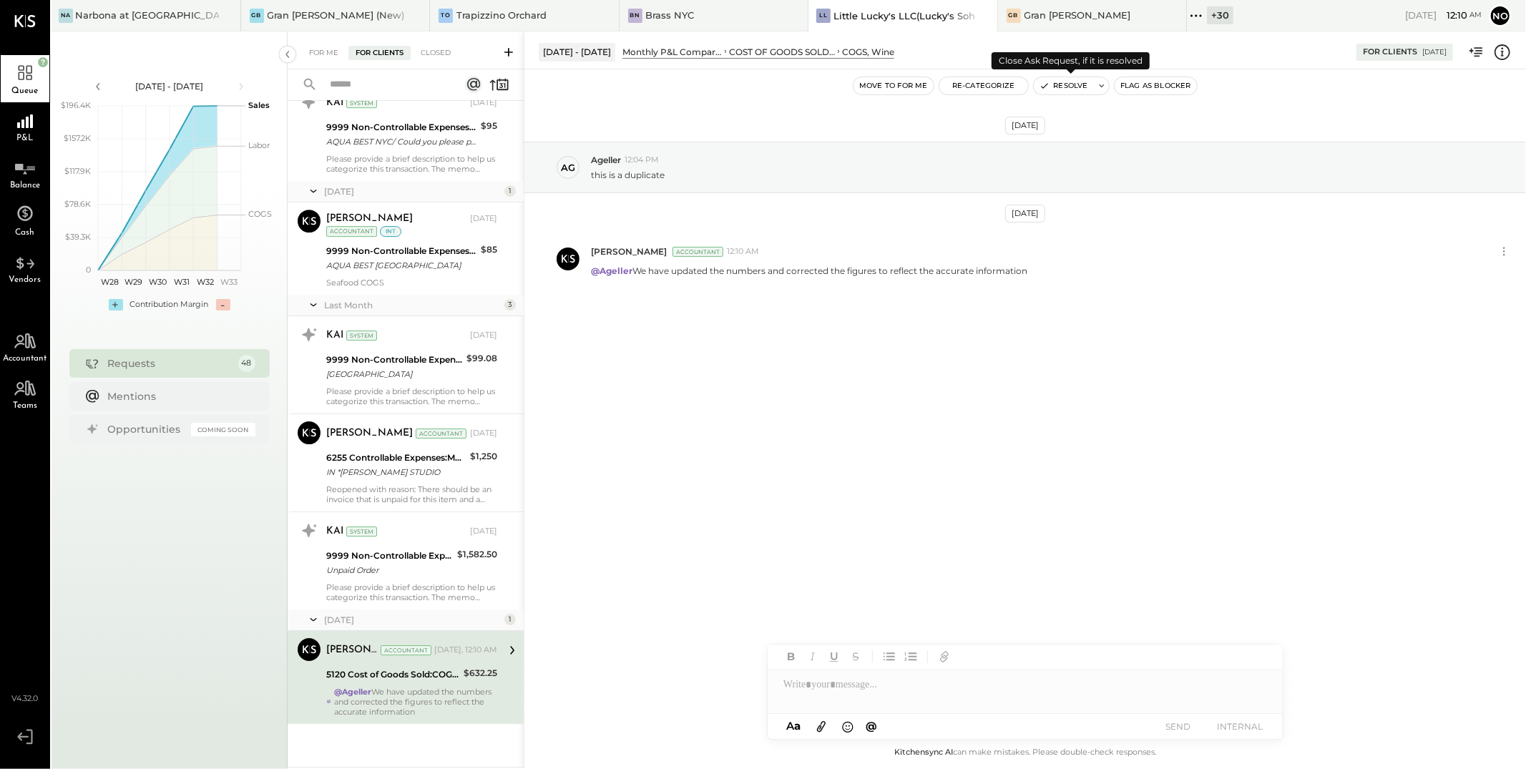
click at [1067, 84] on button "Resolve" at bounding box center [1064, 85] width 60 height 17
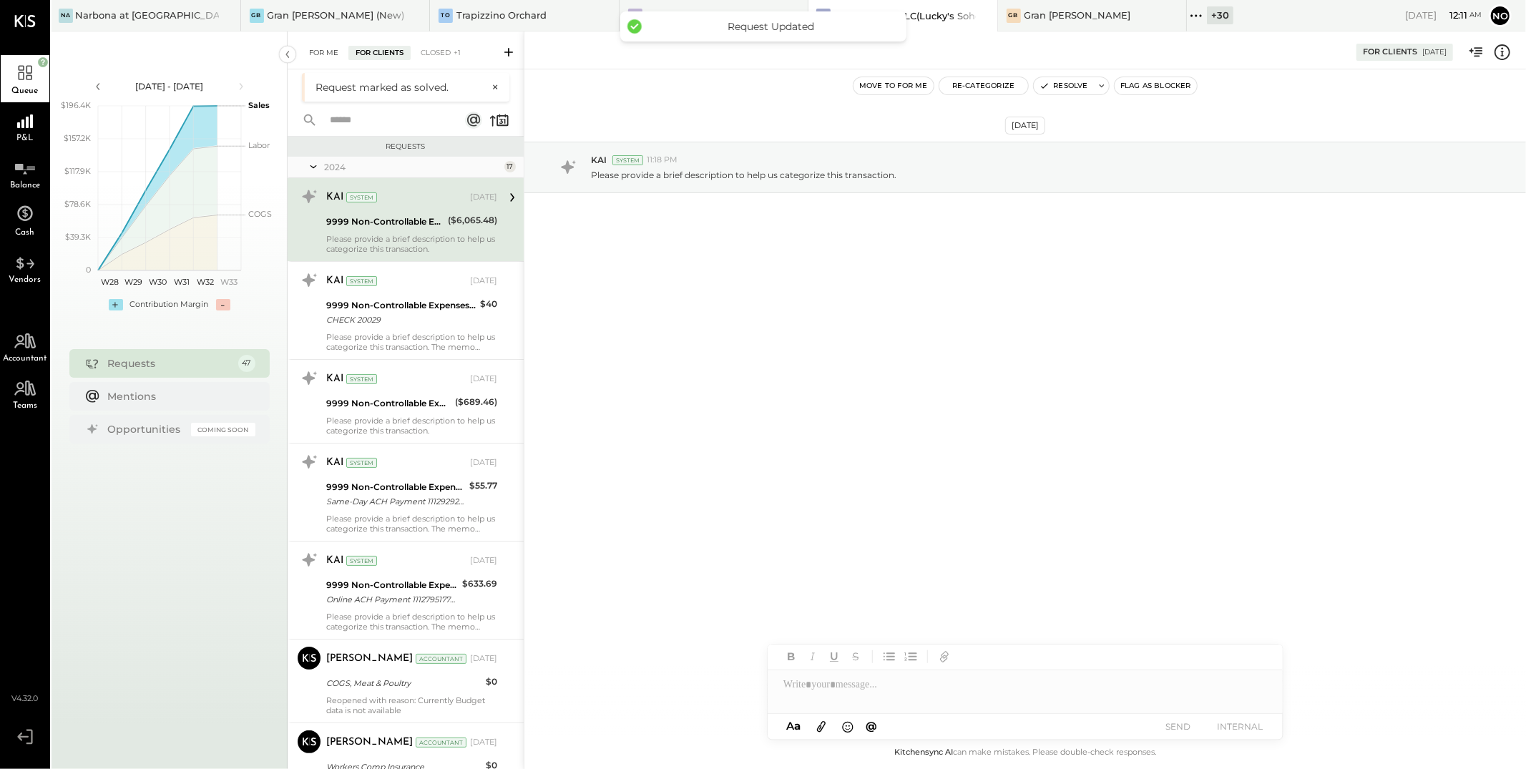
click at [323, 55] on div "For Me" at bounding box center [324, 53] width 44 height 14
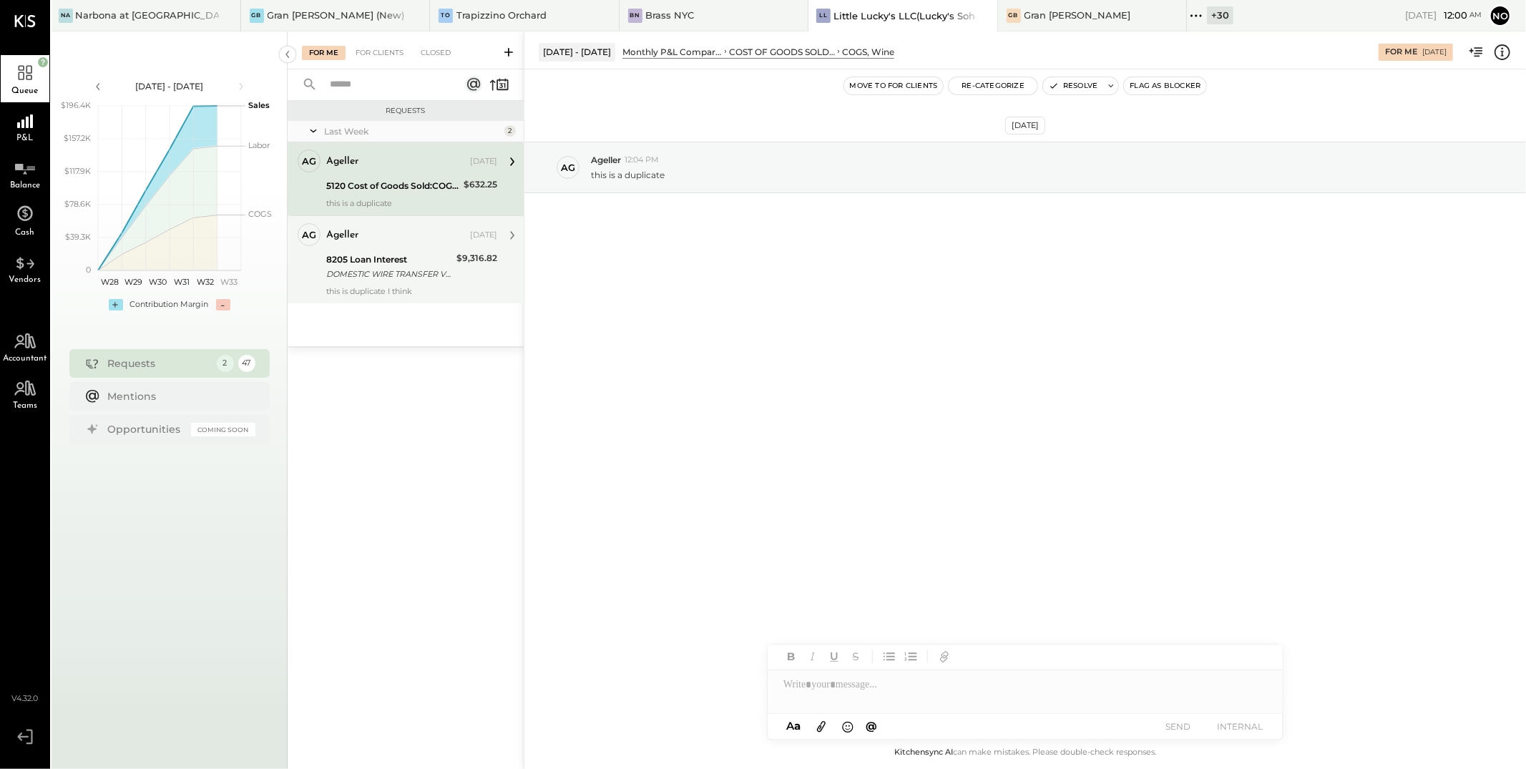
click at [403, 272] on div "DOMESTIC WIRE TRANSFER VIA: BK AMER NYC/XXXXX9593 A/C: WIRE CLEARING ACCOUNT - …" at bounding box center [389, 274] width 126 height 14
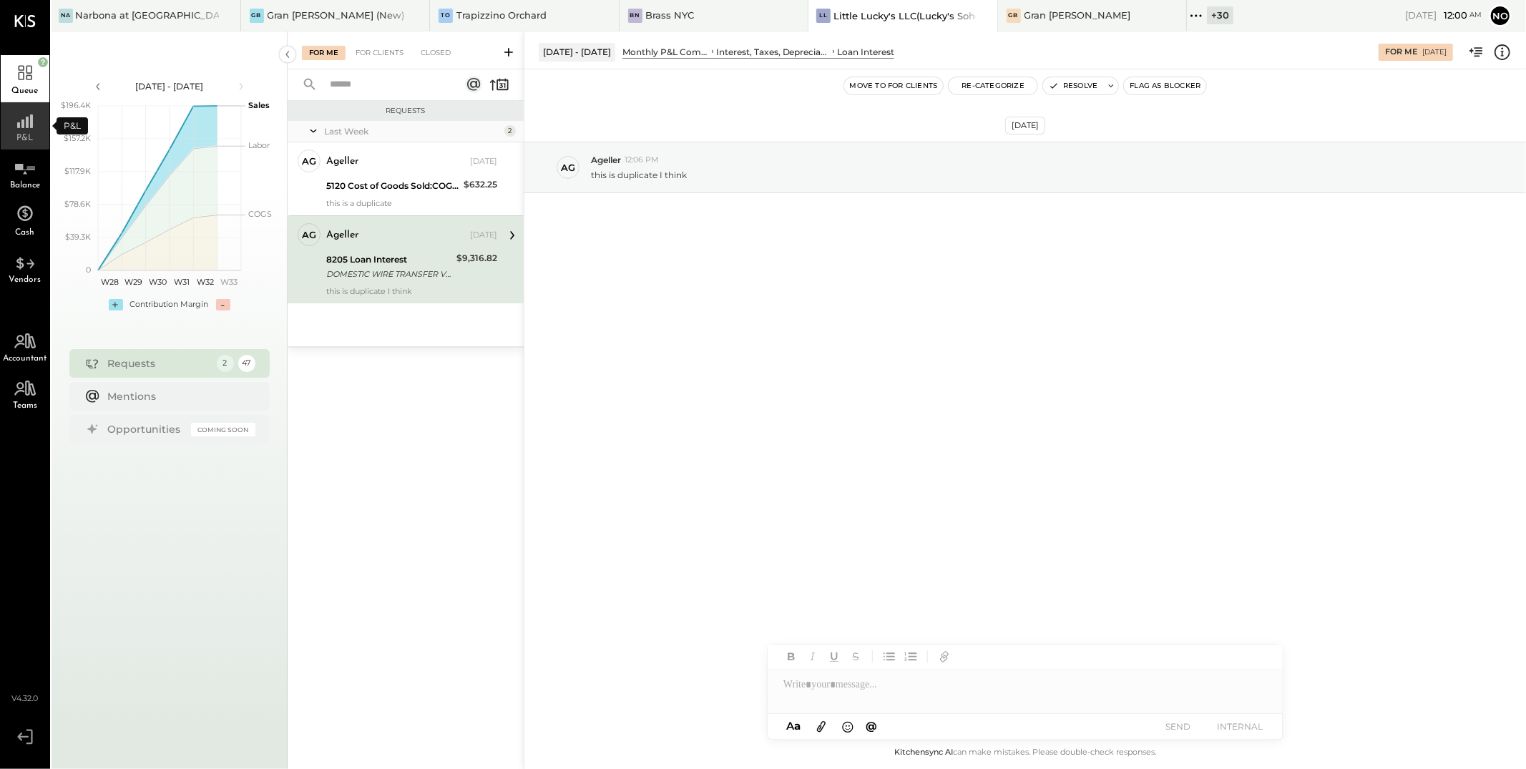
click at [28, 122] on rect at bounding box center [27, 122] width 3 height 11
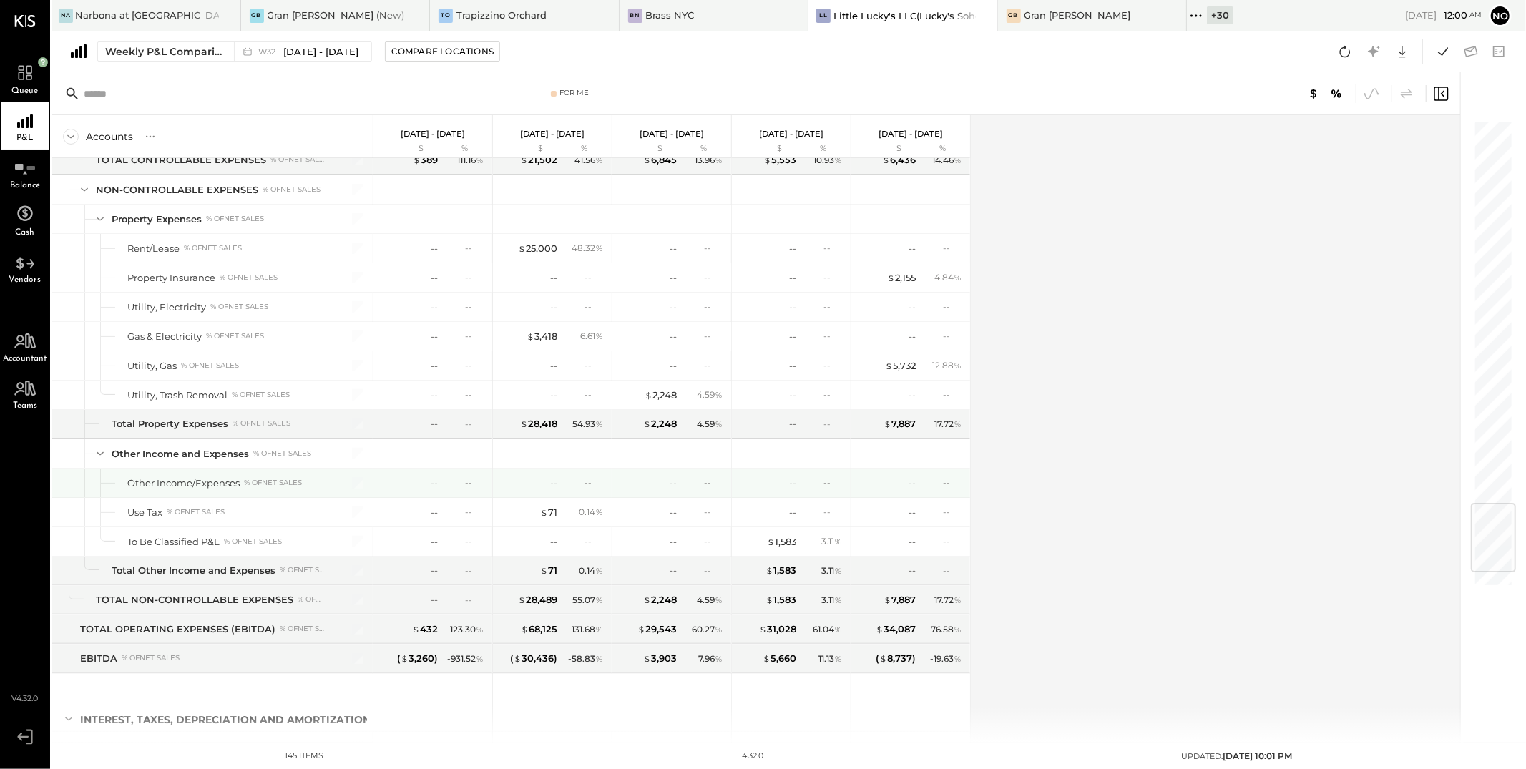
scroll to position [3358, 0]
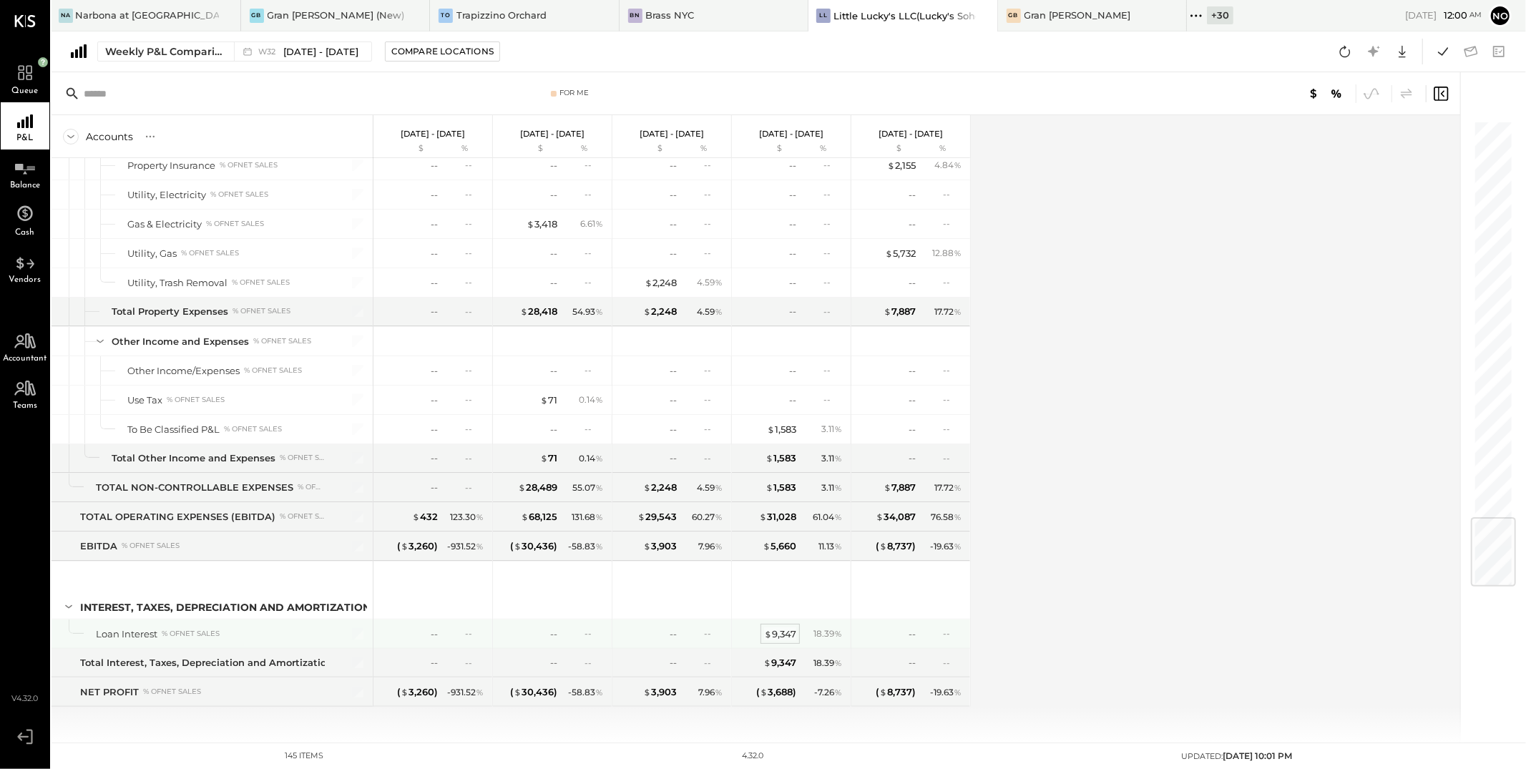
click at [791, 635] on div "$ 9,347" at bounding box center [780, 635] width 32 height 14
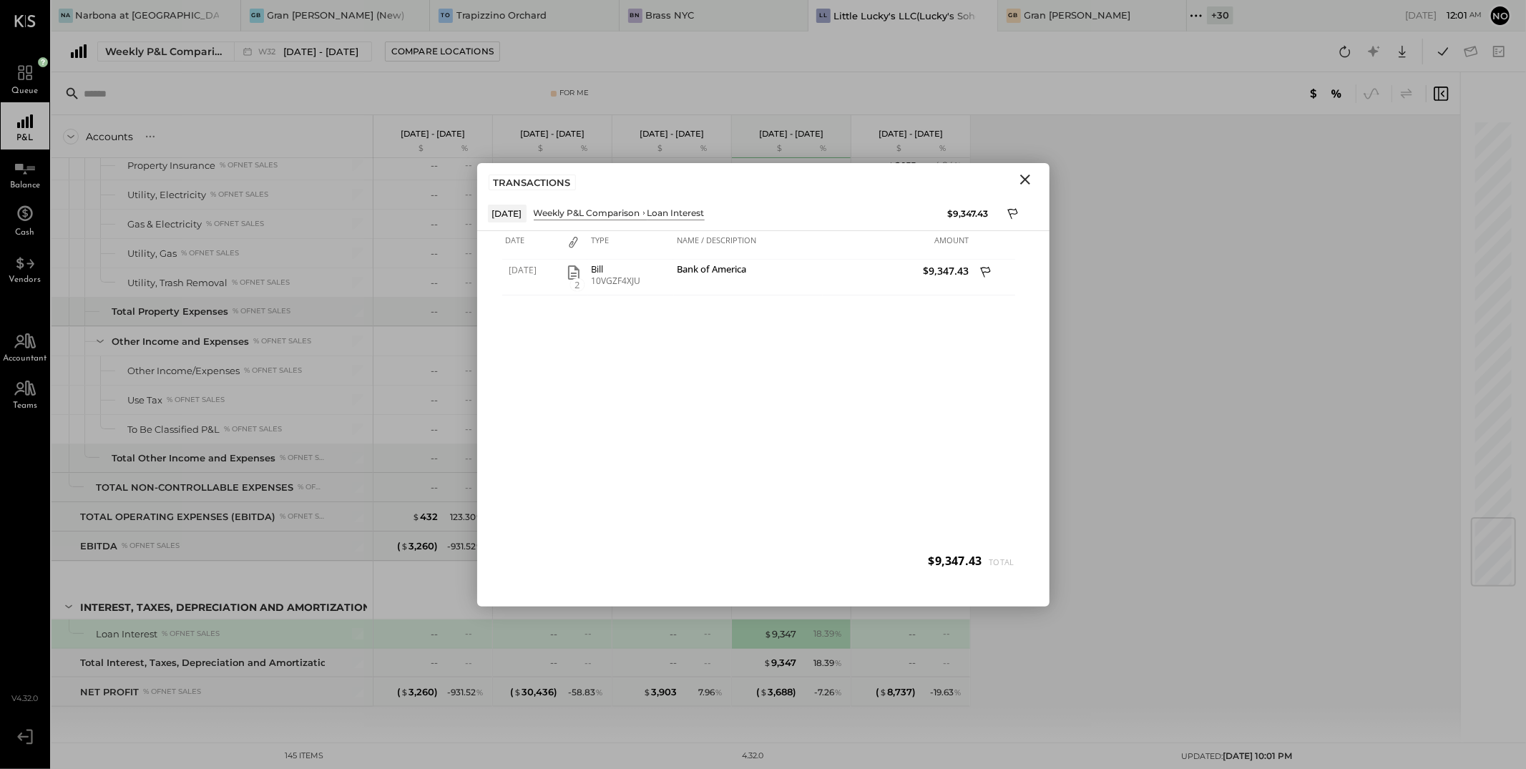
click at [1028, 180] on icon "Close" at bounding box center [1025, 179] width 17 height 17
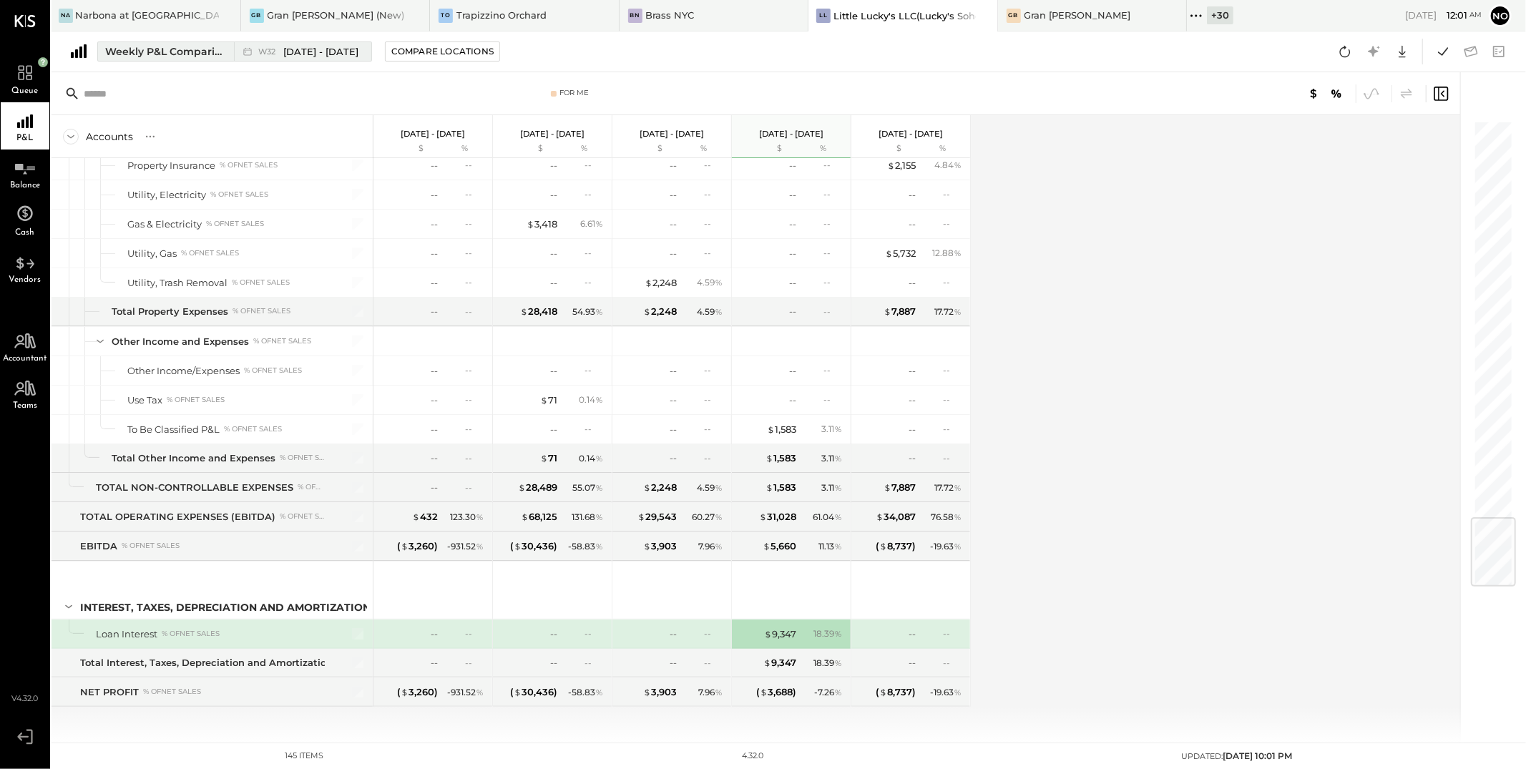
click at [167, 53] on div "Weekly P&L Comparison" at bounding box center [165, 51] width 120 height 14
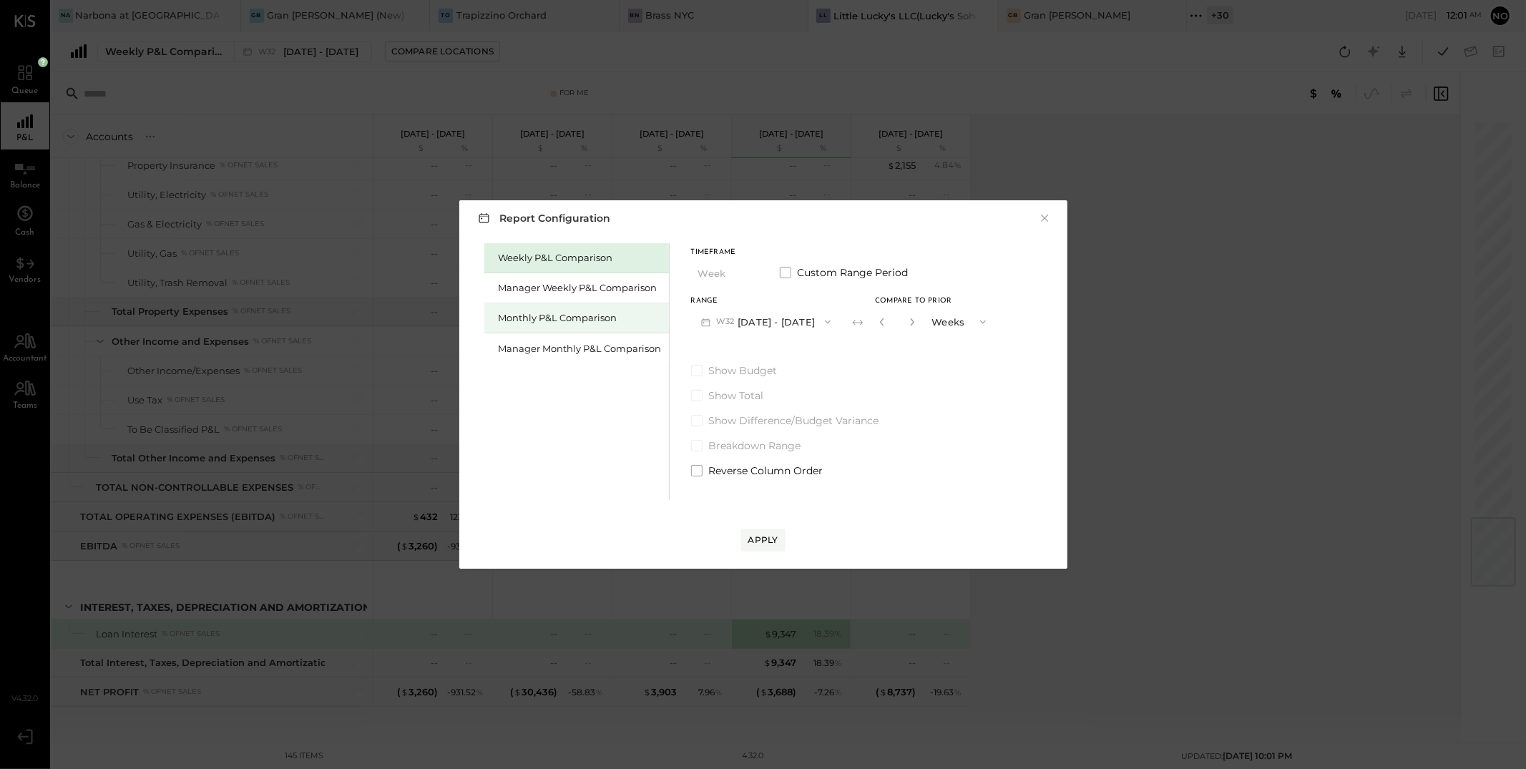
click at [565, 322] on div "Monthly P&L Comparison" at bounding box center [580, 318] width 163 height 14
click at [816, 320] on span "button" at bounding box center [825, 321] width 19 height 11
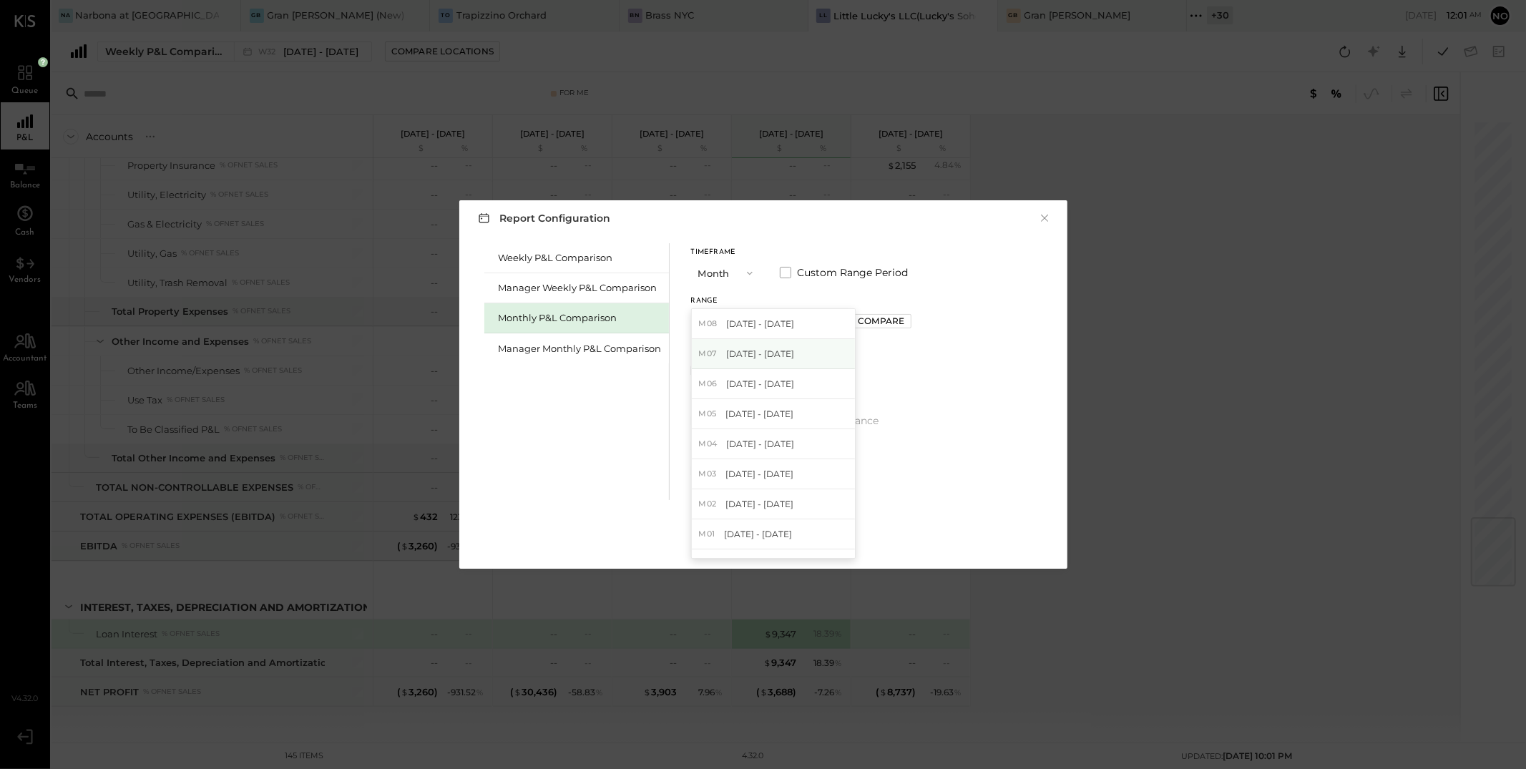
click at [774, 356] on span "Jul 1 - 31, 2025" at bounding box center [760, 354] width 68 height 12
click at [863, 316] on div "Compare" at bounding box center [881, 321] width 47 height 12
click at [909, 326] on icon "button" at bounding box center [913, 322] width 9 height 9
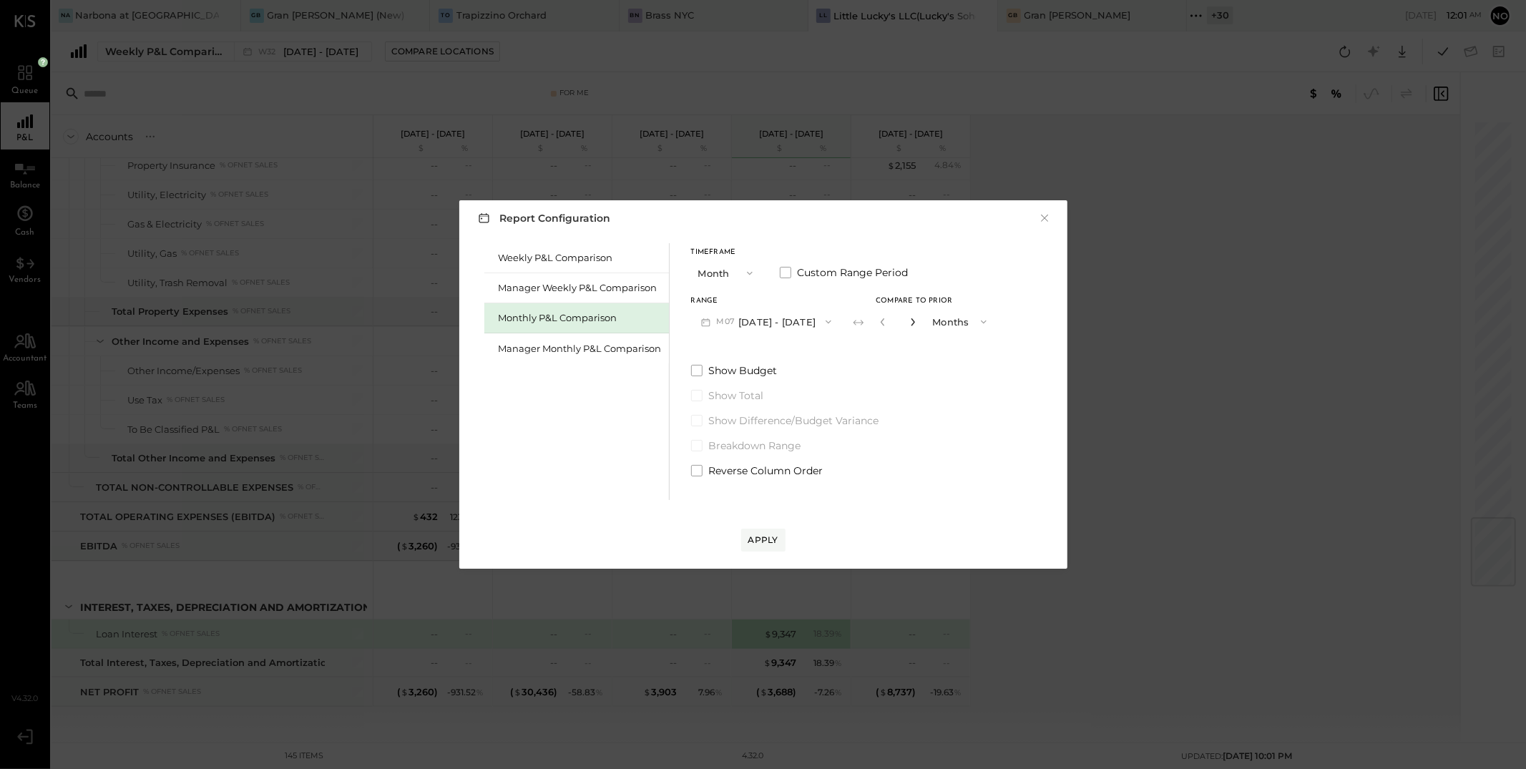
type input "*"
click at [774, 539] on div "Apply" at bounding box center [764, 540] width 30 height 12
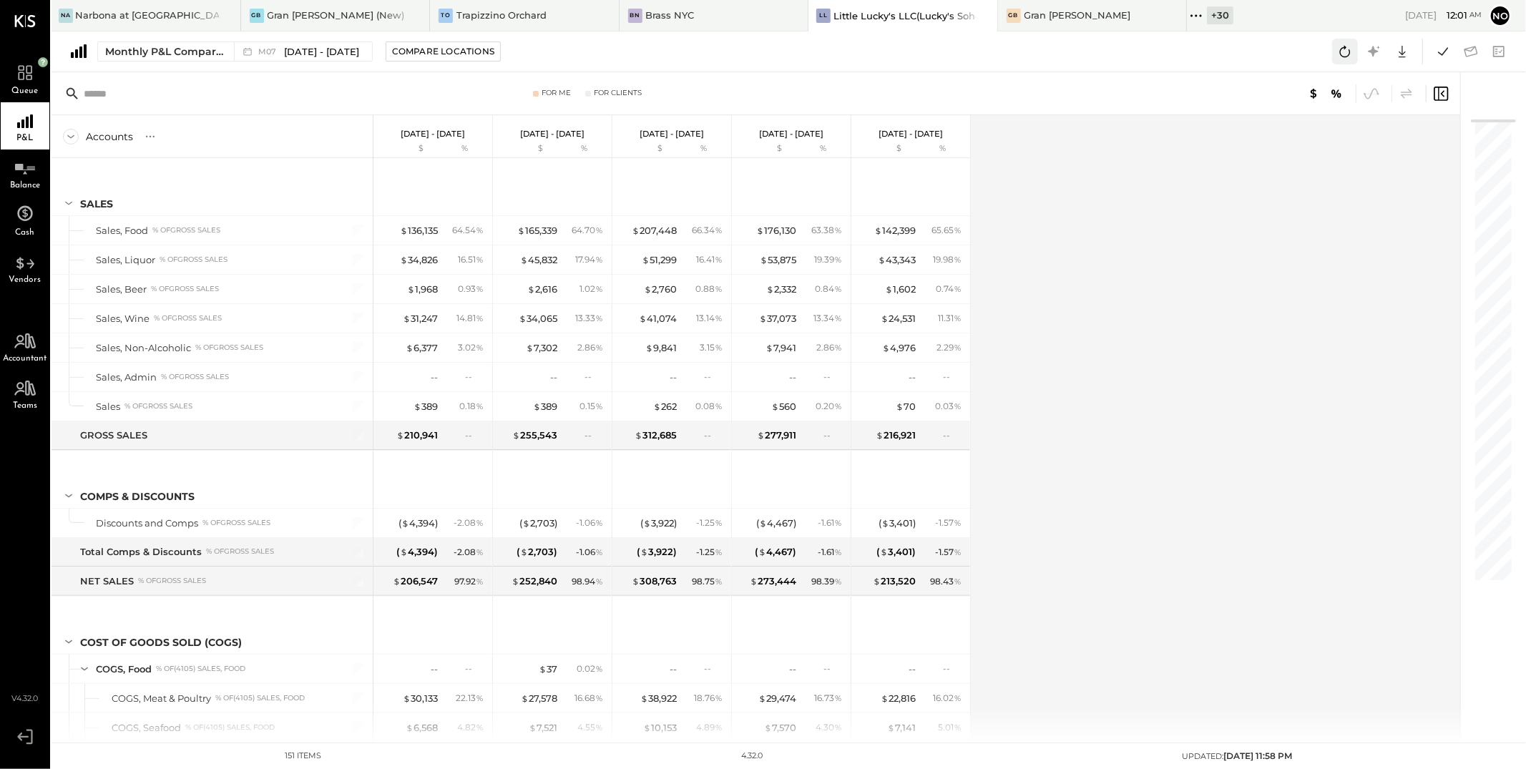
click at [1342, 53] on icon at bounding box center [1345, 51] width 19 height 19
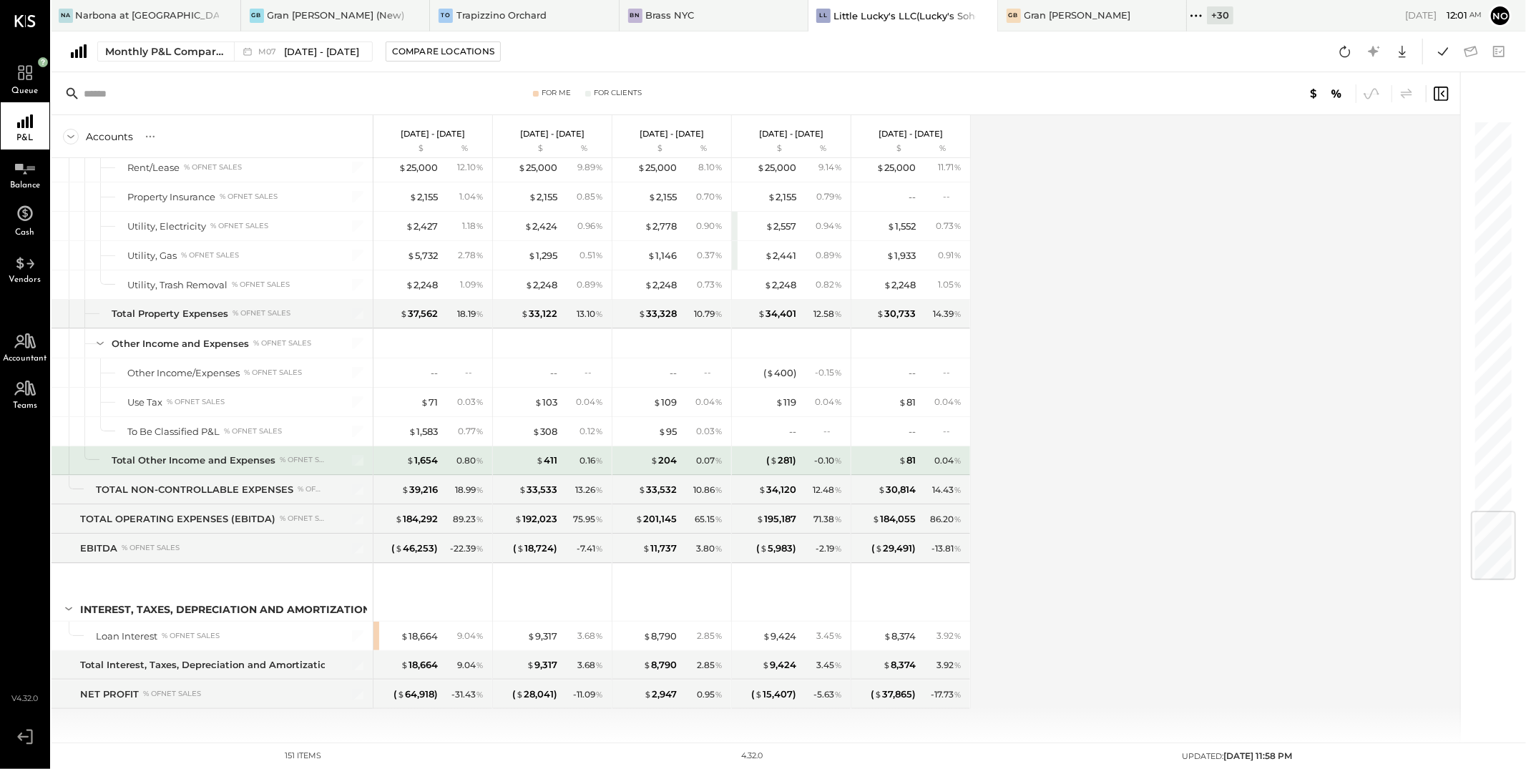
scroll to position [3300, 0]
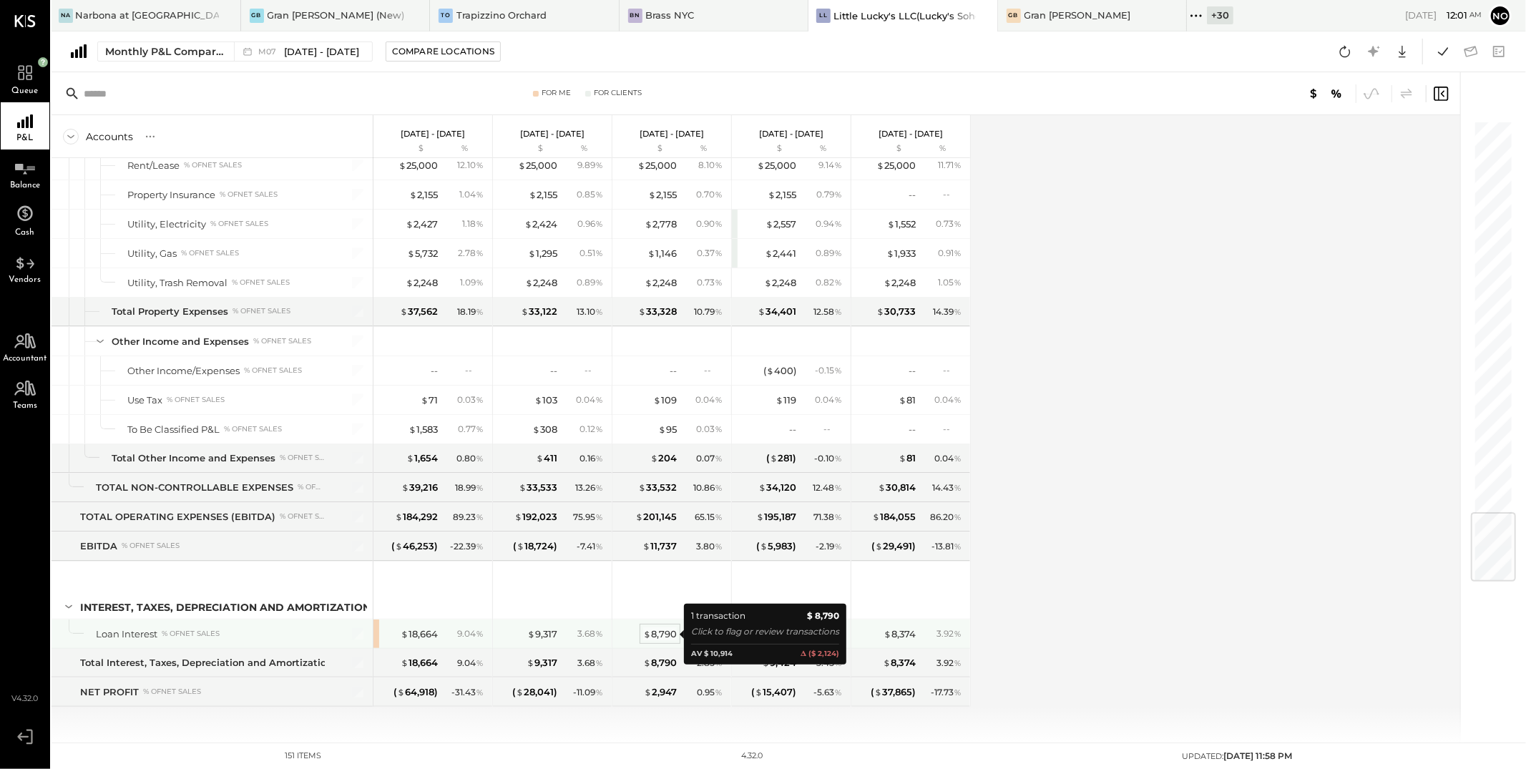
click at [665, 636] on div "$ 8,790" at bounding box center [660, 635] width 34 height 14
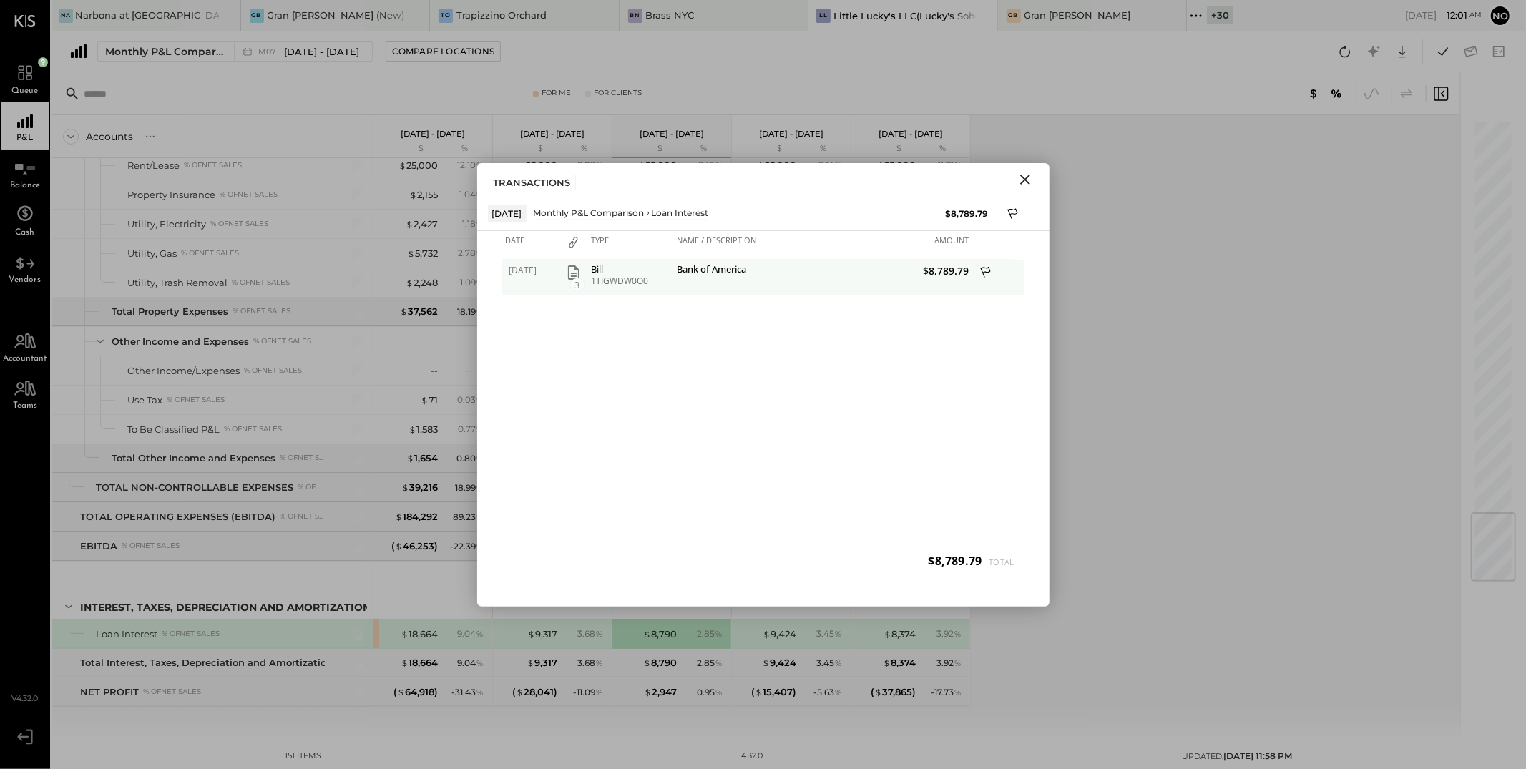
click at [575, 273] on icon "button" at bounding box center [573, 272] width 17 height 17
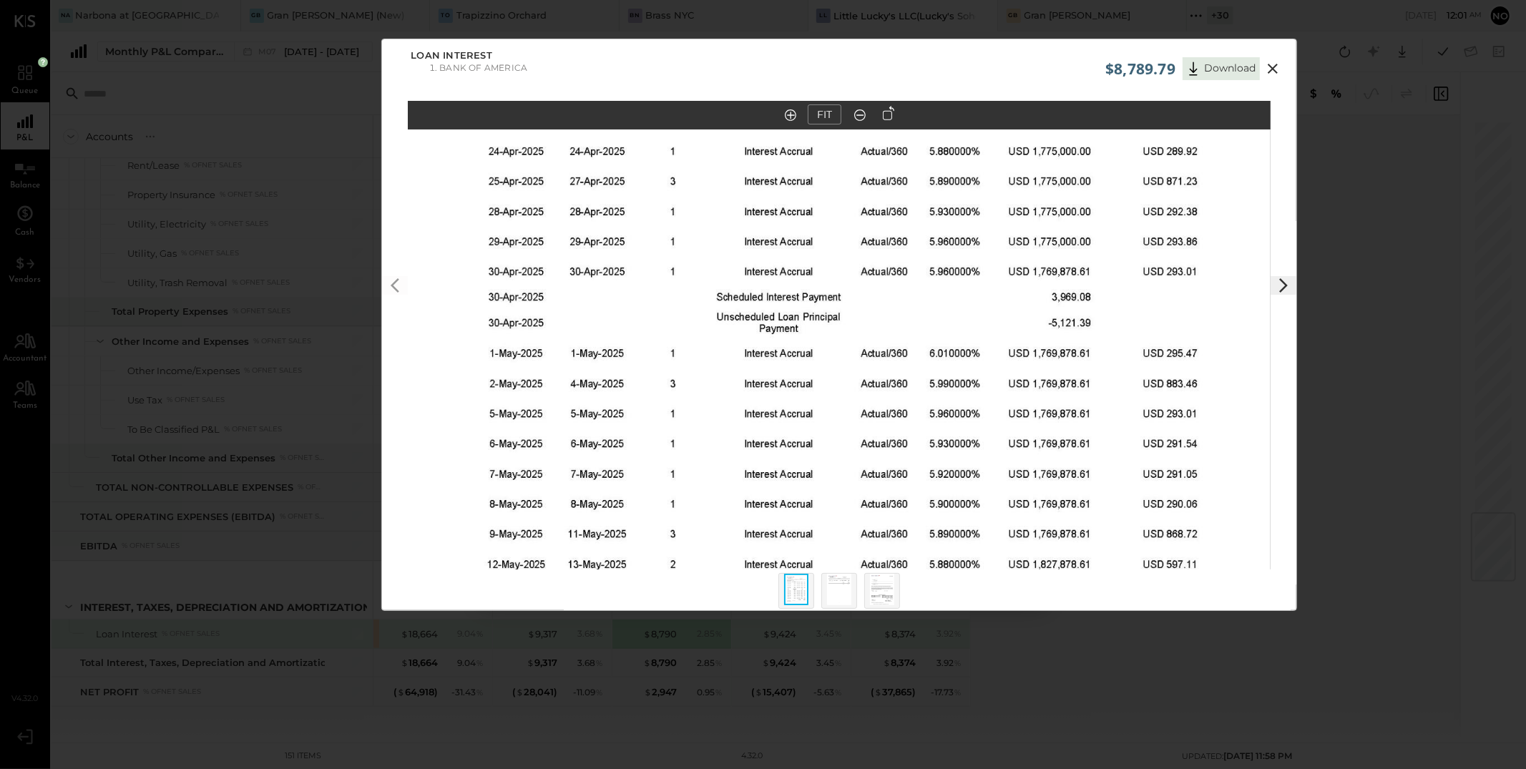
click at [1281, 69] on button at bounding box center [1273, 68] width 26 height 19
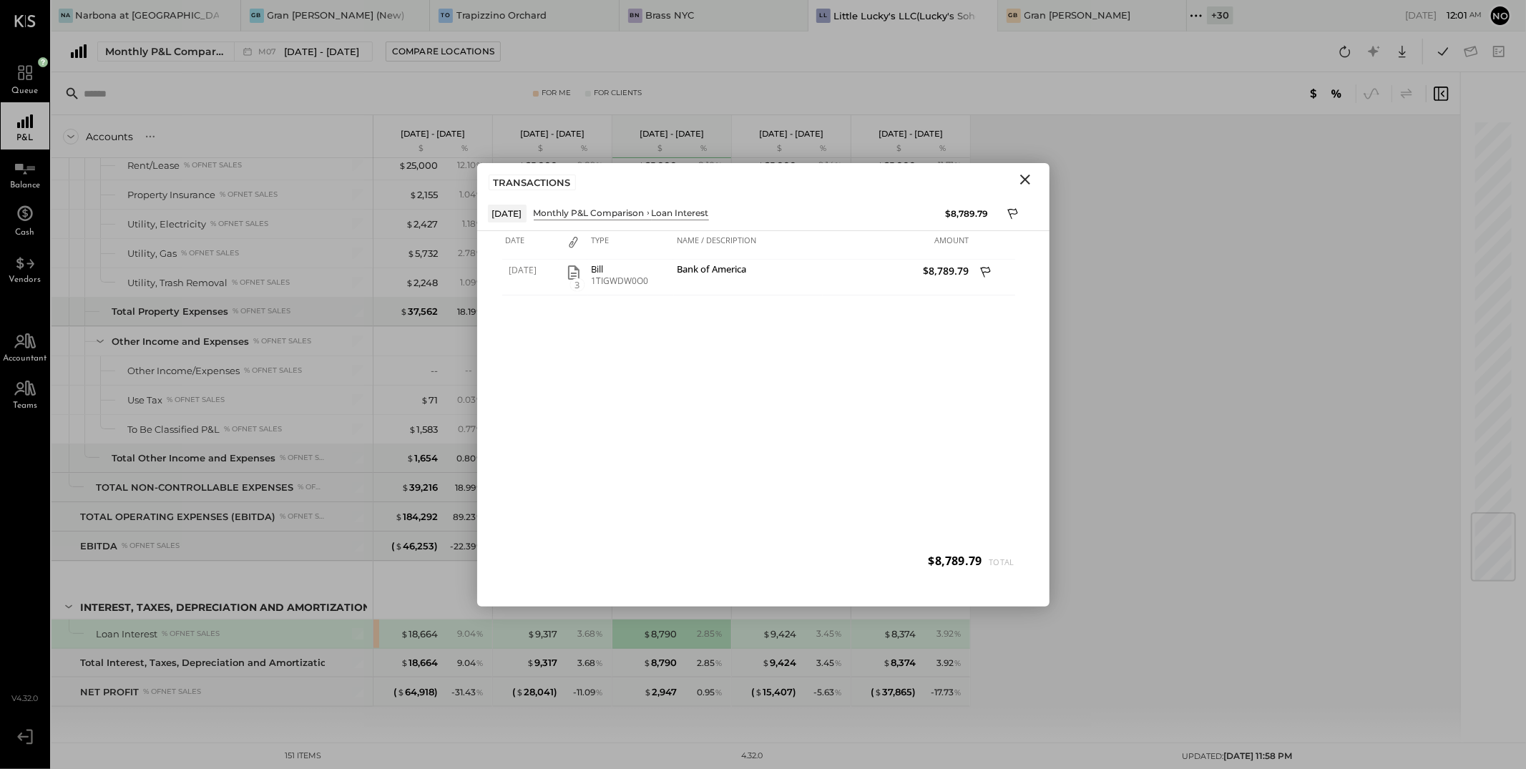
click at [1028, 180] on icon "Close" at bounding box center [1025, 179] width 17 height 17
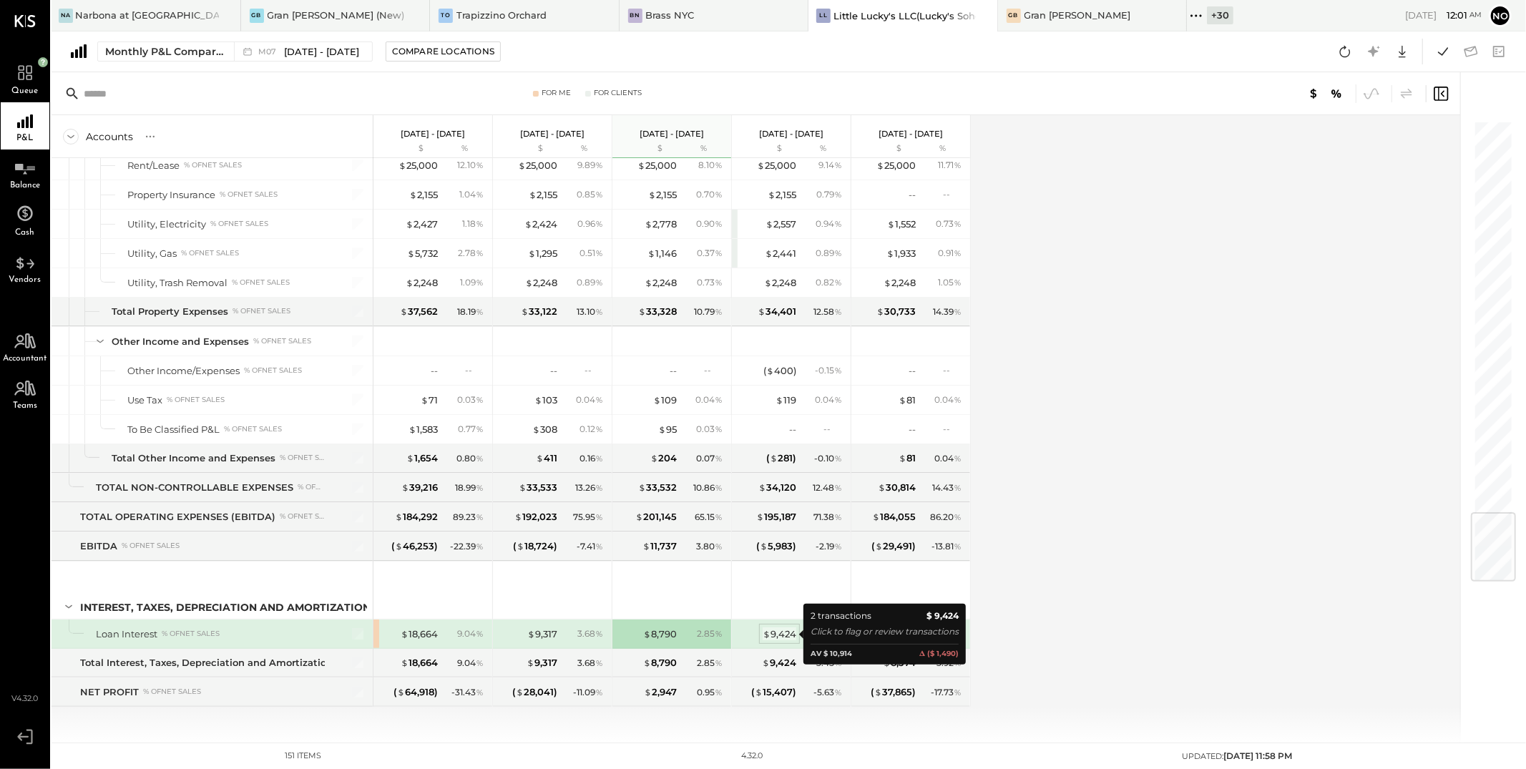
click at [779, 634] on div "$ 9,424" at bounding box center [780, 635] width 34 height 14
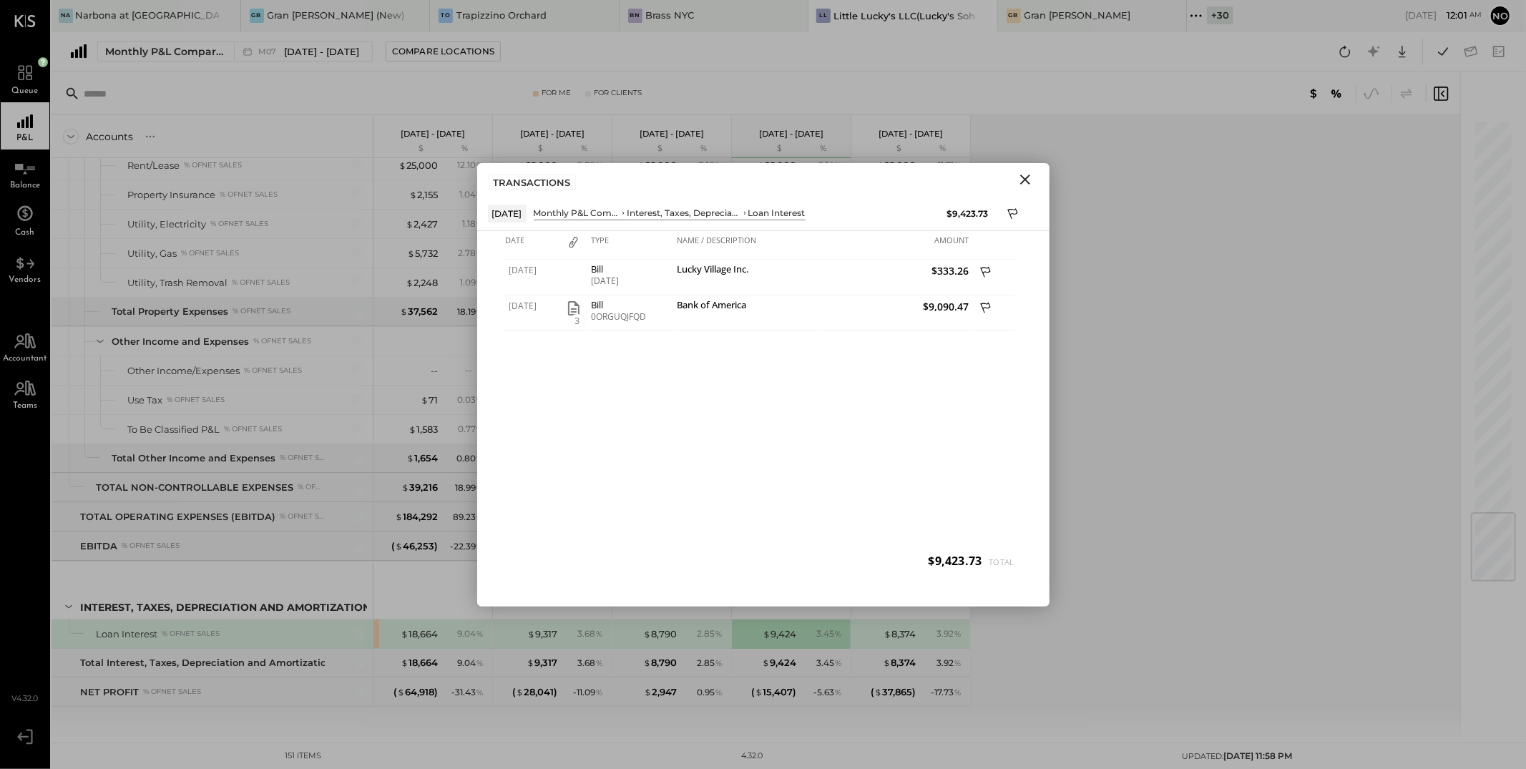
click at [1025, 182] on icon "Close" at bounding box center [1025, 179] width 17 height 17
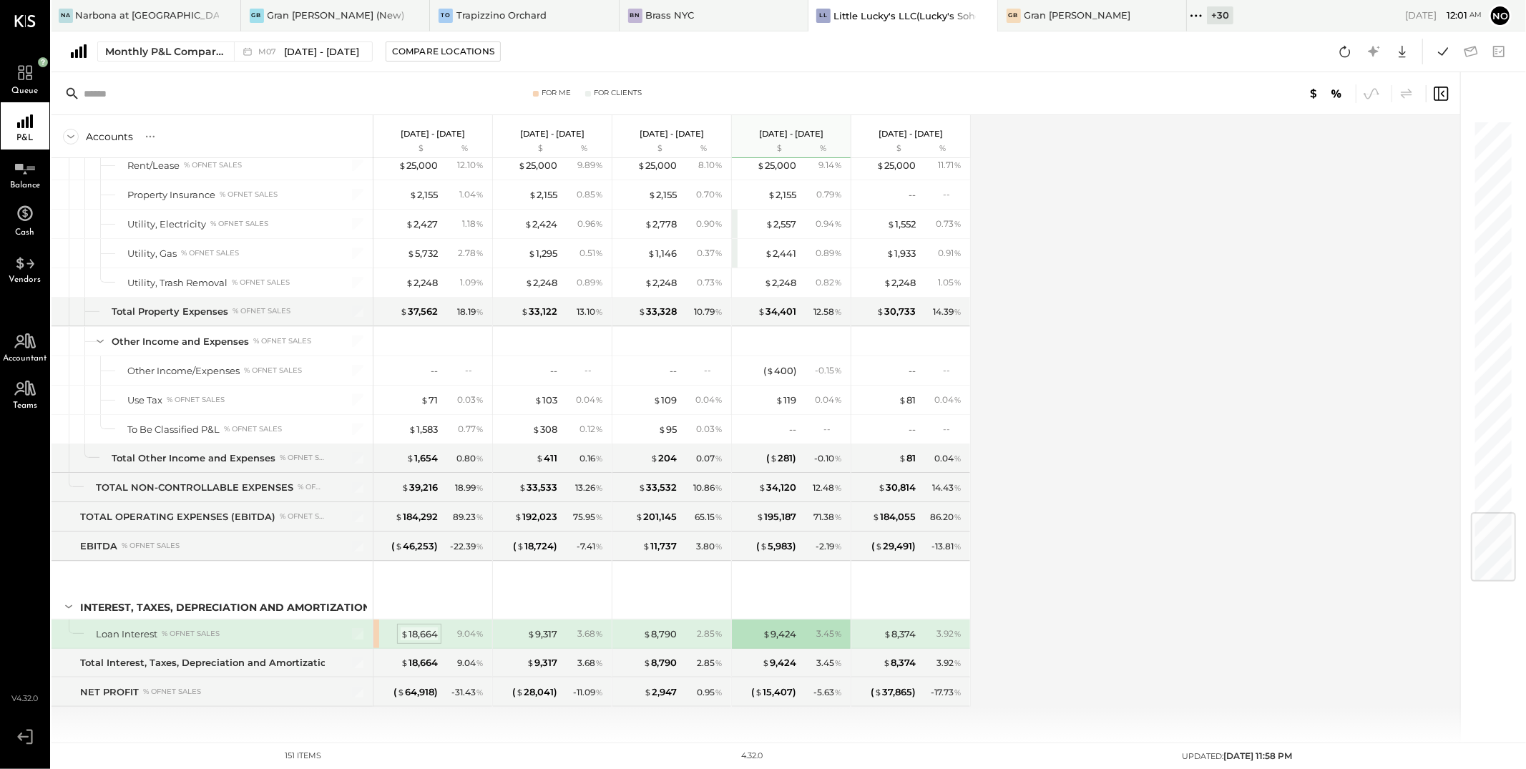
click at [424, 634] on div "$ 18,664" at bounding box center [419, 635] width 37 height 14
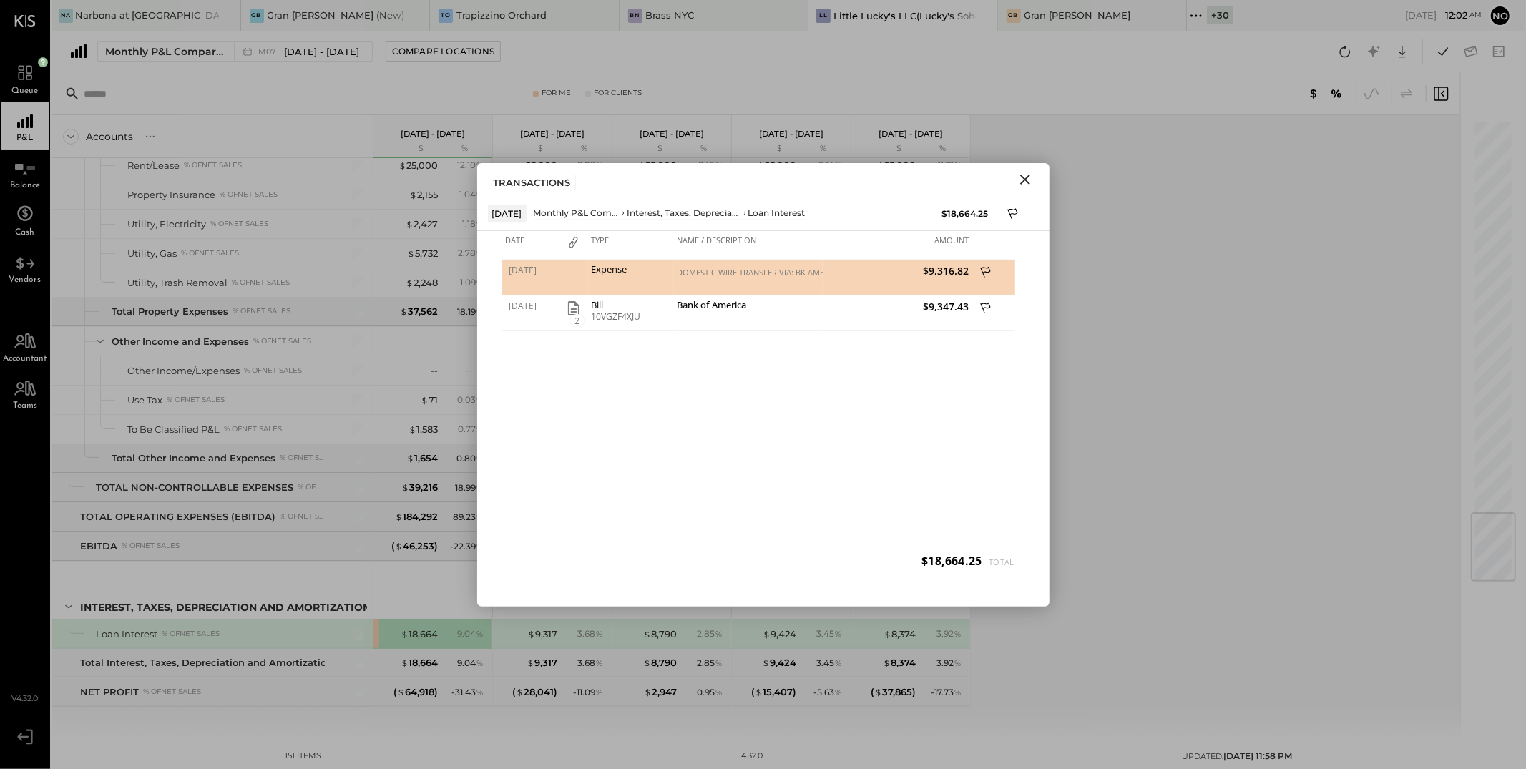
click at [1028, 180] on icon "Close" at bounding box center [1025, 179] width 17 height 17
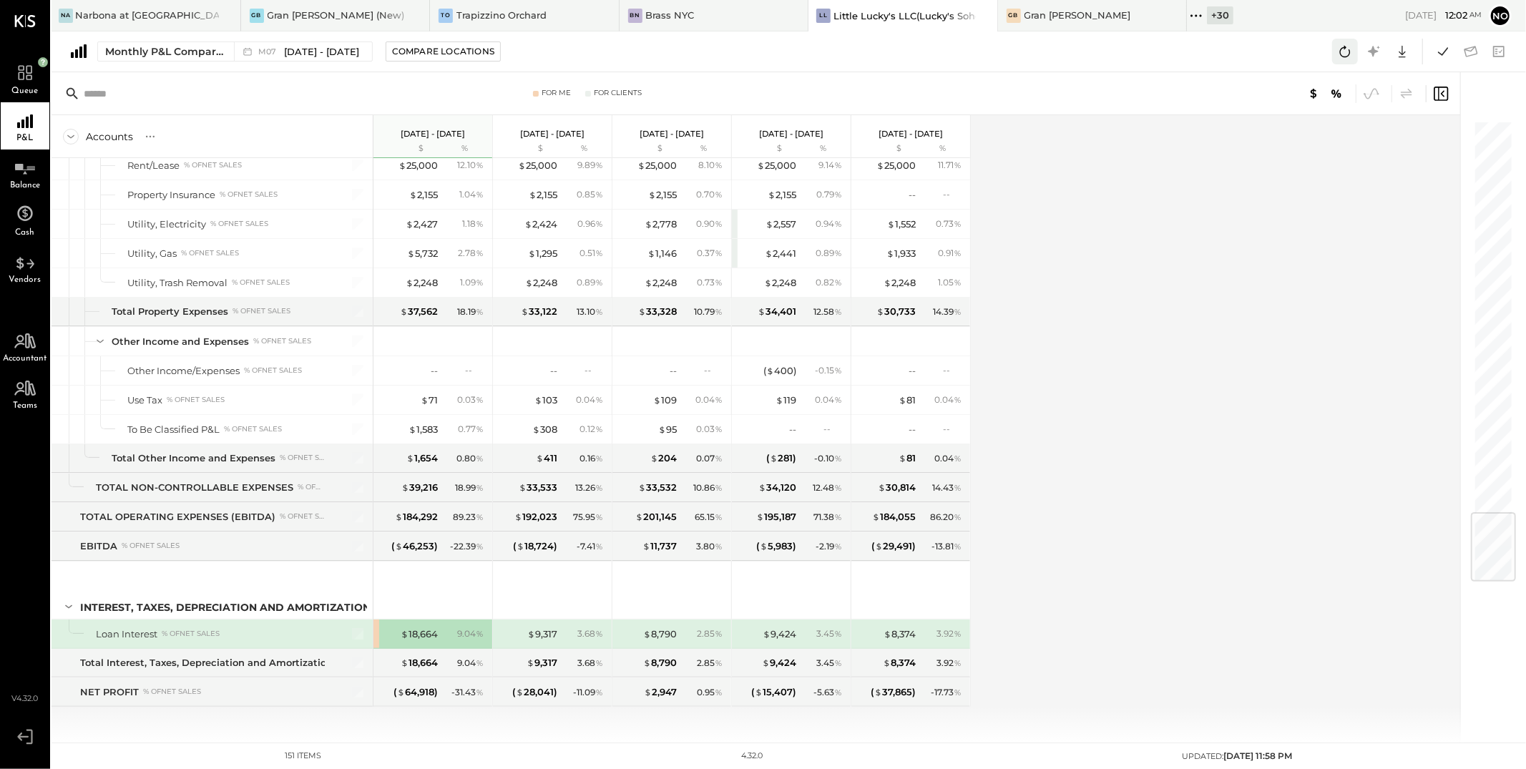
click at [1345, 48] on icon at bounding box center [1345, 51] width 11 height 11
click at [1344, 54] on icon at bounding box center [1345, 51] width 19 height 19
click at [1347, 54] on icon at bounding box center [1345, 51] width 19 height 19
